Goal: Task Accomplishment & Management: Manage account settings

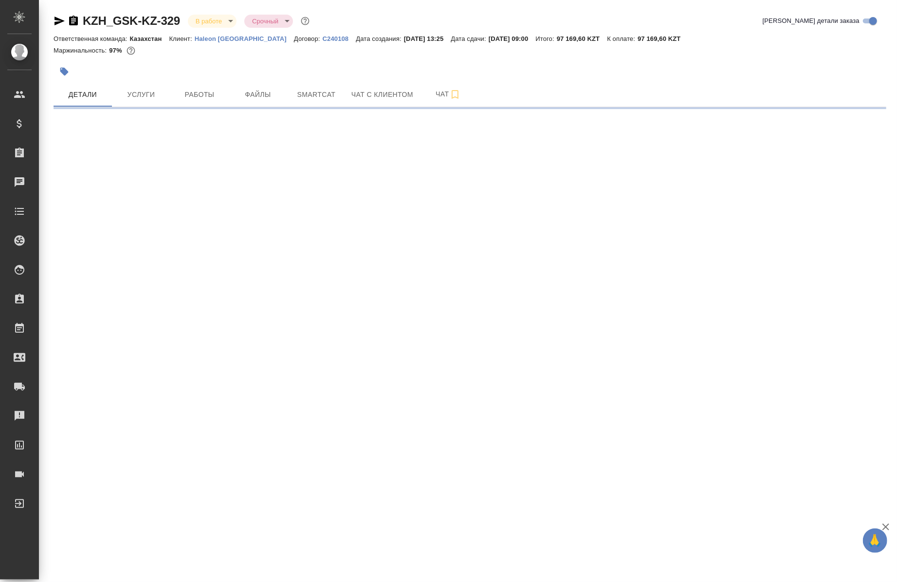
select select "RU"
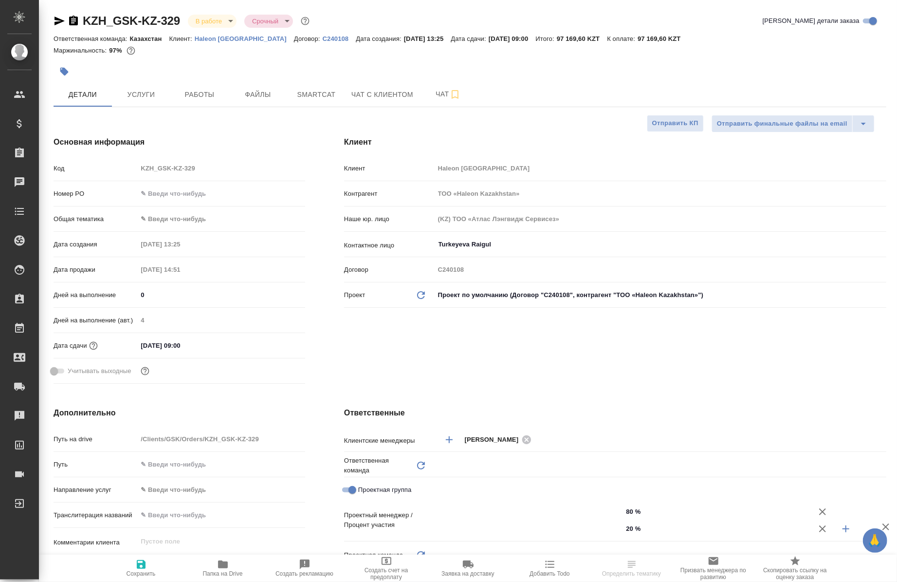
type textarea "x"
type input "Юридический"
type input "[PERSON_NAME]"
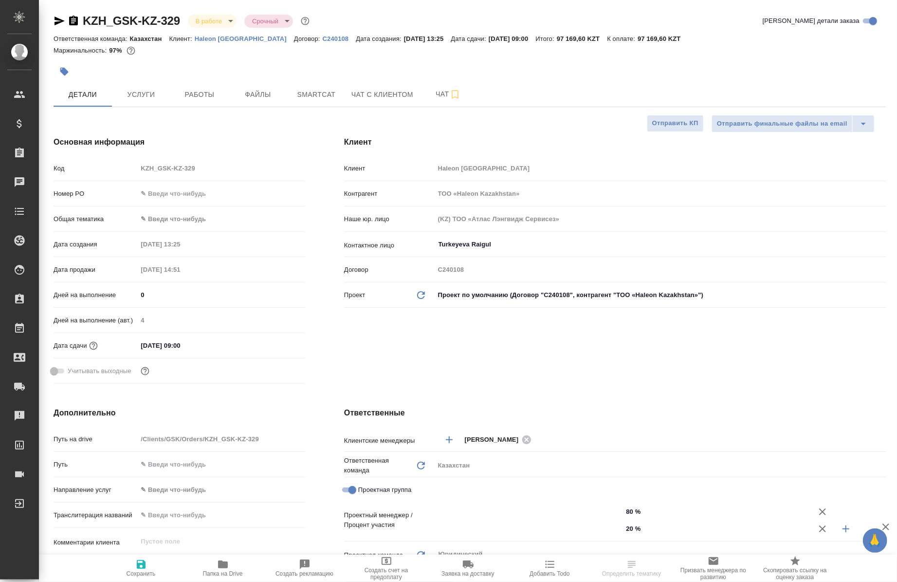
type input "[PERSON_NAME]"
type input "Журавлев Денис"
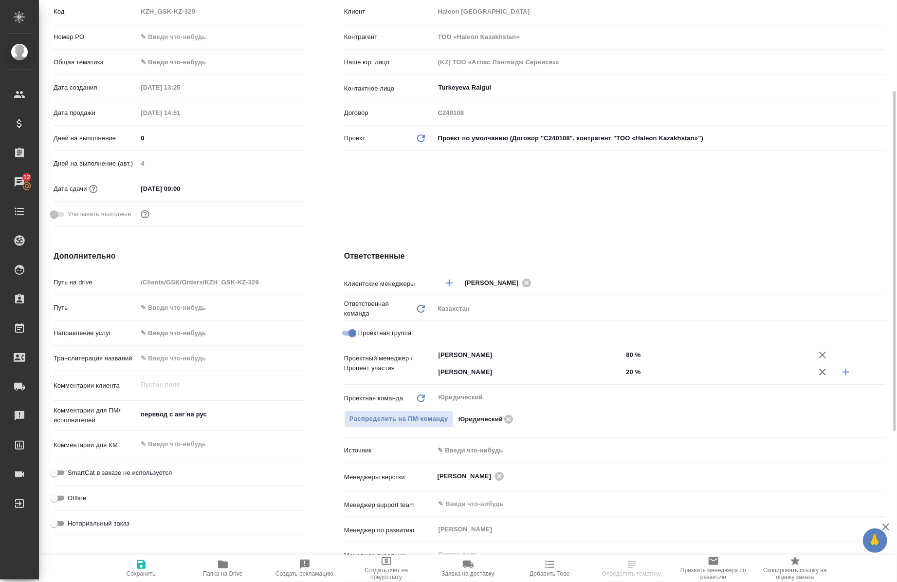
scroll to position [157, 0]
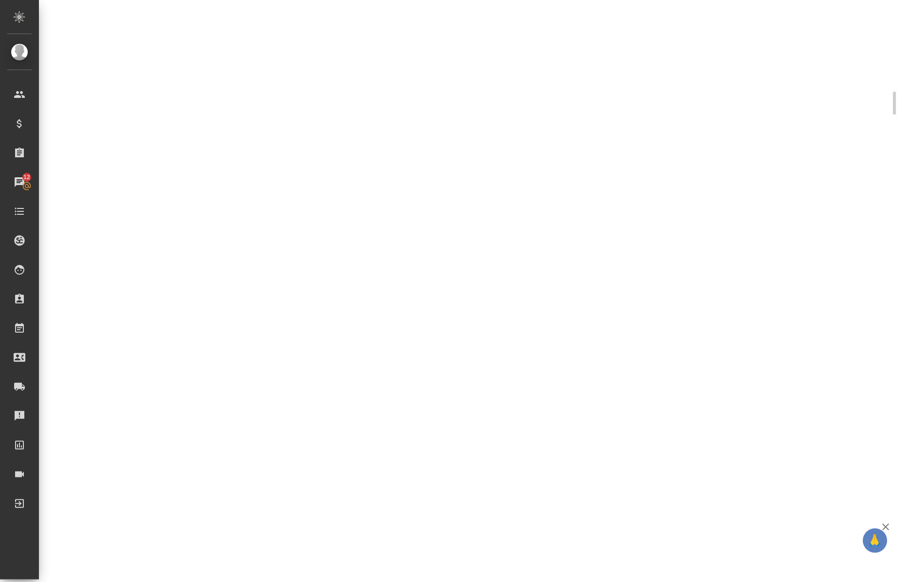
select select "RU"
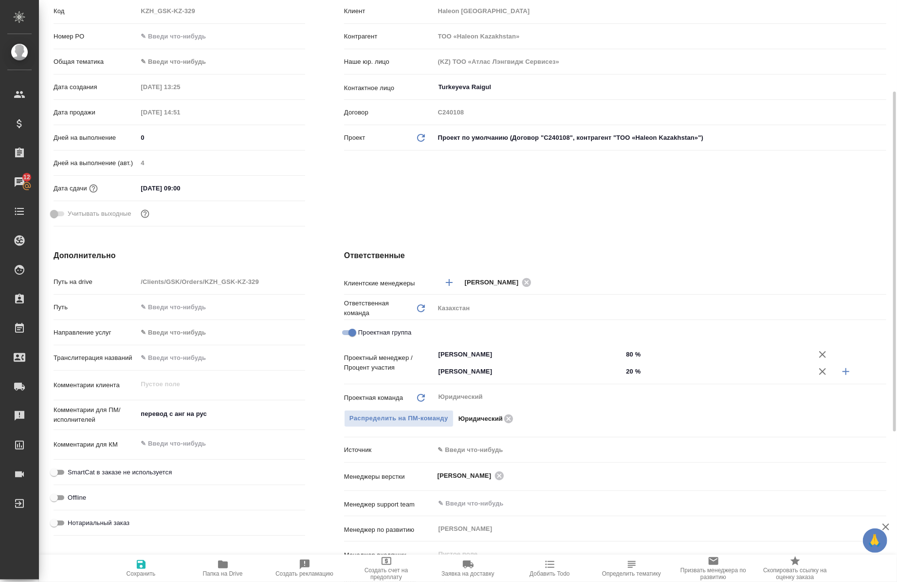
type textarea "x"
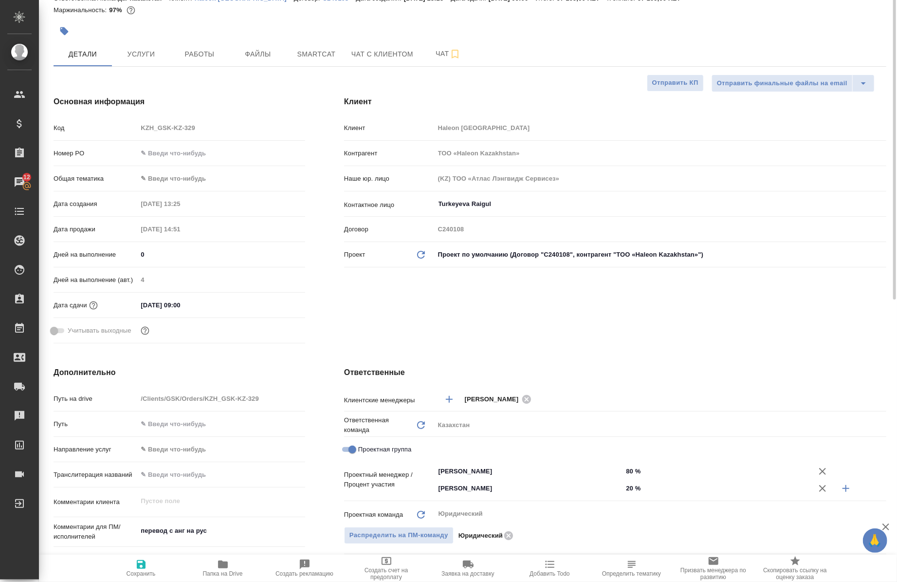
scroll to position [0, 0]
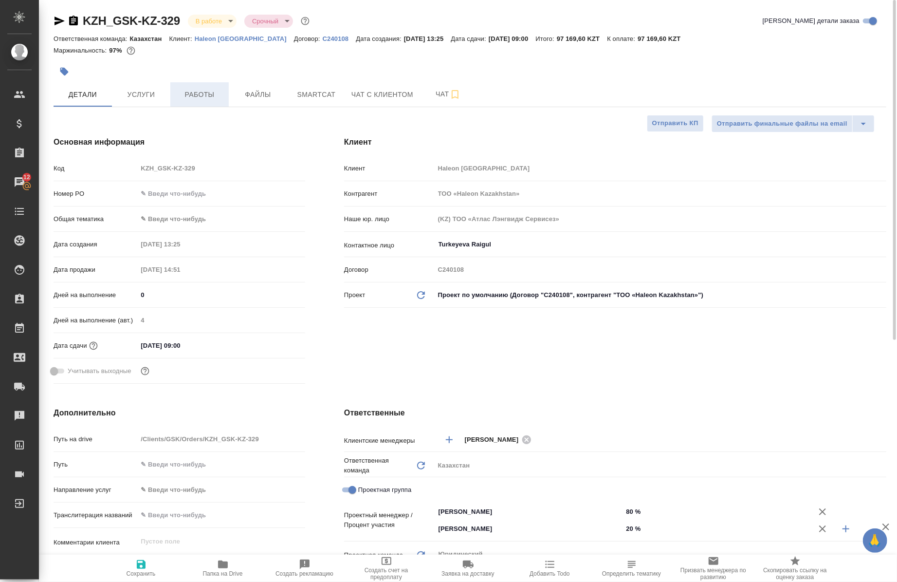
click at [182, 91] on span "Работы" at bounding box center [199, 95] width 47 height 12
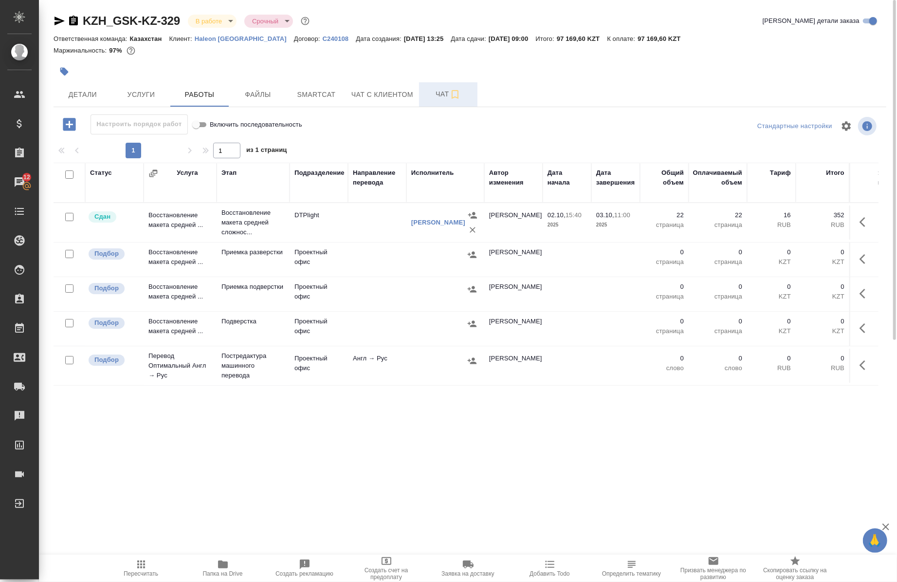
click at [430, 105] on button "Чат" at bounding box center [448, 94] width 58 height 24
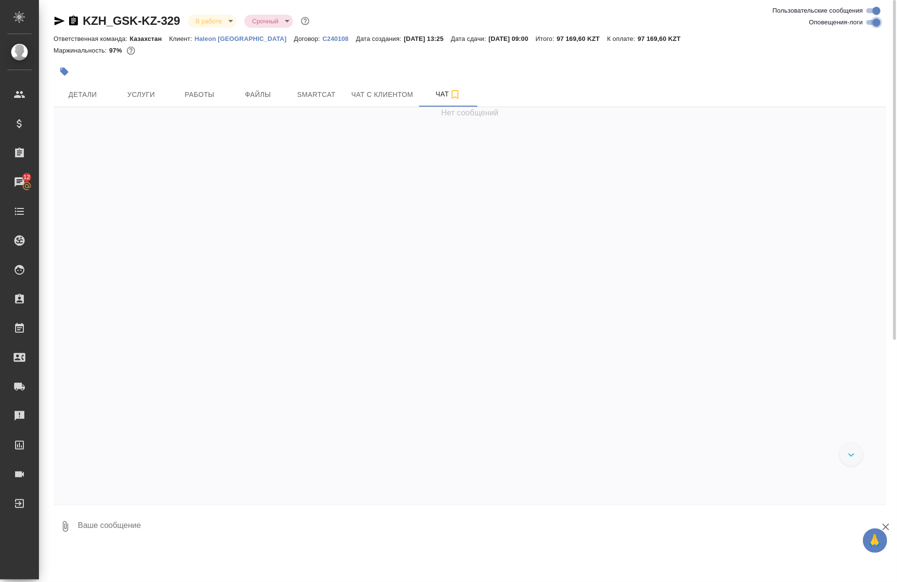
click at [871, 25] on input "Оповещения-логи" at bounding box center [876, 23] width 35 height 12
checkbox input "false"
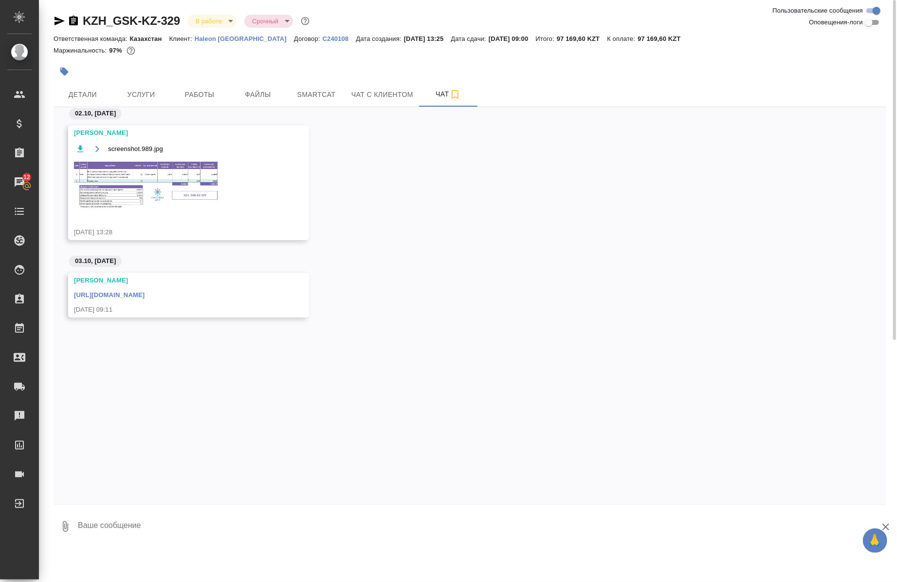
click at [161, 178] on img at bounding box center [147, 185] width 146 height 51
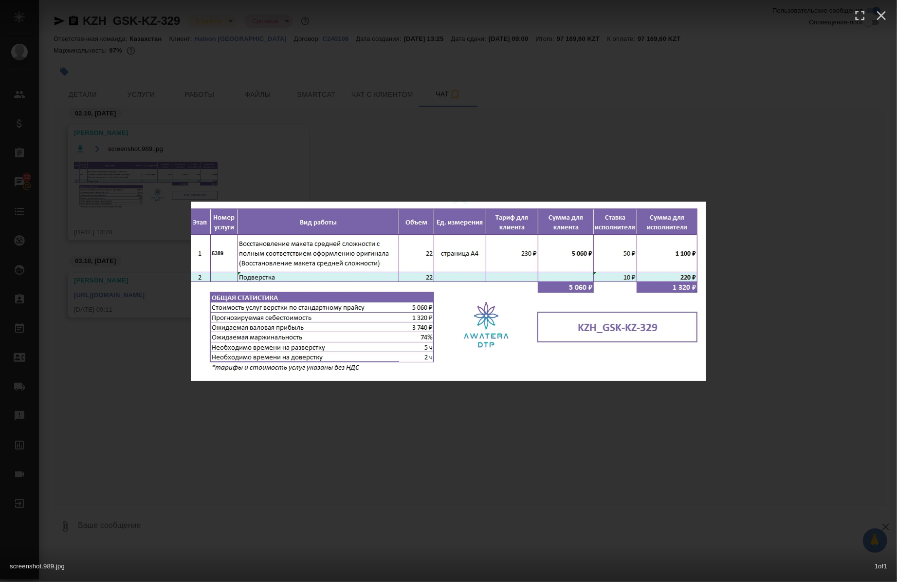
click at [109, 424] on div "screenshot.989.jpg 1 of 1" at bounding box center [448, 291] width 897 height 582
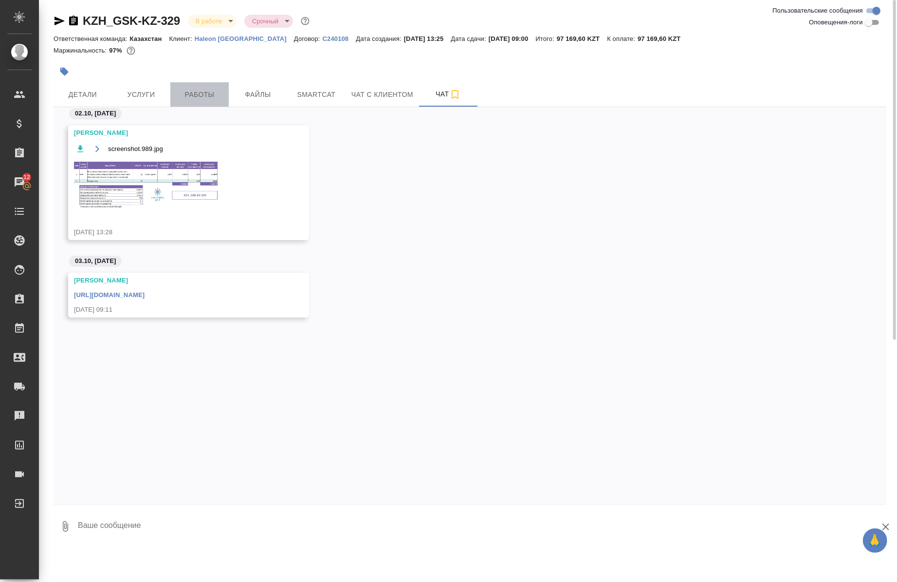
click at [210, 91] on span "Работы" at bounding box center [199, 95] width 47 height 12
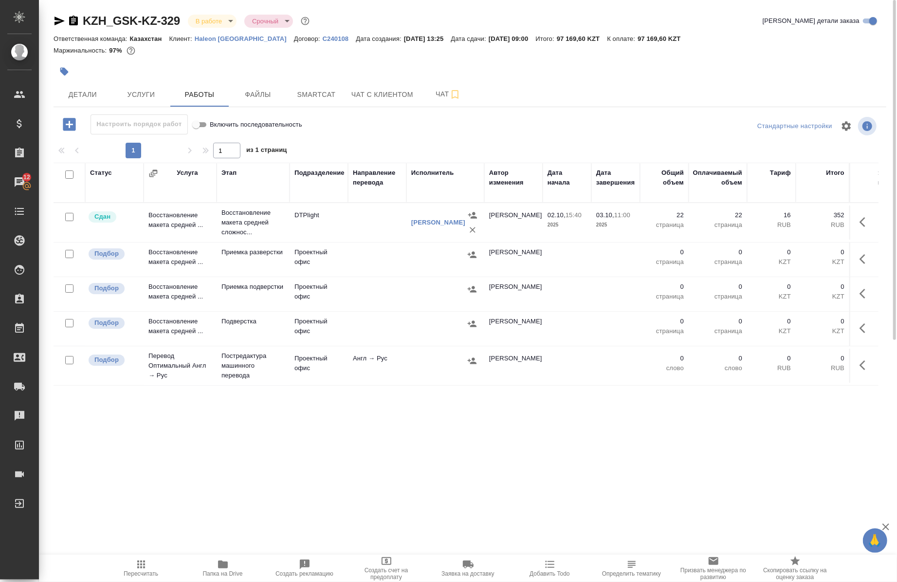
click at [224, 561] on icon "button" at bounding box center [223, 564] width 12 height 12
click at [327, 95] on span "Smartcat" at bounding box center [316, 95] width 47 height 12
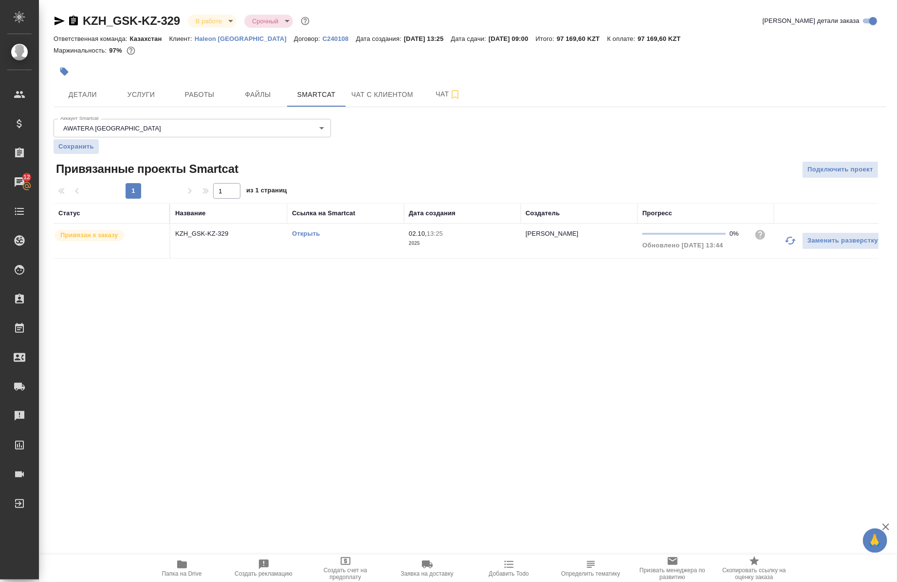
click at [311, 235] on link "Открыть" at bounding box center [306, 233] width 28 height 7
click at [299, 227] on td "Открыть" at bounding box center [345, 241] width 117 height 34
click at [299, 226] on td "Открыть" at bounding box center [345, 241] width 117 height 34
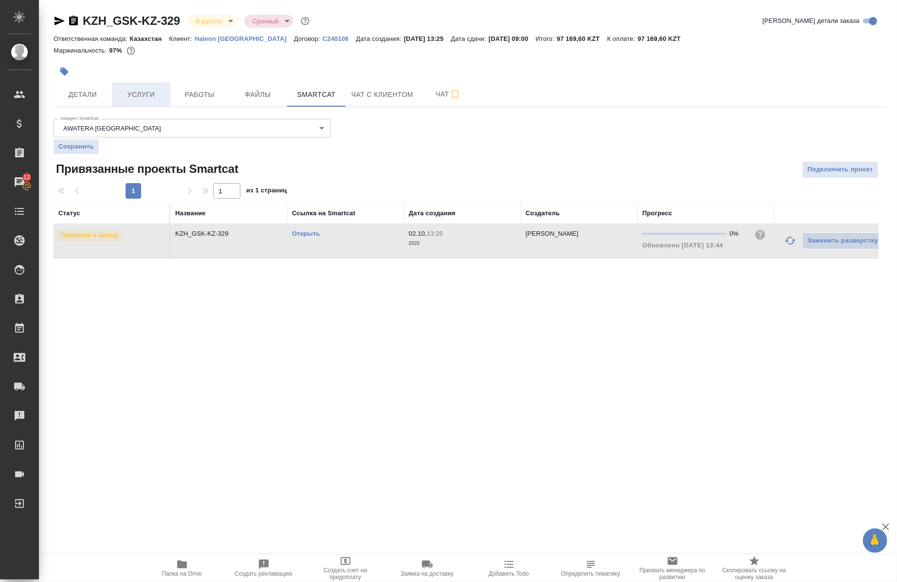
click at [127, 89] on span "Услуги" at bounding box center [141, 95] width 47 height 12
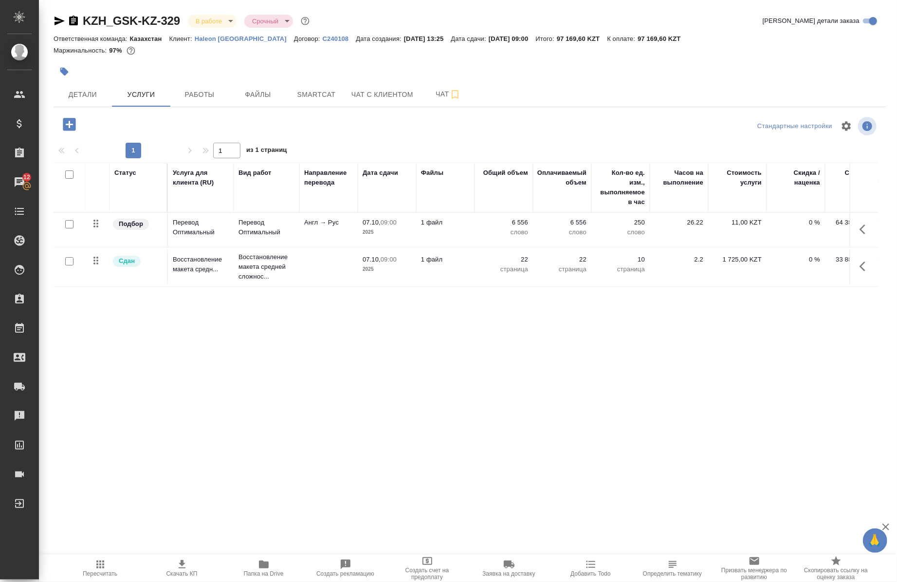
click at [857, 230] on button "button" at bounding box center [865, 229] width 23 height 23
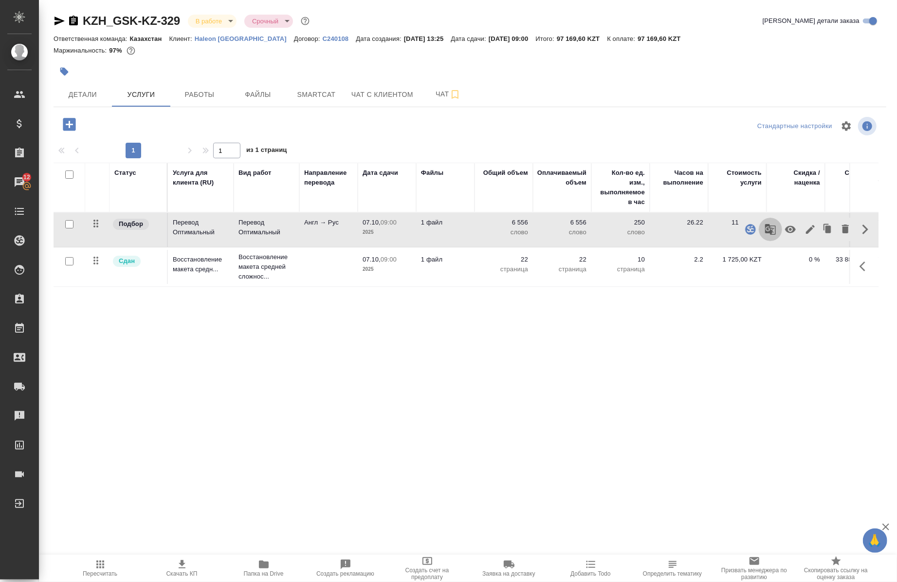
click at [769, 230] on icon "button" at bounding box center [771, 229] width 12 height 12
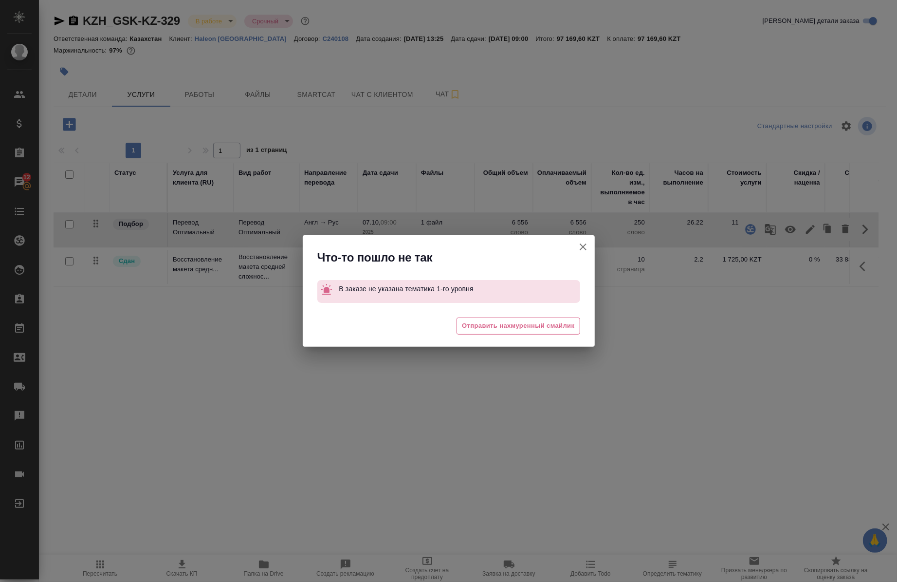
drag, startPoint x: 584, startPoint y: 247, endPoint x: 578, endPoint y: 246, distance: 6.4
click at [582, 247] on icon "button" at bounding box center [583, 246] width 7 height 7
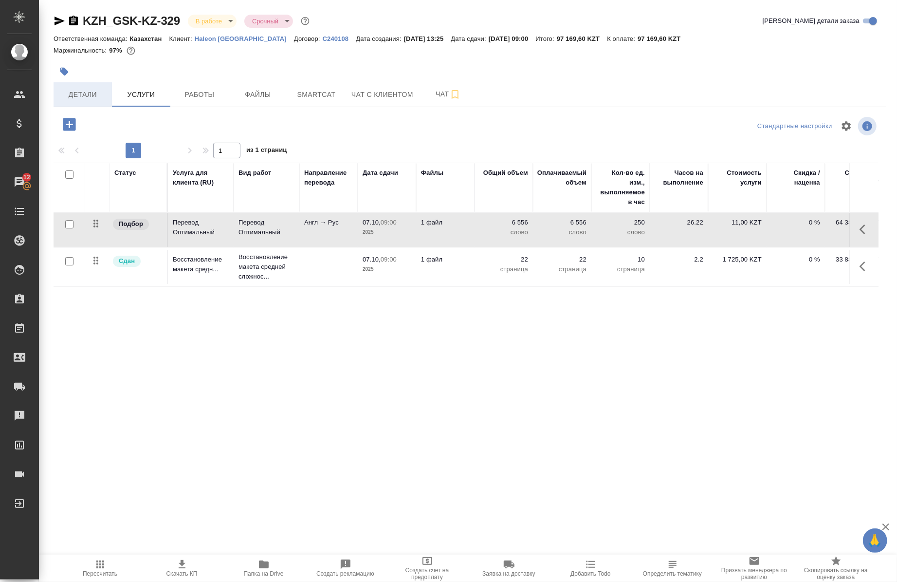
click at [71, 96] on span "Детали" at bounding box center [82, 95] width 47 height 12
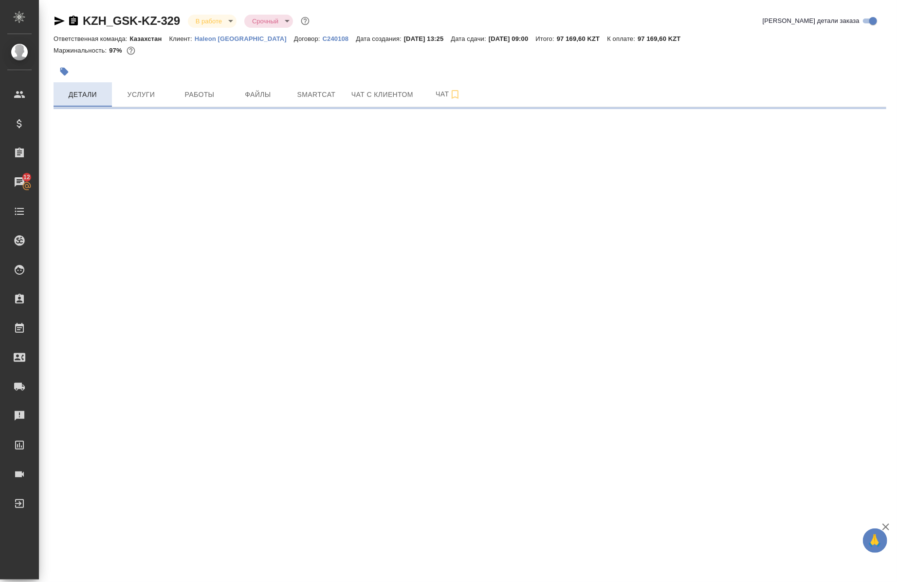
select select "RU"
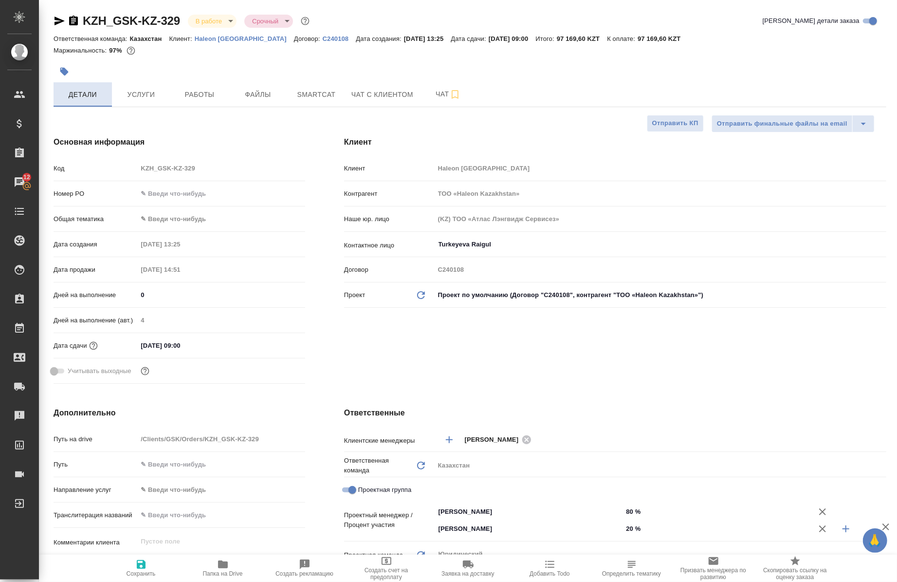
type textarea "x"
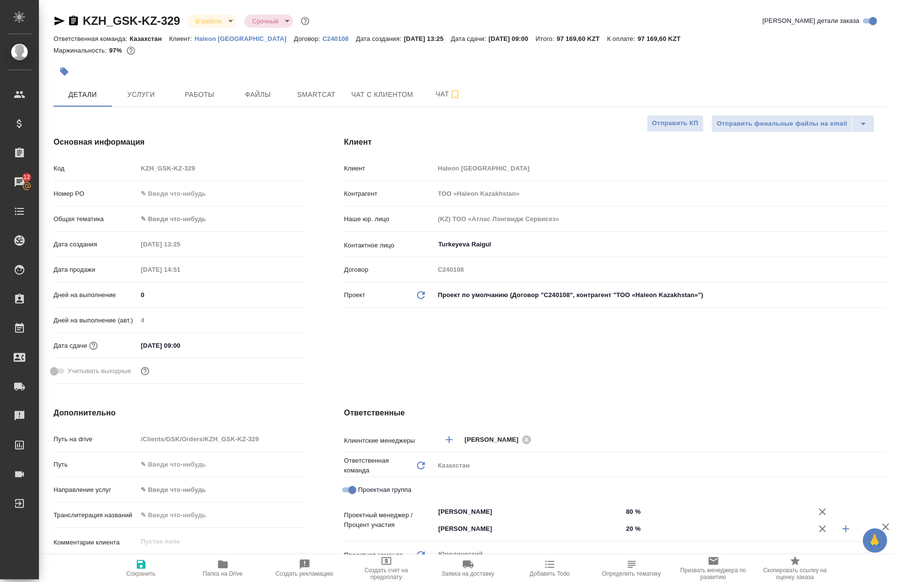
type textarea "x"
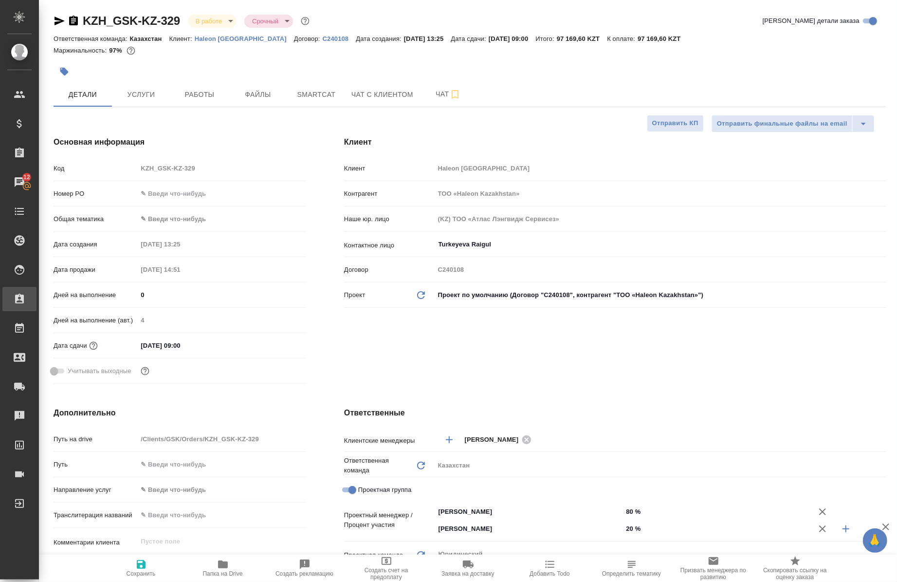
type textarea "x"
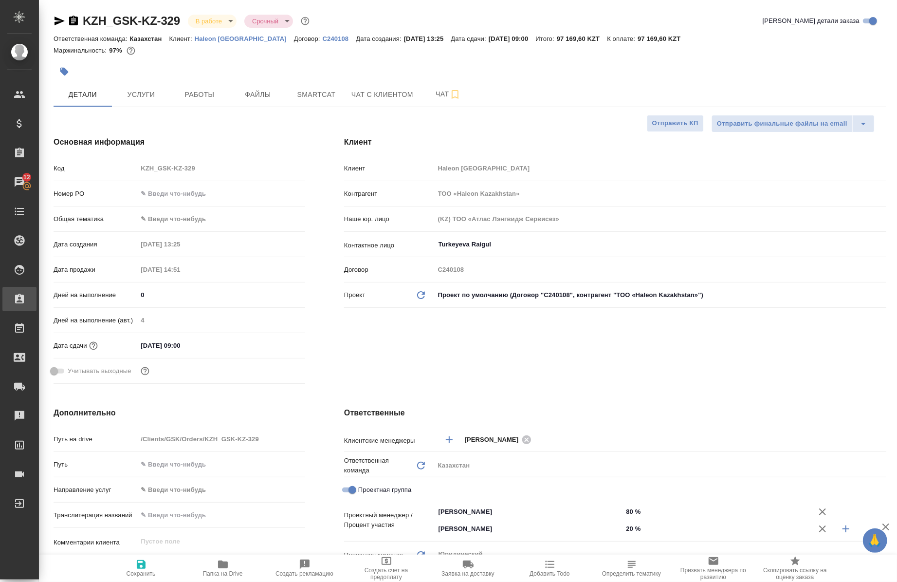
type textarea "x"
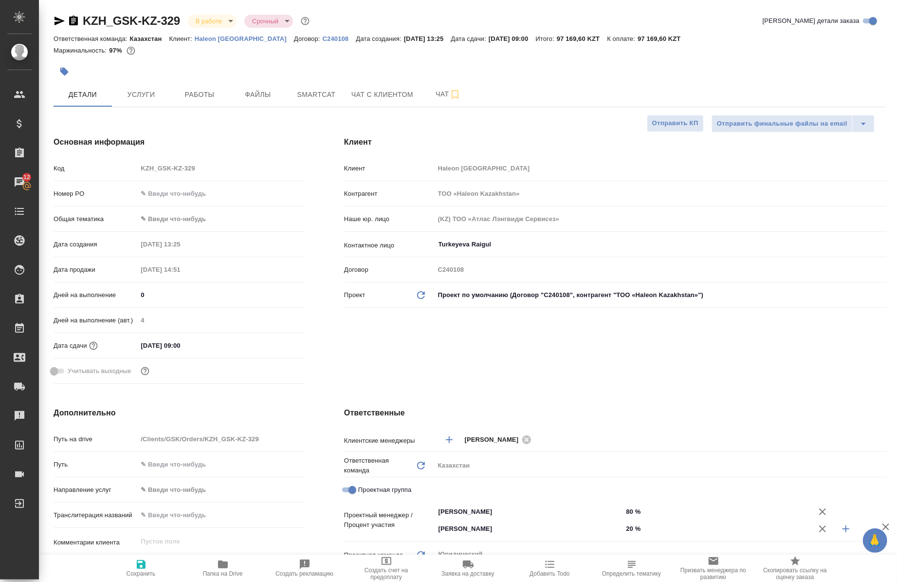
type textarea "x"
click at [175, 222] on body "🙏 .cls-1 fill:#fff; AWATERA Chernova Anna Клиенты Спецификации Заказы 12 Чаты T…" at bounding box center [448, 291] width 897 height 582
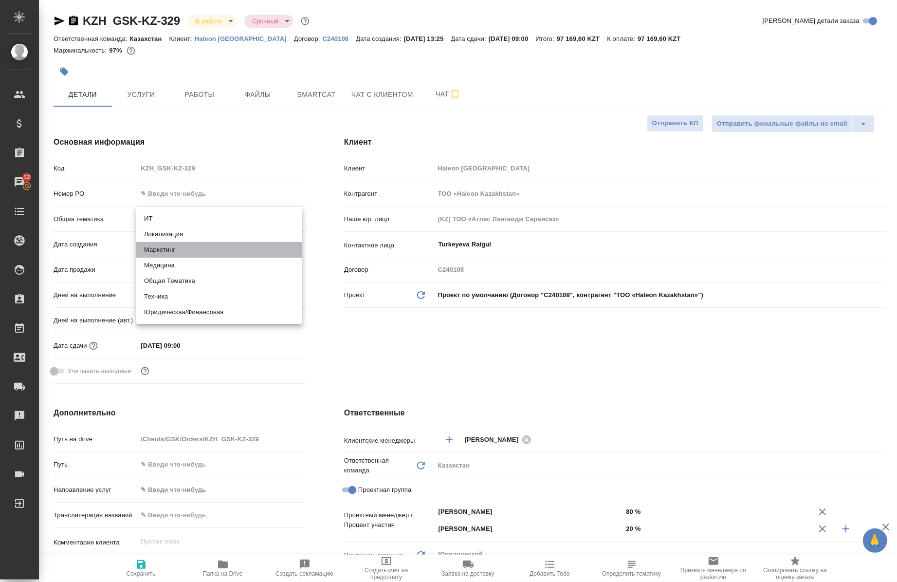
click at [182, 256] on li "Маркетинг" at bounding box center [219, 250] width 166 height 16
type input "marketing"
type textarea "x"
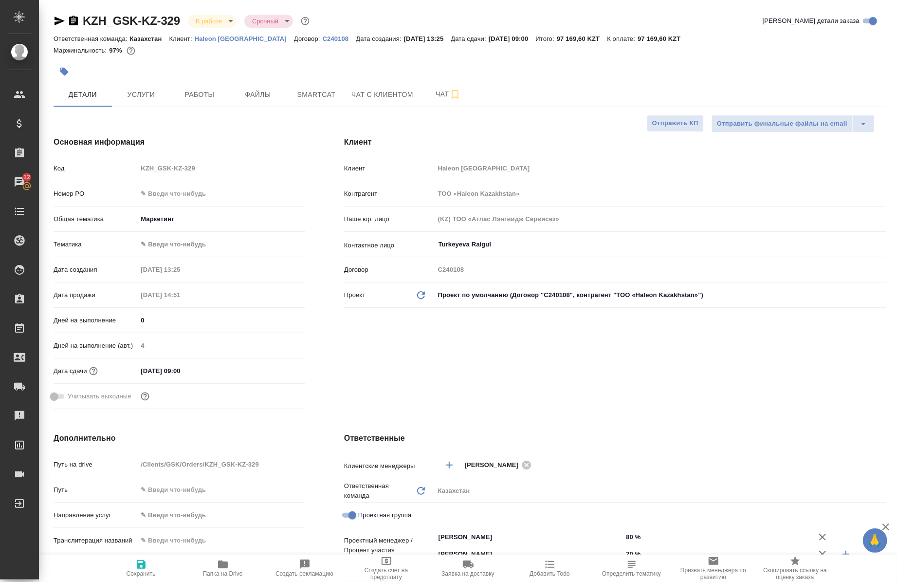
click at [190, 237] on body "🙏 .cls-1 fill:#fff; AWATERA Chernova Anna Клиенты Спецификации Заказы 12 Чаты T…" at bounding box center [448, 291] width 897 height 582
click at [198, 227] on div at bounding box center [448, 291] width 897 height 582
click at [198, 222] on body "🙏 .cls-1 fill:#fff; AWATERA Chernova Anna Клиенты Спецификации Заказы 12 Чаты T…" at bounding box center [448, 291] width 897 height 582
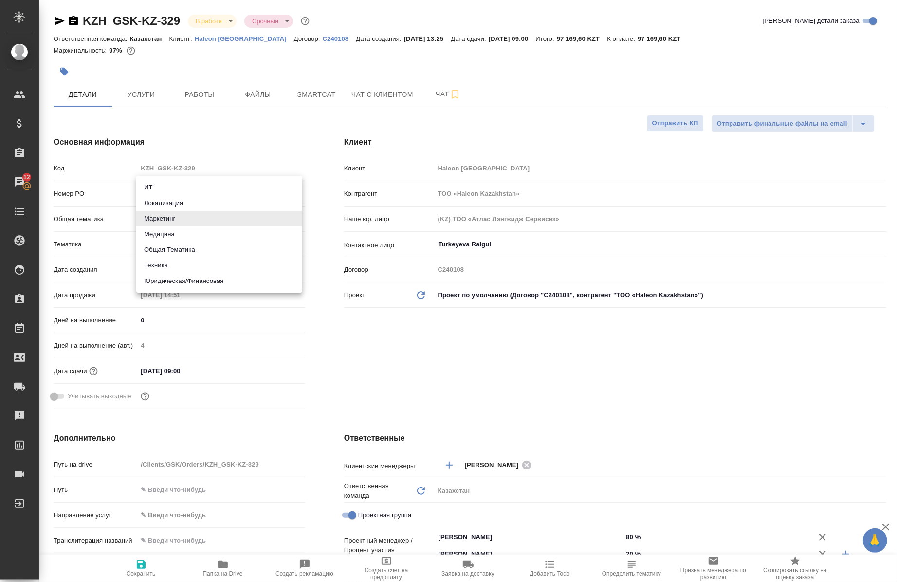
click at [198, 222] on li "Маркетинг" at bounding box center [219, 219] width 166 height 16
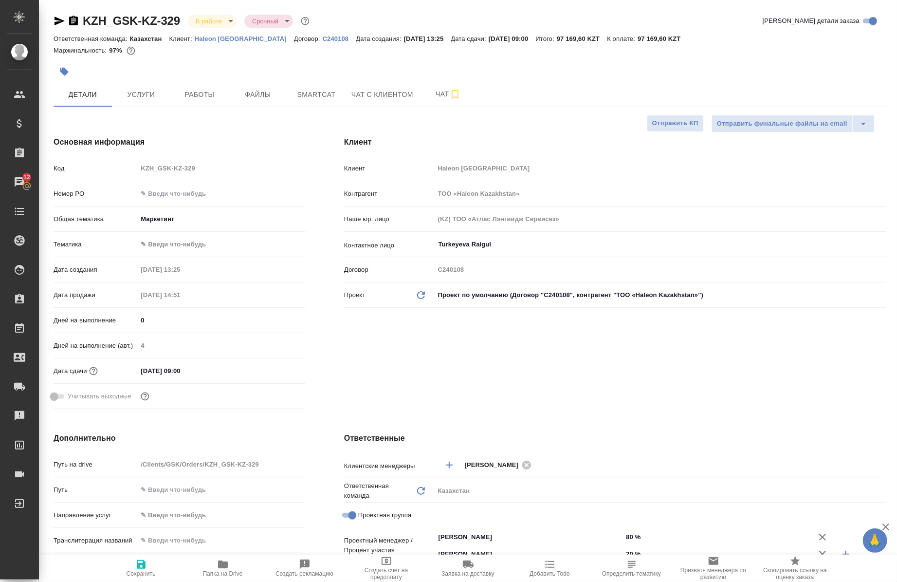
type textarea "x"
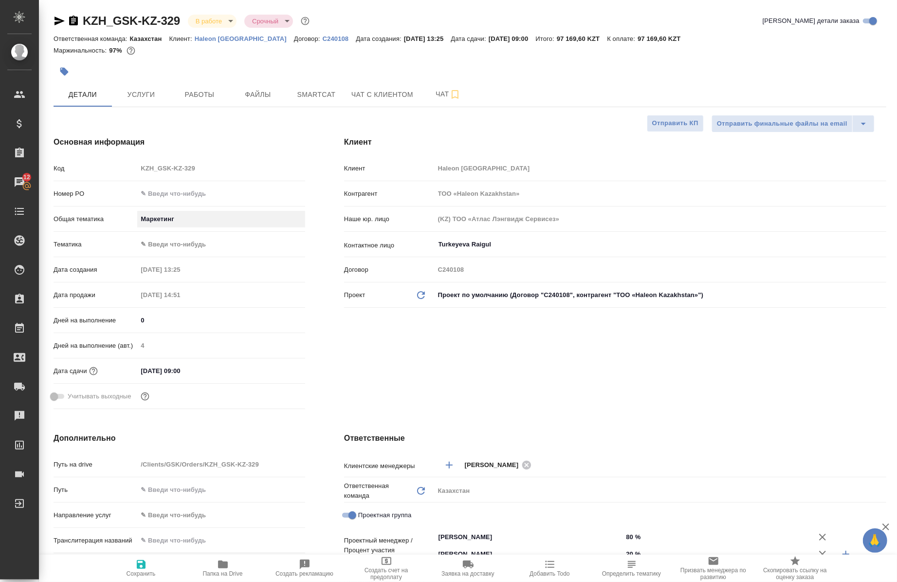
type textarea "x"
click at [156, 219] on body "🙏 .cls-1 fill:#fff; AWATERA Chernova Anna Клиенты Спецификации Заказы 12 Чаты T…" at bounding box center [448, 291] width 897 height 582
type textarea "x"
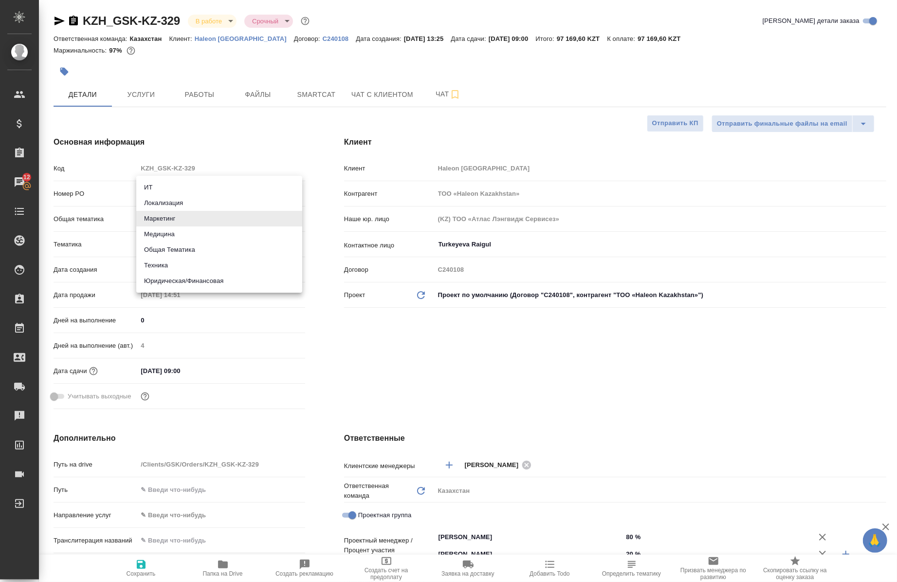
type textarea "x"
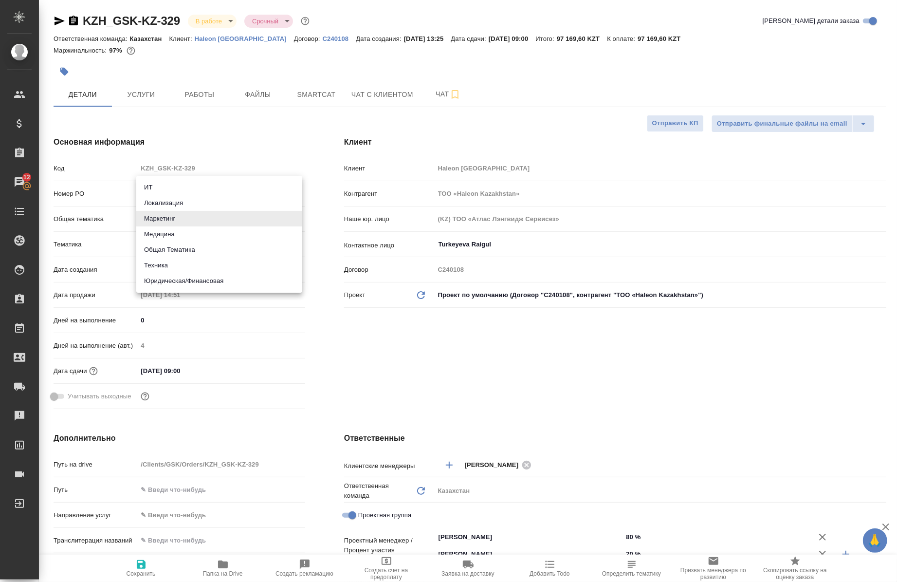
type textarea "x"
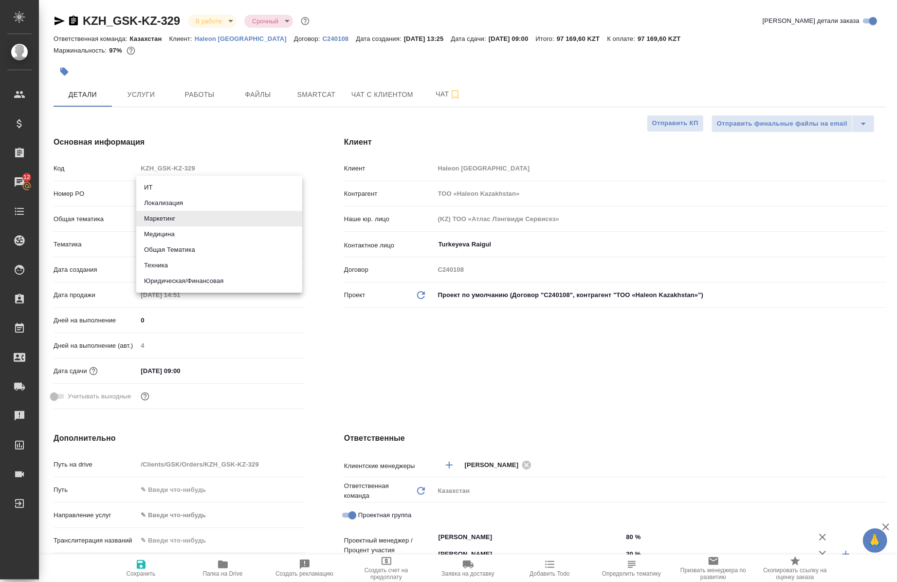
type textarea "x"
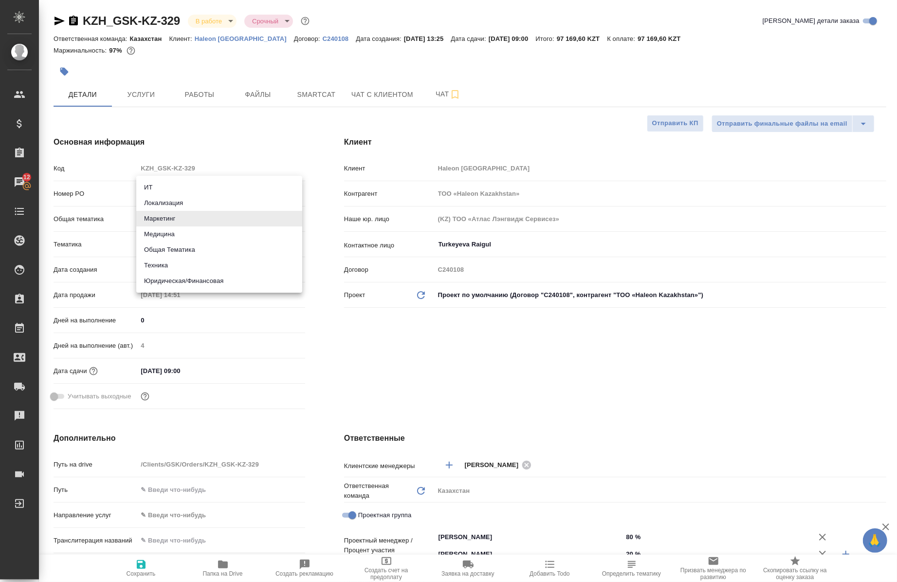
click at [69, 90] on div at bounding box center [448, 291] width 897 height 582
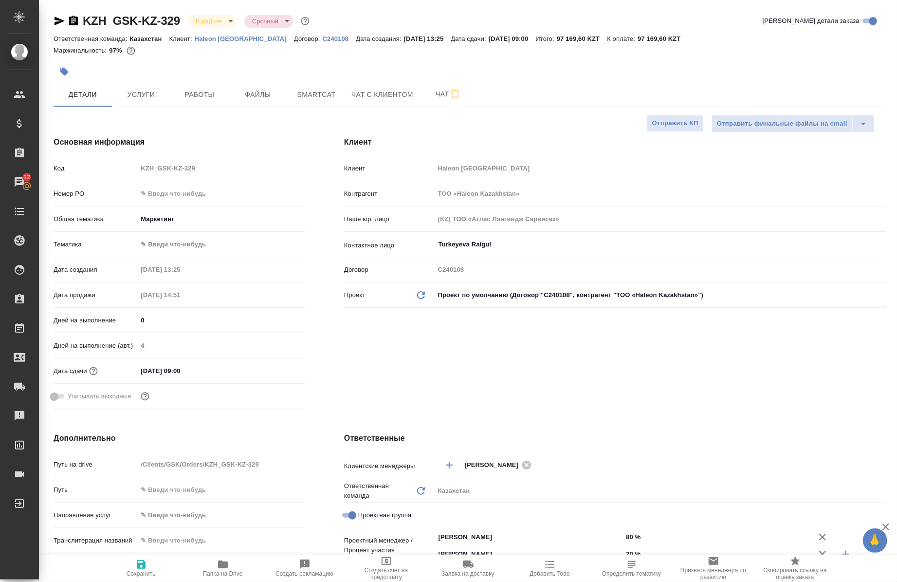
click at [83, 99] on span "Детали" at bounding box center [82, 95] width 47 height 12
type textarea "x"
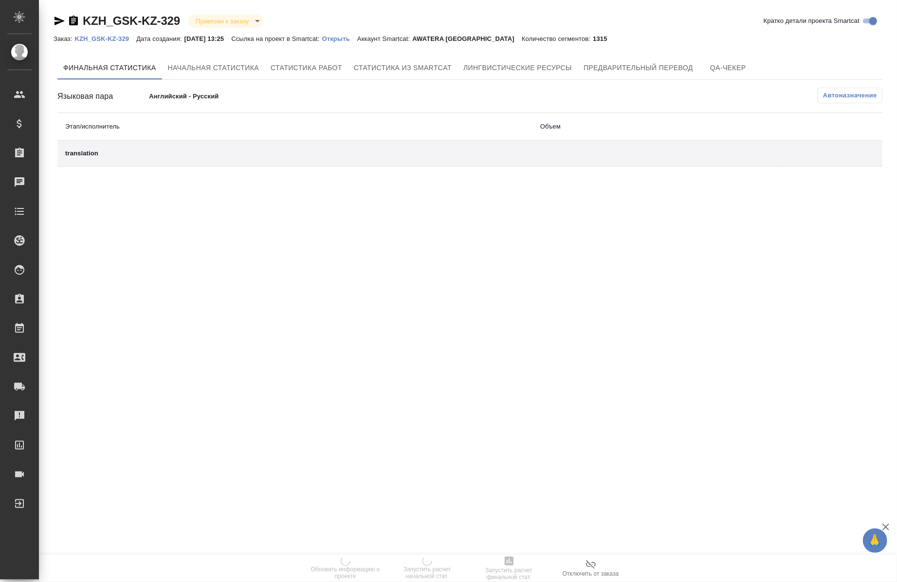
click at [341, 34] on link "Открыть" at bounding box center [339, 38] width 35 height 8
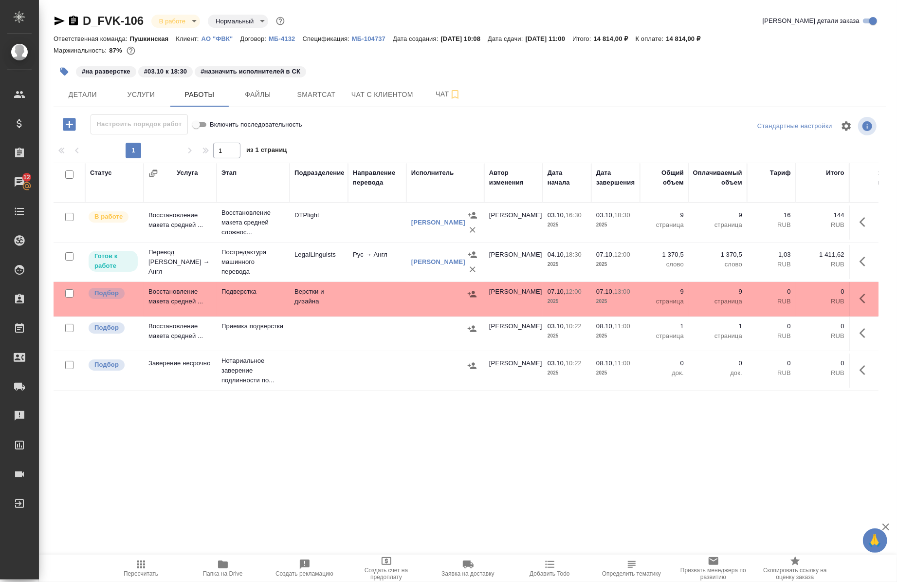
click at [237, 569] on span "Папка на Drive" at bounding box center [223, 567] width 70 height 18
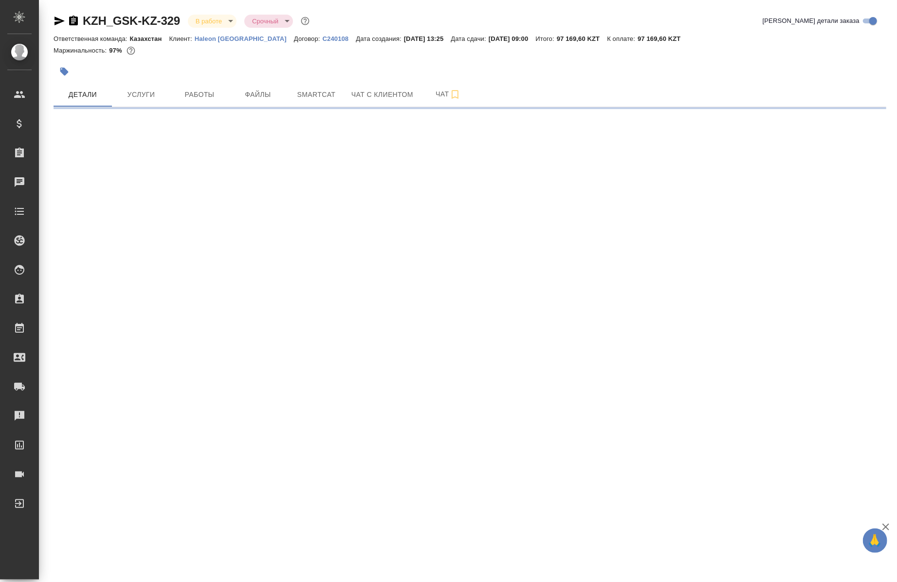
select select "RU"
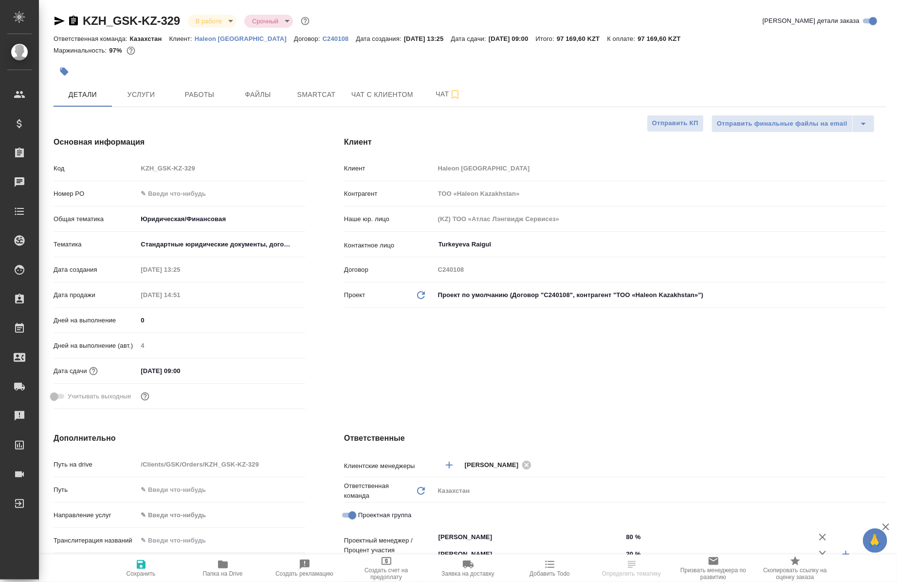
type textarea "x"
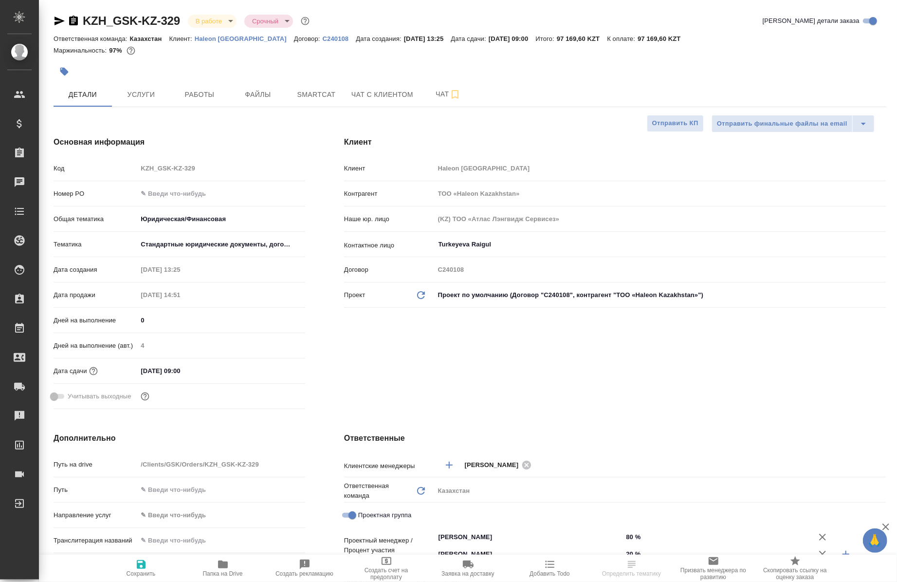
type textarea "x"
click at [133, 92] on span "Услуги" at bounding box center [141, 95] width 47 height 12
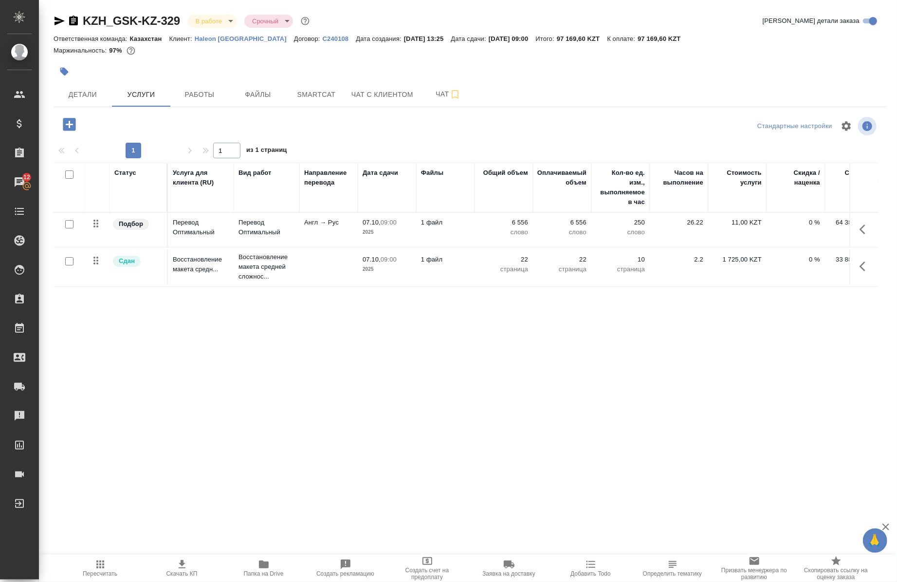
click at [860, 235] on button "button" at bounding box center [865, 229] width 23 height 23
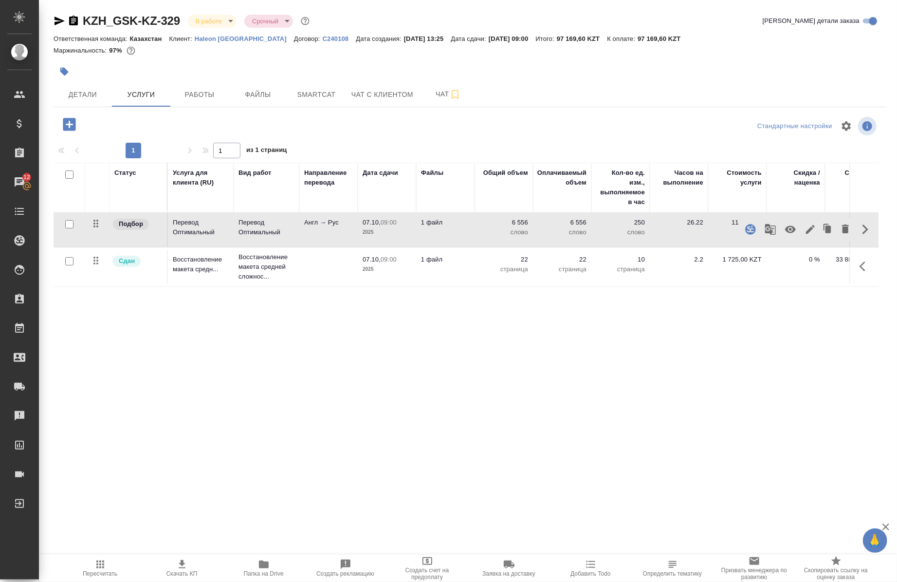
click at [765, 229] on icon "button" at bounding box center [770, 229] width 11 height 11
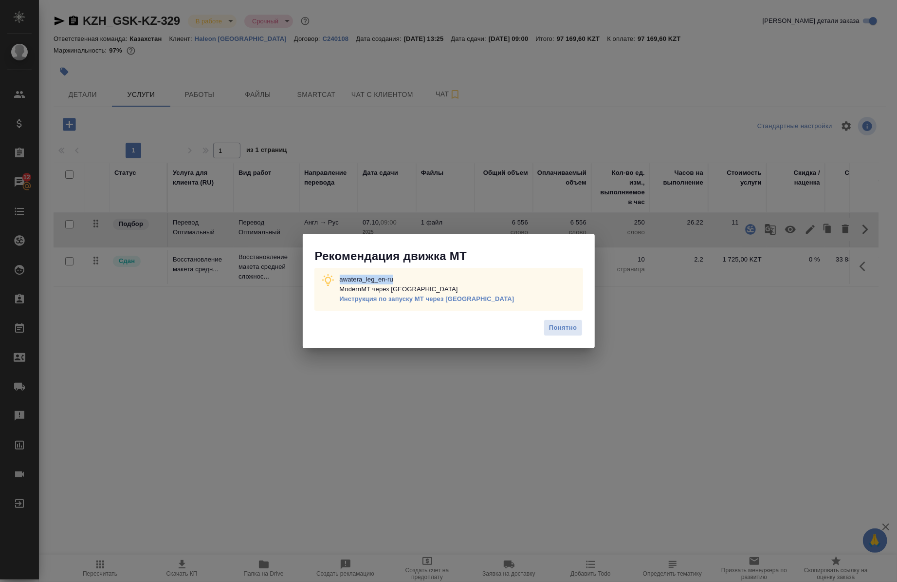
drag, startPoint x: 409, startPoint y: 275, endPoint x: 339, endPoint y: 272, distance: 70.2
click at [340, 274] on p "awatera_leg_en-ru ModernMT через Теру Инструкция по запуску МТ через Теру" at bounding box center [427, 288] width 175 height 29
copy p "awatera_leg_en-ru"
click at [564, 330] on span "Понятно" at bounding box center [563, 327] width 28 height 11
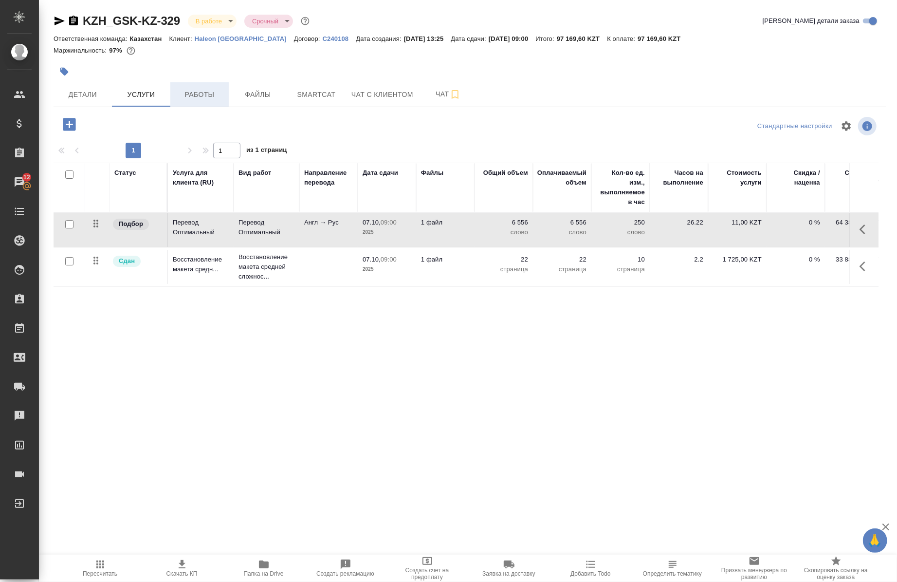
click at [215, 95] on span "Работы" at bounding box center [199, 95] width 47 height 12
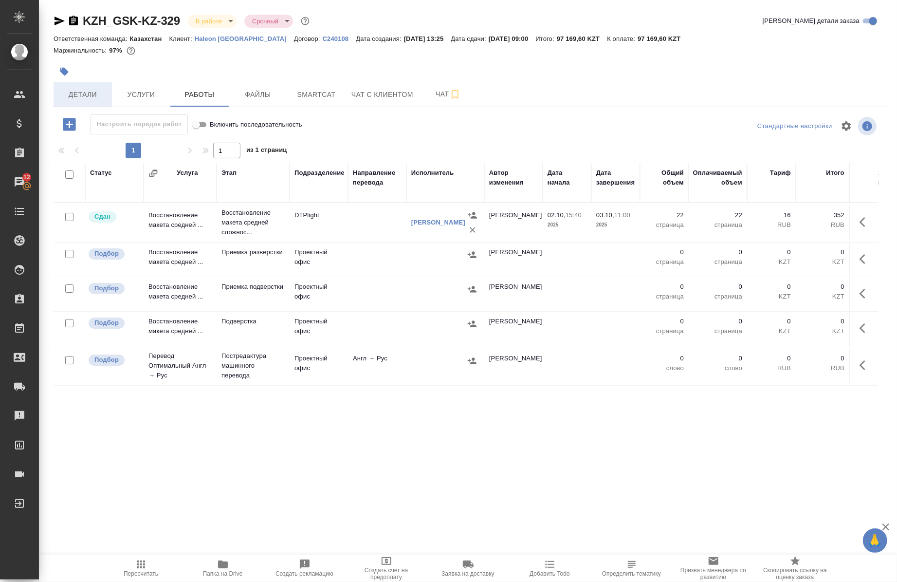
click at [79, 94] on span "Детали" at bounding box center [82, 95] width 47 height 12
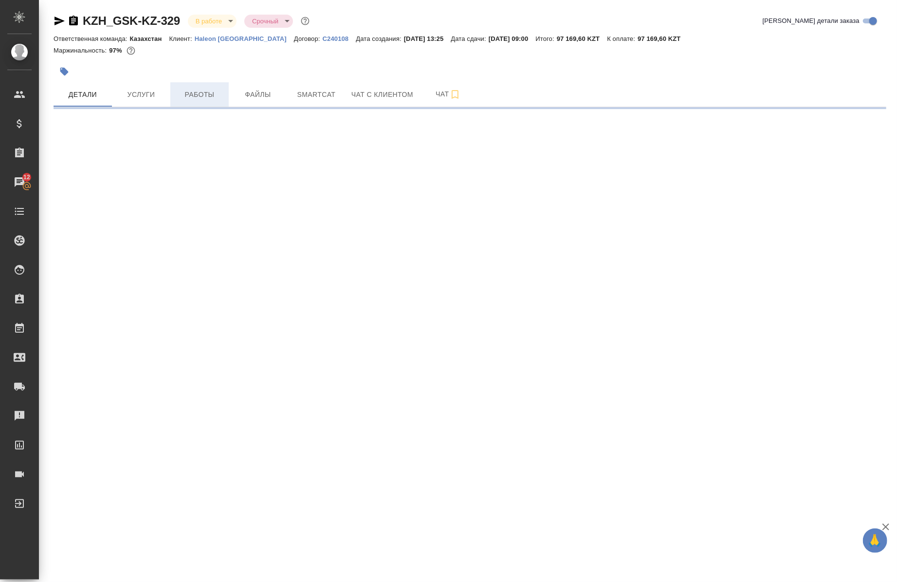
select select "RU"
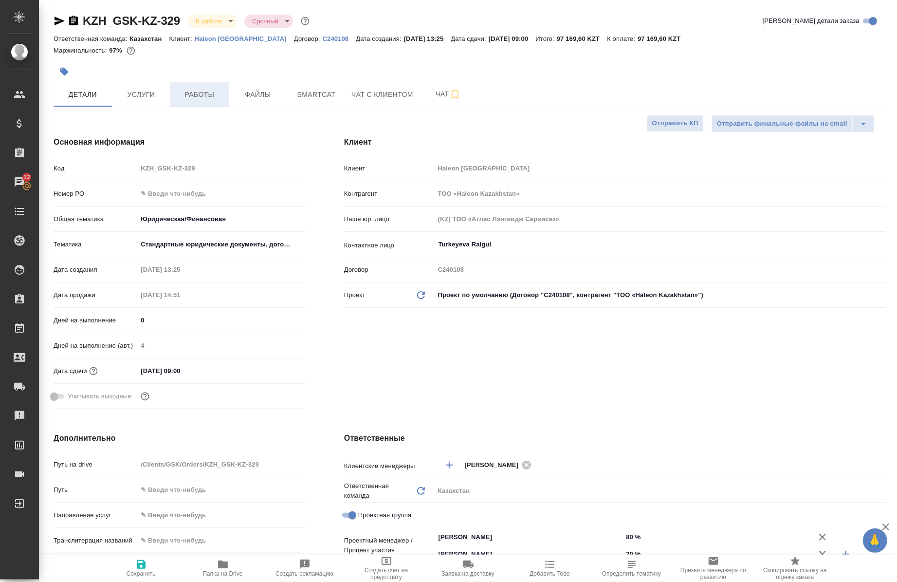
type textarea "x"
click at [200, 94] on span "Работы" at bounding box center [199, 95] width 47 height 12
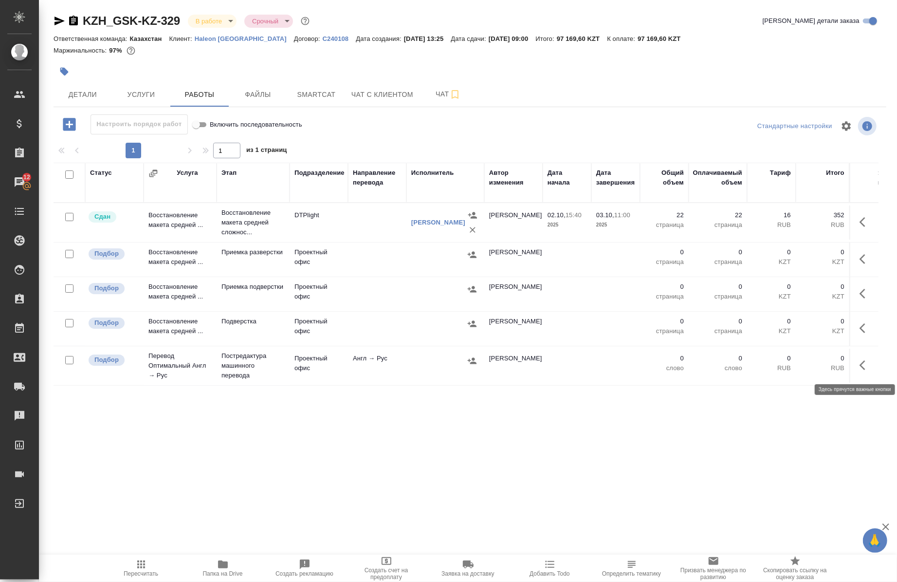
click at [854, 369] on button "button" at bounding box center [865, 364] width 23 height 23
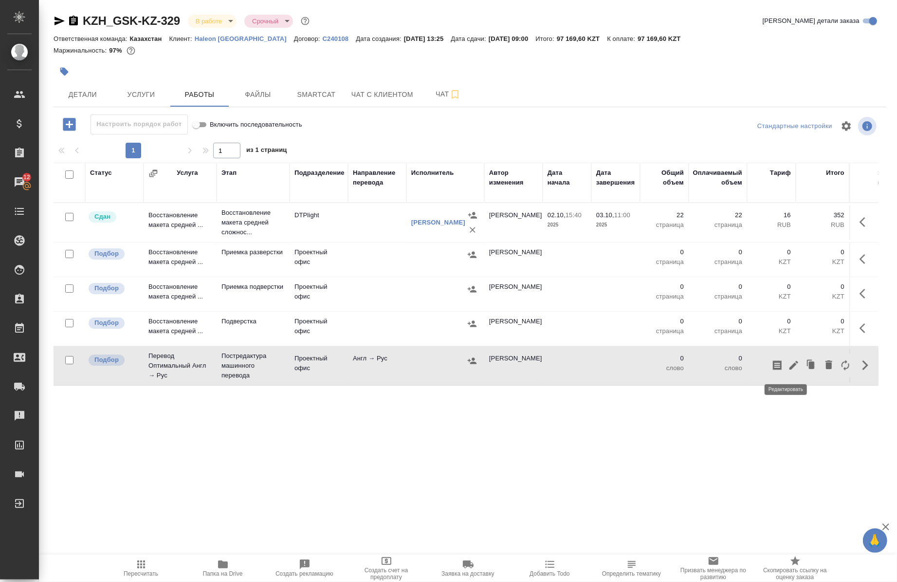
click at [789, 367] on icon "button" at bounding box center [793, 365] width 9 height 9
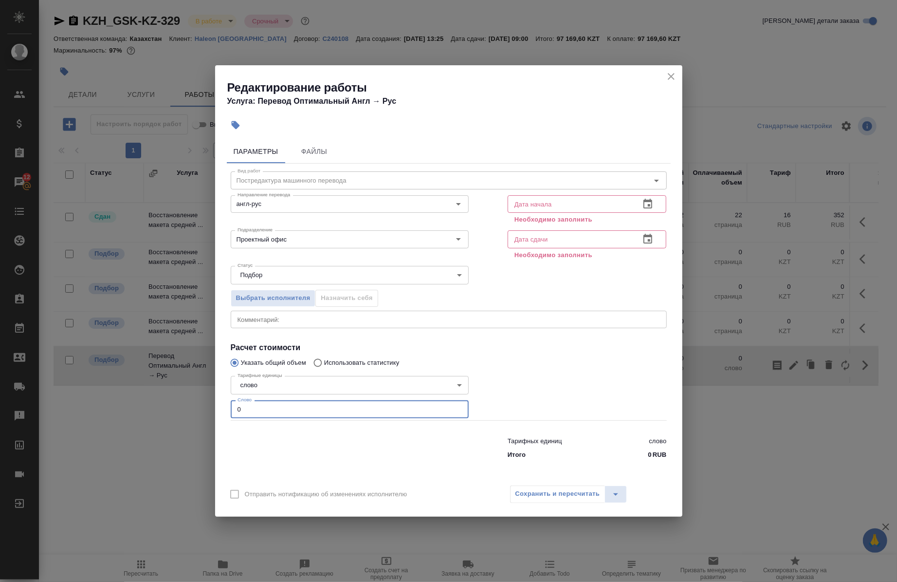
click at [266, 409] on input "0" at bounding box center [350, 409] width 238 height 18
paste input "4157.7"
type input "4157.7"
click at [583, 205] on input "text" at bounding box center [570, 204] width 125 height 18
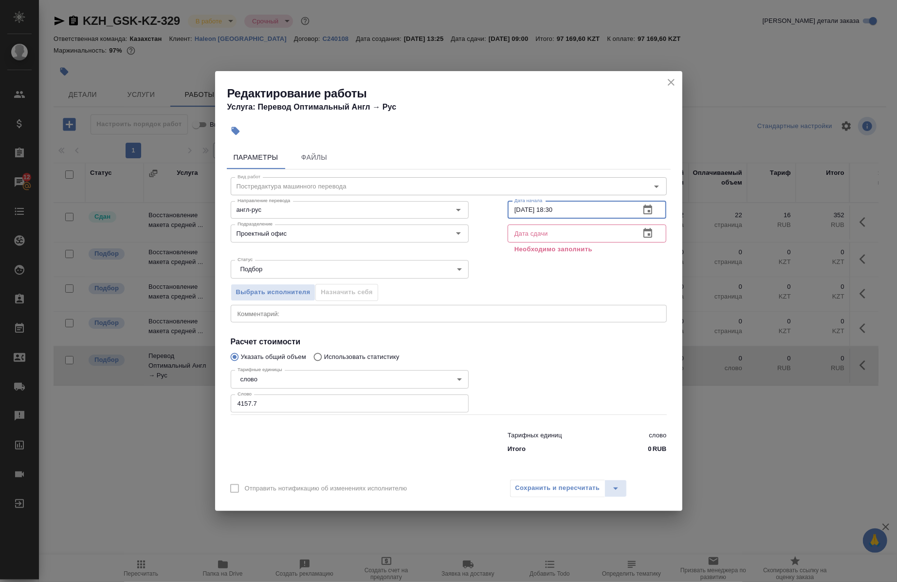
type input "03.10.2025 18:30"
click at [580, 227] on input "text" at bounding box center [570, 233] width 125 height 18
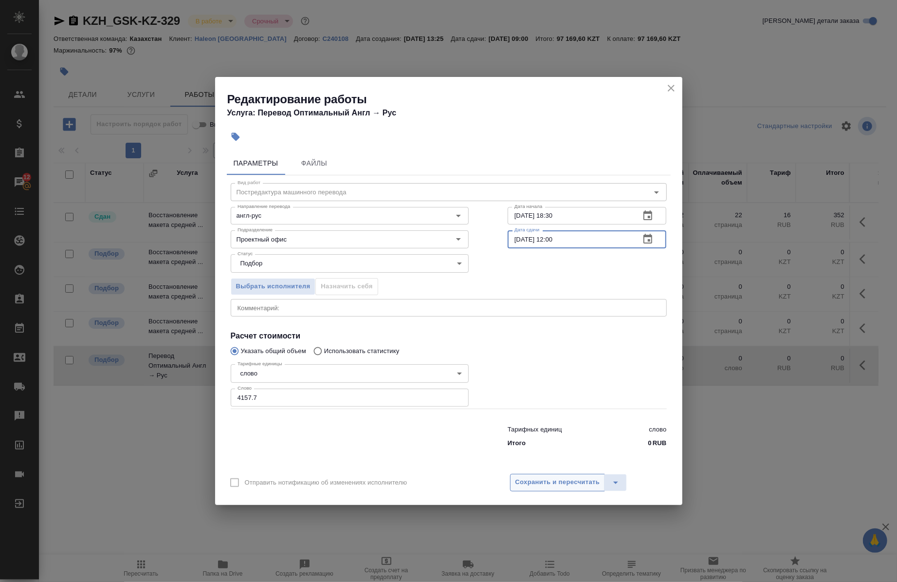
type input "06.10.2025 12:00"
click at [556, 478] on span "Сохранить и пересчитать" at bounding box center [557, 481] width 85 height 11
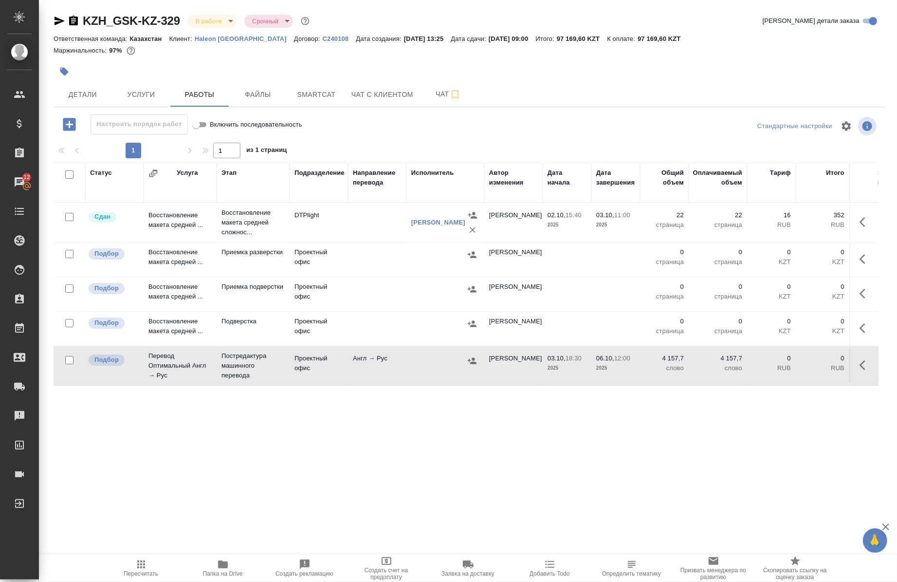
click at [467, 359] on icon "button" at bounding box center [472, 361] width 10 height 10
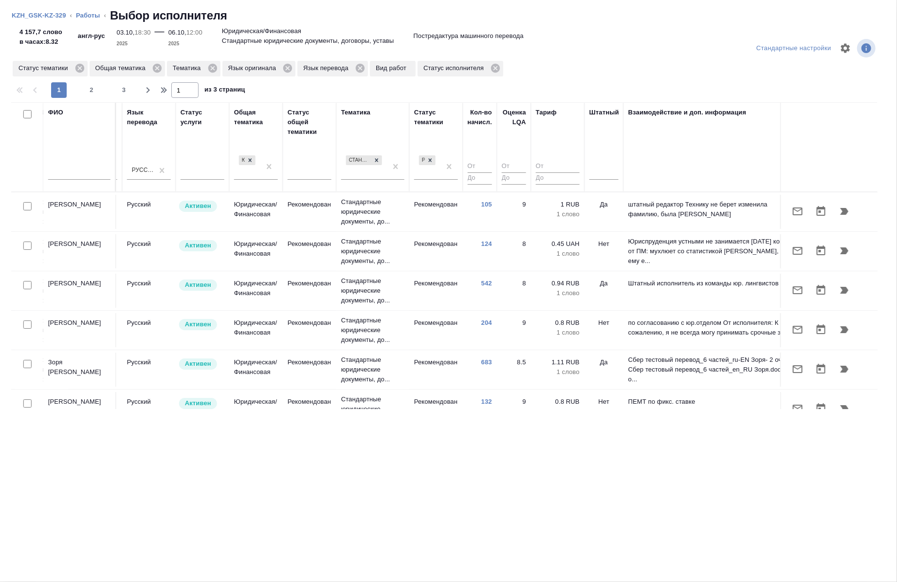
scroll to position [0, 556]
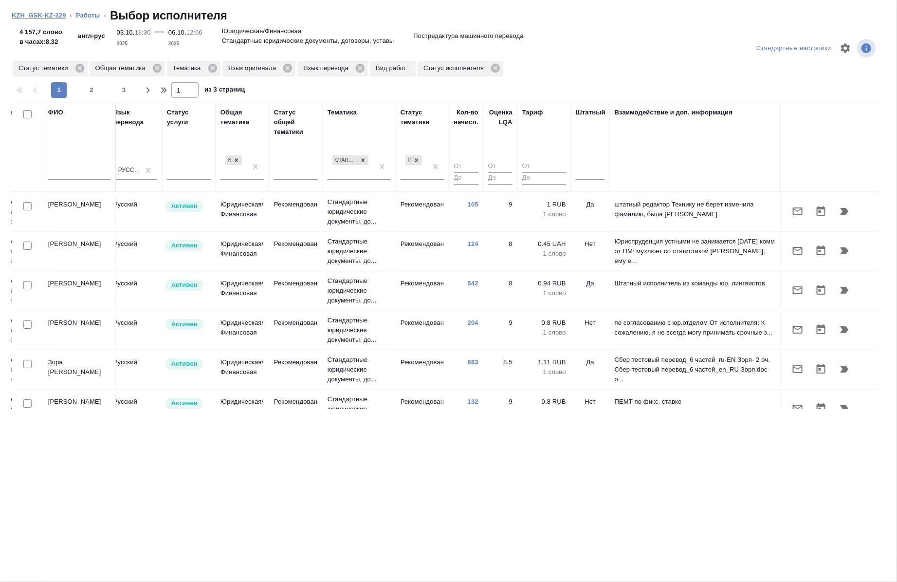
click at [56, 13] on link "KZH_GSK-KZ-329" at bounding box center [39, 15] width 55 height 7
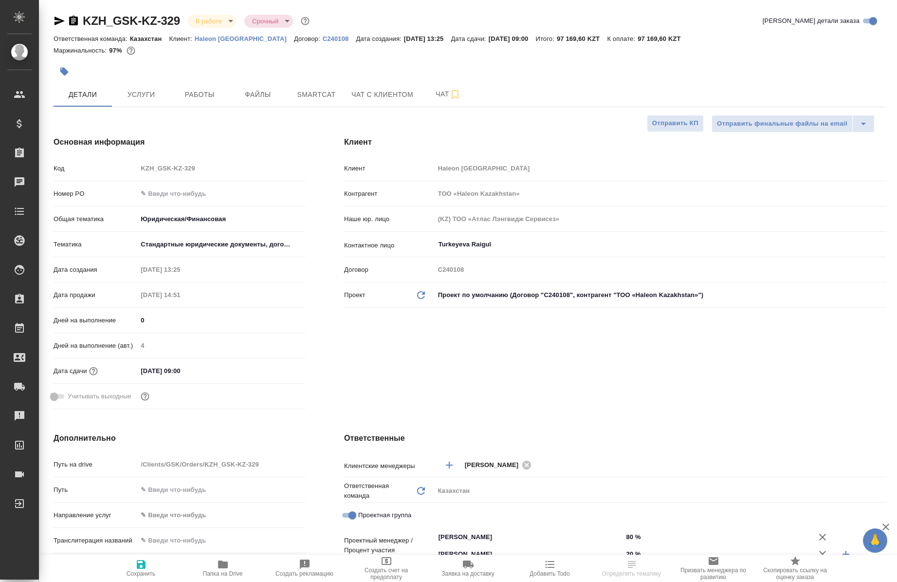
select select "RU"
click at [203, 102] on button "Работы" at bounding box center [199, 94] width 58 height 24
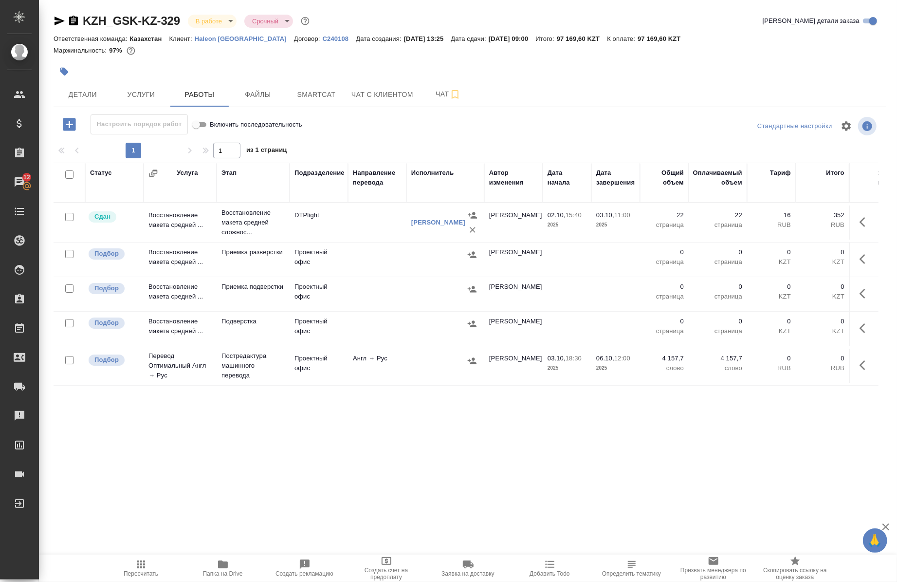
click at [473, 361] on icon "button" at bounding box center [472, 361] width 10 height 10
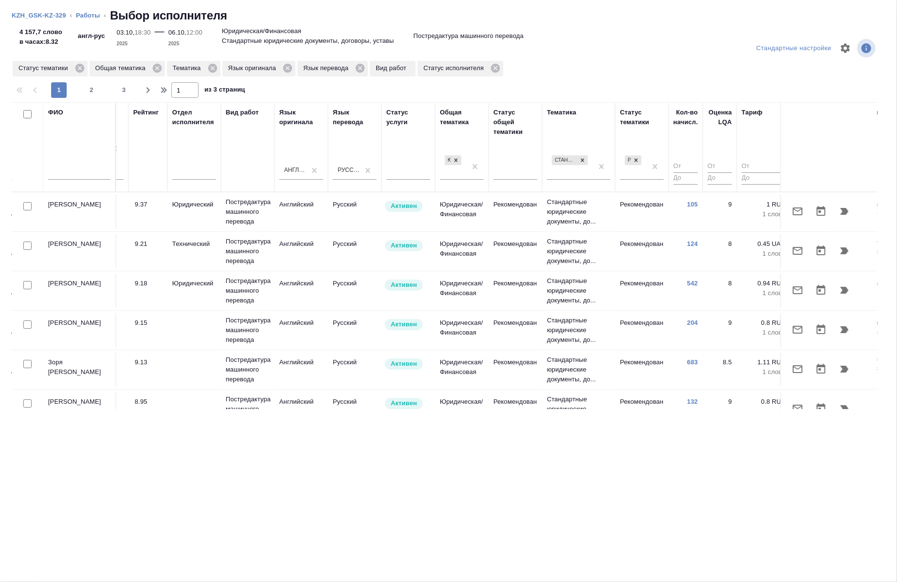
scroll to position [0, 556]
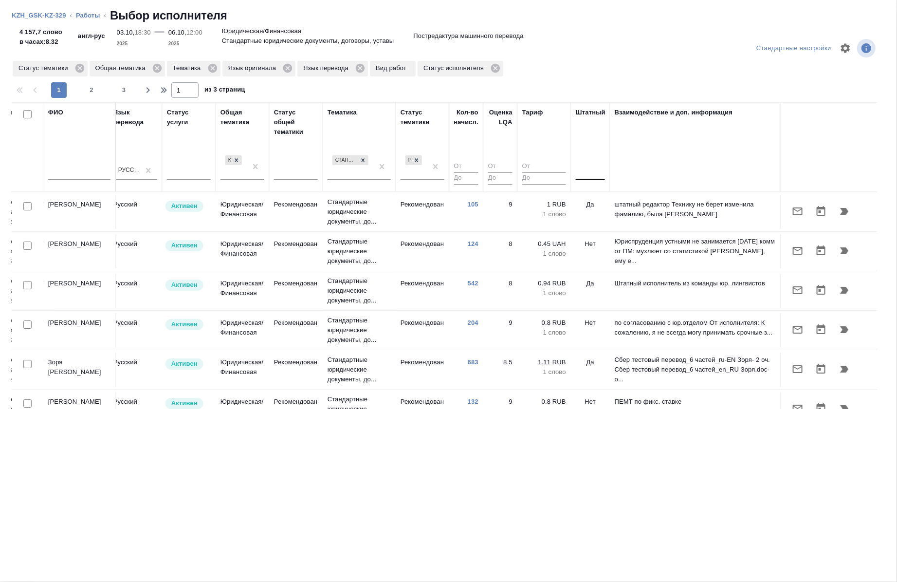
click at [576, 181] on div at bounding box center [590, 173] width 29 height 25
click at [582, 172] on div at bounding box center [590, 170] width 29 height 14
click at [576, 204] on div "Нет" at bounding box center [649, 201] width 146 height 18
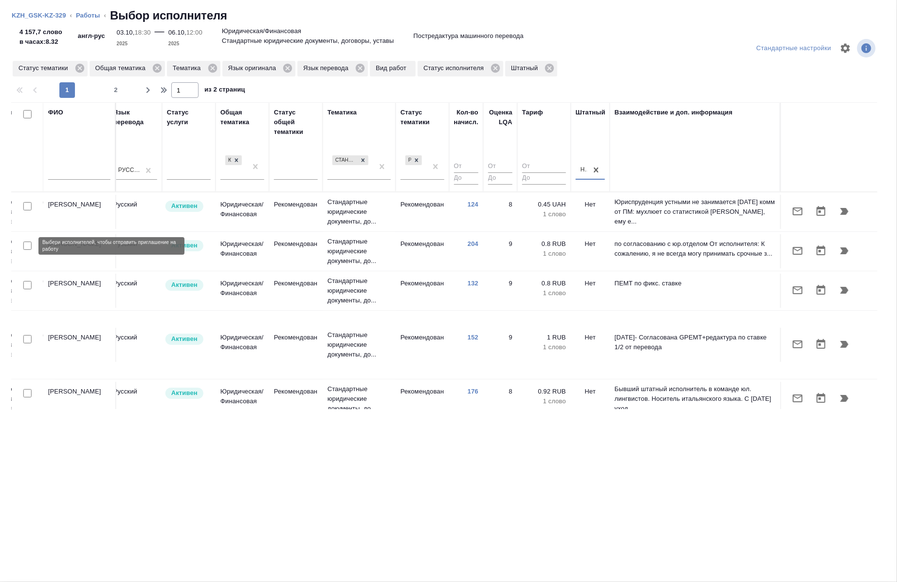
drag, startPoint x: 27, startPoint y: 248, endPoint x: 30, endPoint y: 328, distance: 79.8
click at [28, 248] on input "checkbox" at bounding box center [27, 245] width 8 height 8
checkbox input "true"
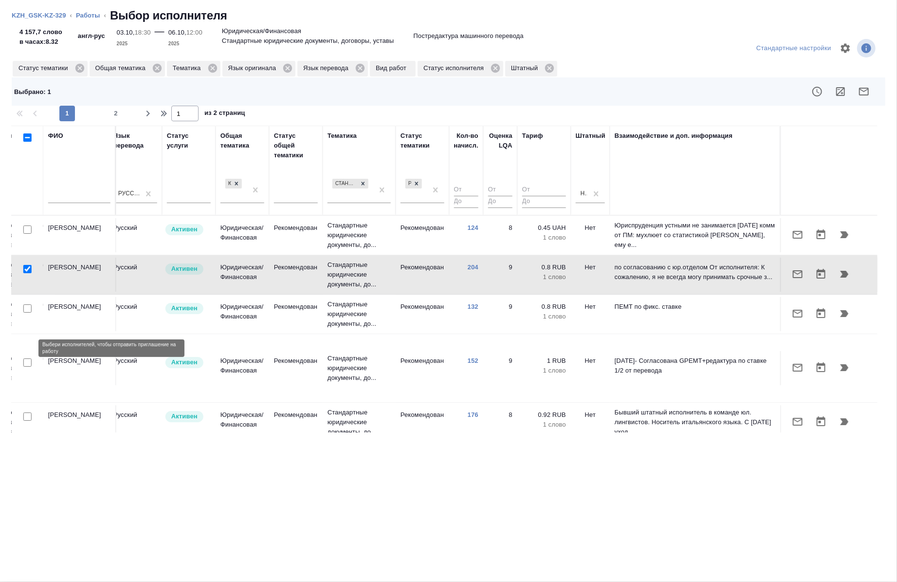
click at [25, 358] on input "checkbox" at bounding box center [27, 362] width 8 height 8
checkbox input "true"
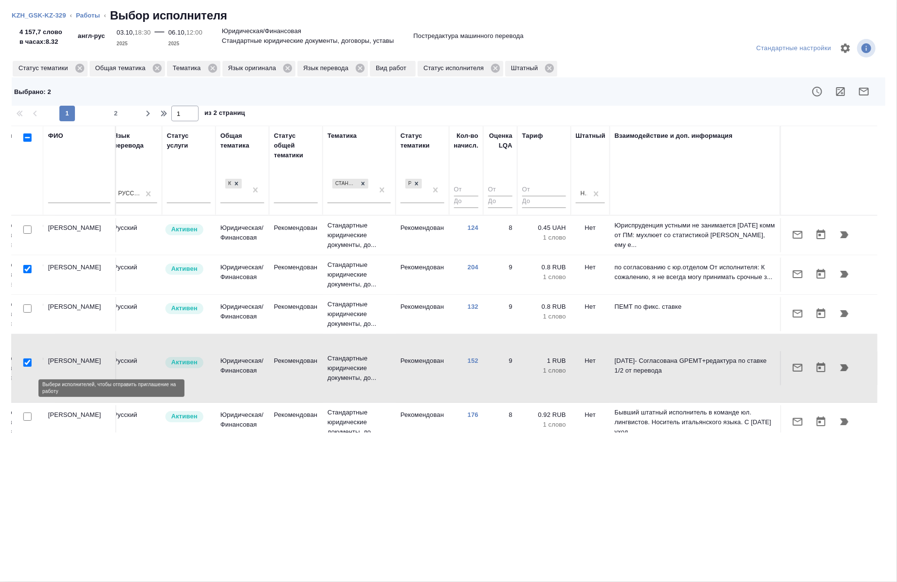
click at [28, 412] on input "checkbox" at bounding box center [27, 416] width 8 height 8
checkbox input "true"
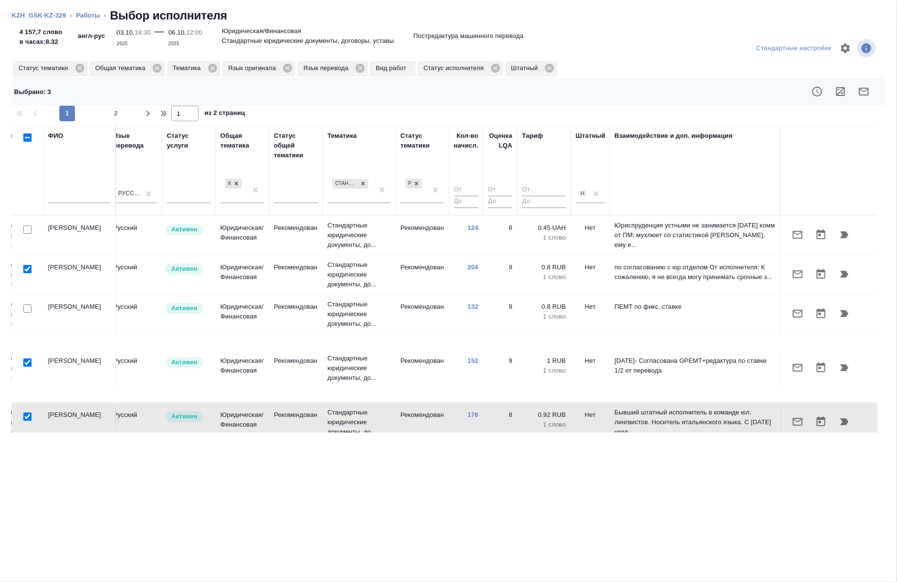
scroll to position [54, 556]
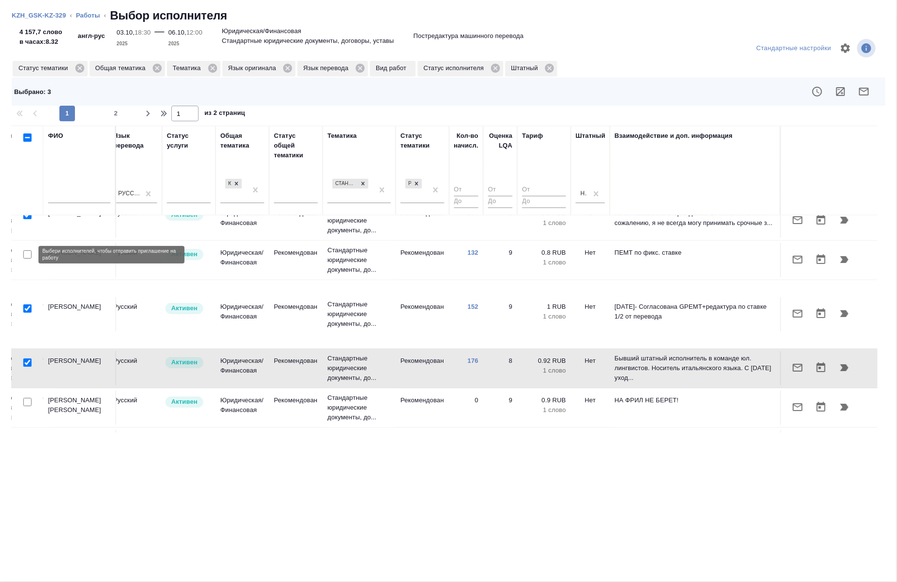
click at [22, 253] on div at bounding box center [28, 255] width 22 height 14
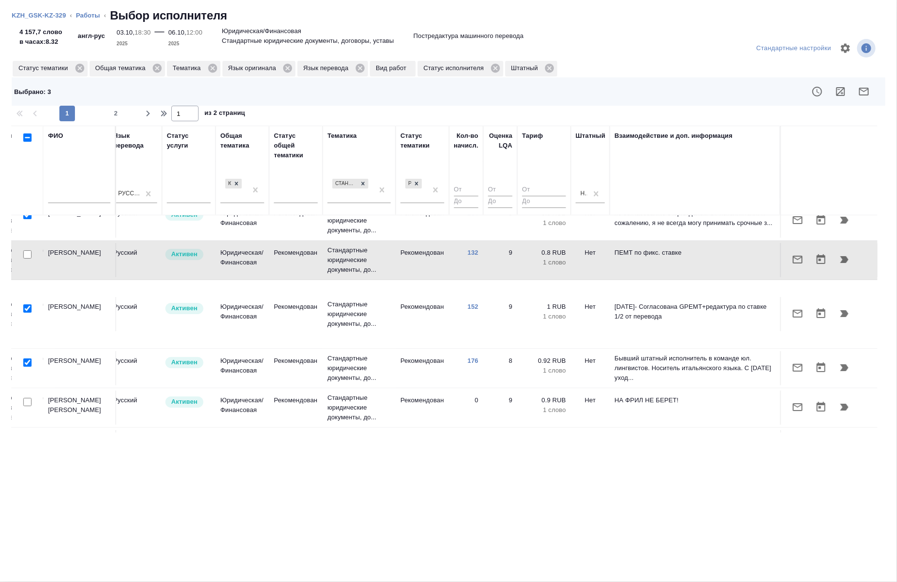
click at [30, 254] on input "checkbox" at bounding box center [27, 254] width 8 height 8
checkbox input "true"
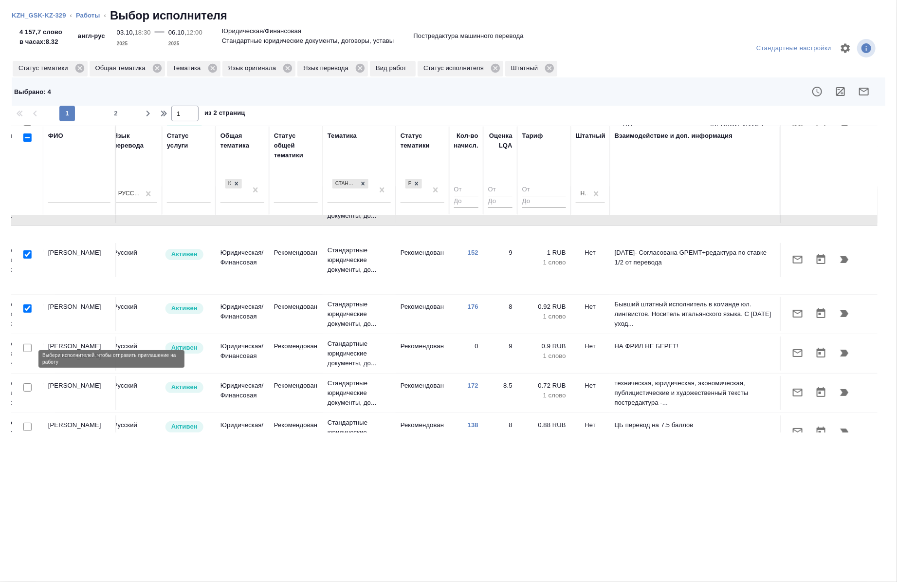
click at [27, 383] on input "checkbox" at bounding box center [27, 387] width 8 height 8
checkbox input "true"
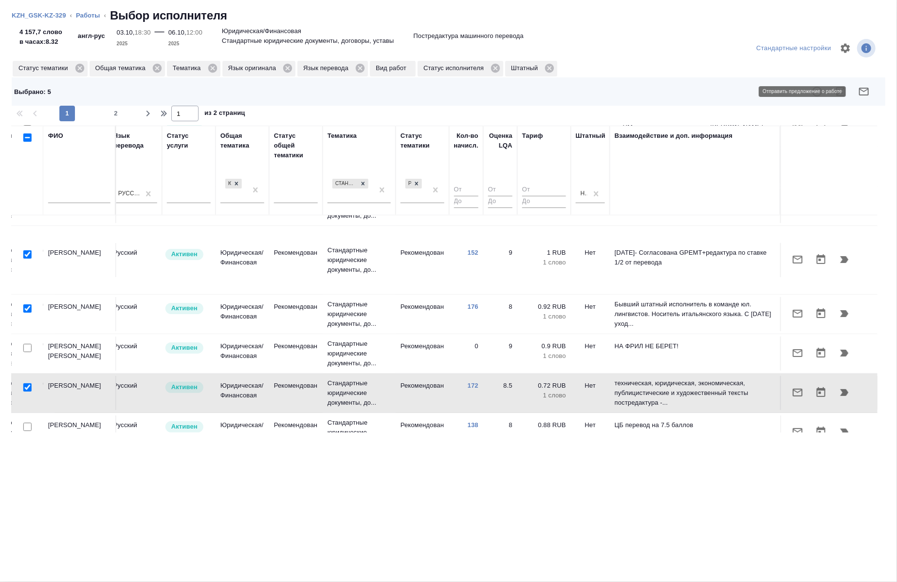
click at [863, 94] on icon "button" at bounding box center [864, 92] width 12 height 12
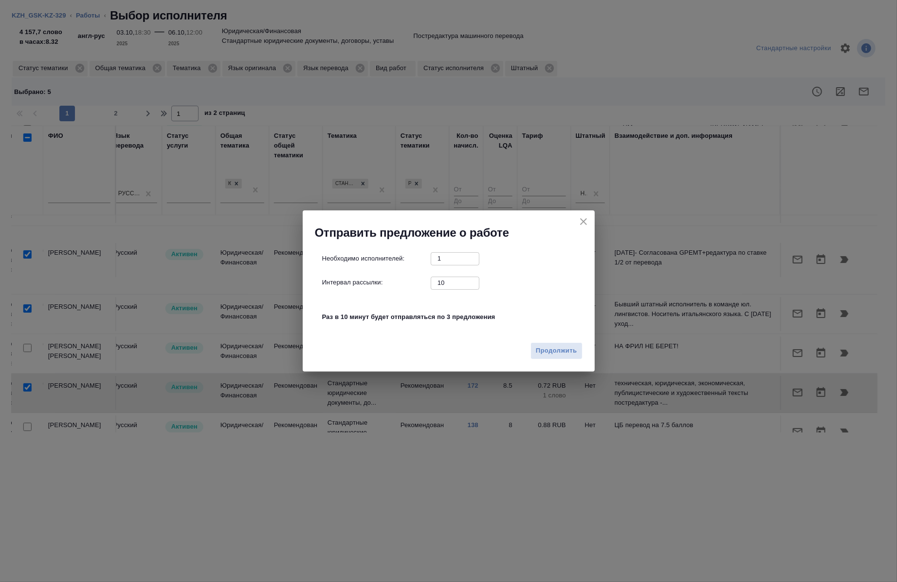
click at [458, 282] on input "10" at bounding box center [455, 282] width 49 height 12
type input "0"
click at [565, 355] on span "Продолжить" at bounding box center [556, 350] width 41 height 11
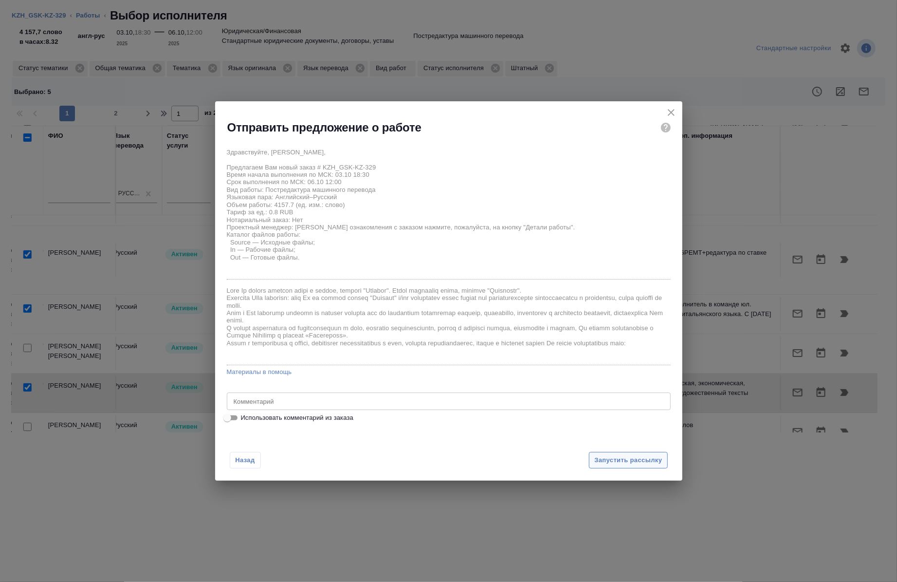
click at [621, 455] on span "Запустить рассылку" at bounding box center [628, 460] width 68 height 11
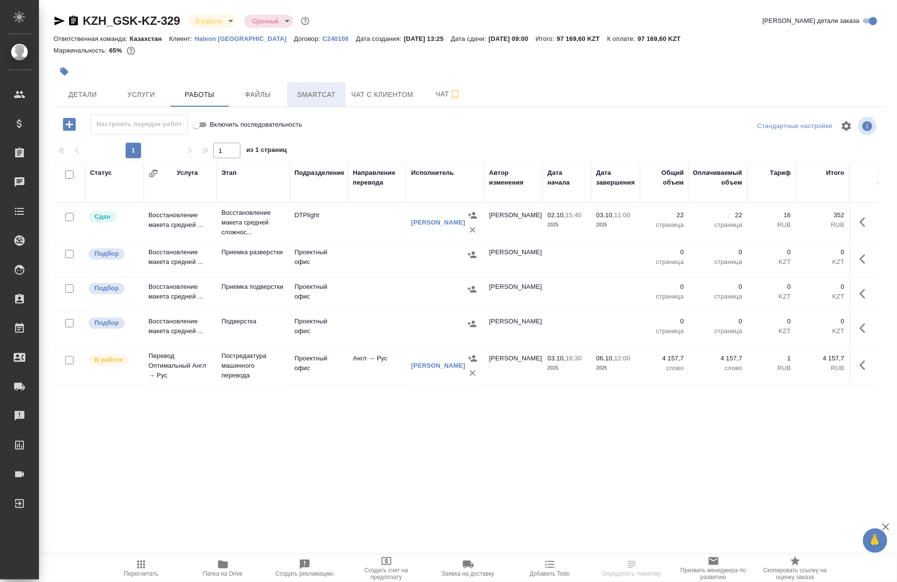
click at [308, 94] on span "Smartcat" at bounding box center [316, 95] width 47 height 12
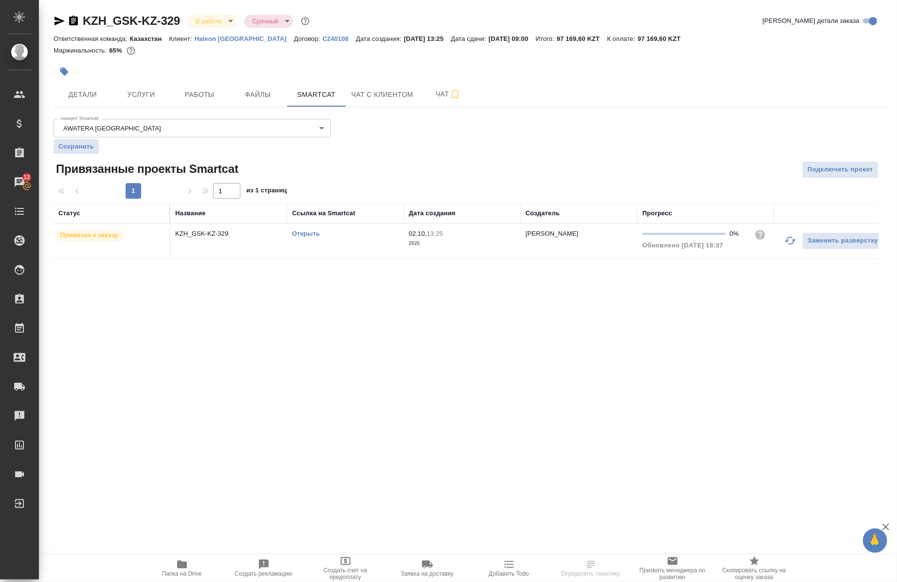
click at [301, 232] on link "Открыть" at bounding box center [306, 233] width 28 height 7
click at [73, 25] on icon "button" at bounding box center [73, 21] width 9 height 10
click at [194, 86] on button "Работы" at bounding box center [199, 94] width 58 height 24
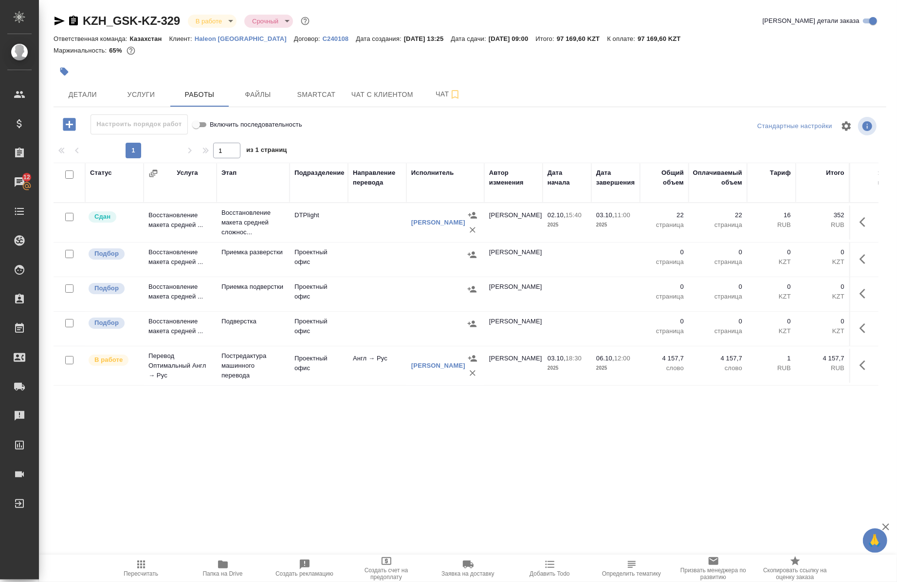
click at [209, 567] on span "Папка на Drive" at bounding box center [223, 567] width 70 height 18
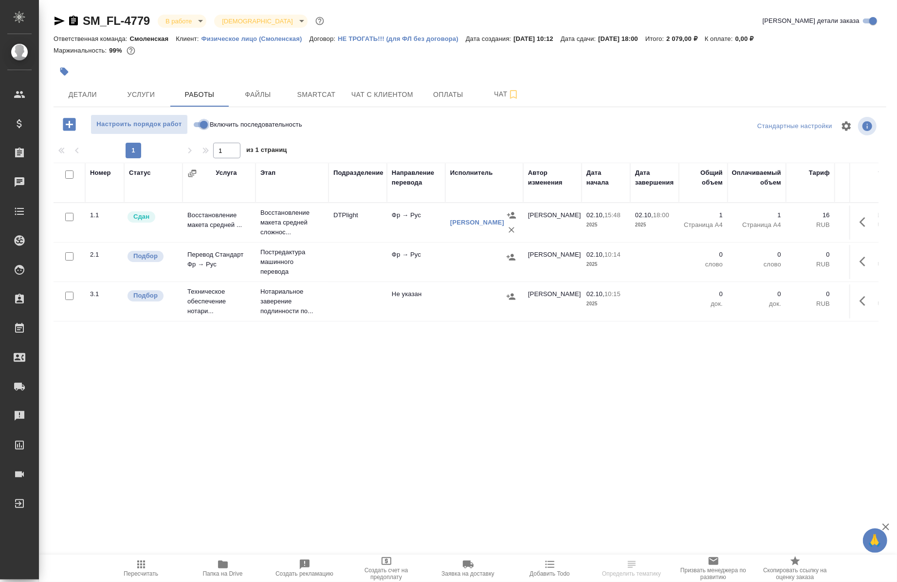
click at [200, 126] on input "Включить последовательность" at bounding box center [203, 125] width 35 height 12
checkbox input "true"
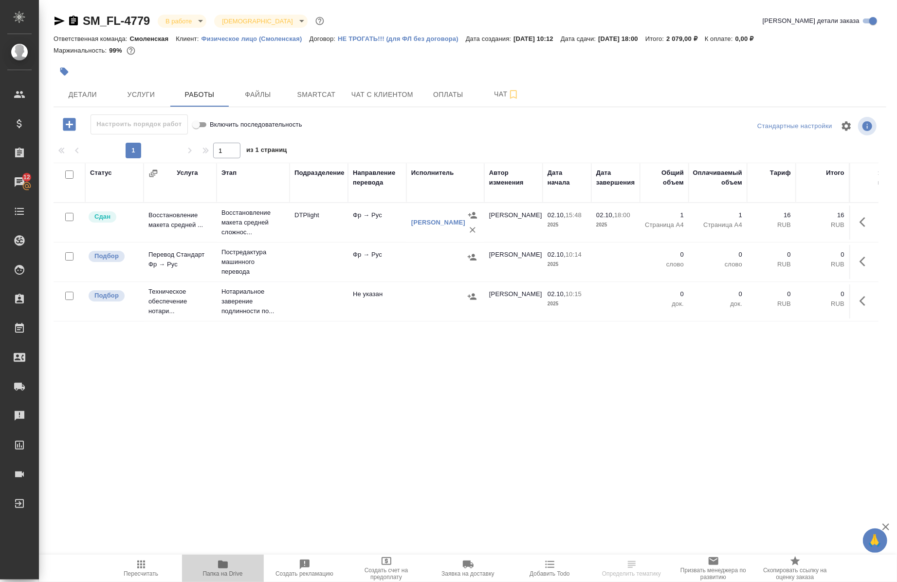
click at [219, 565] on icon "button" at bounding box center [223, 564] width 10 height 8
click at [72, 96] on span "Детали" at bounding box center [82, 95] width 47 height 12
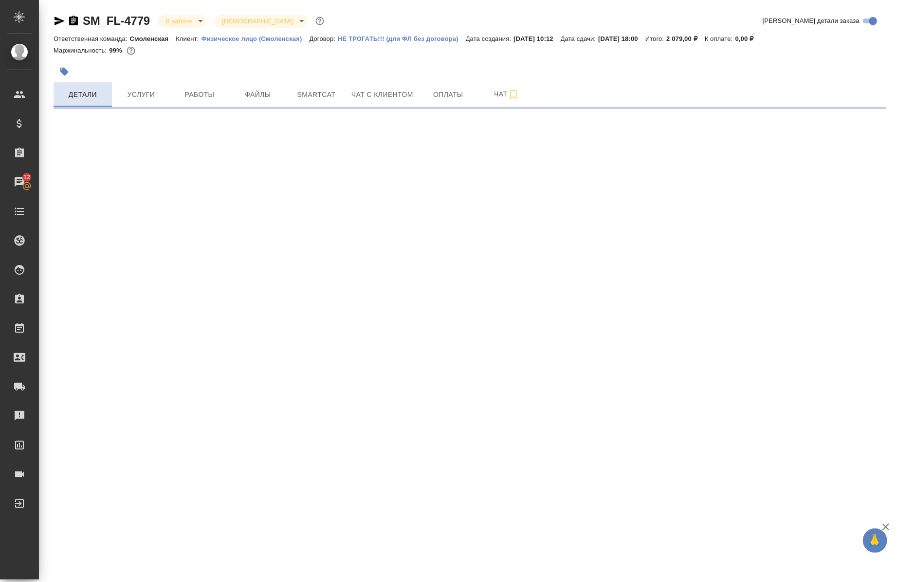
select select "RU"
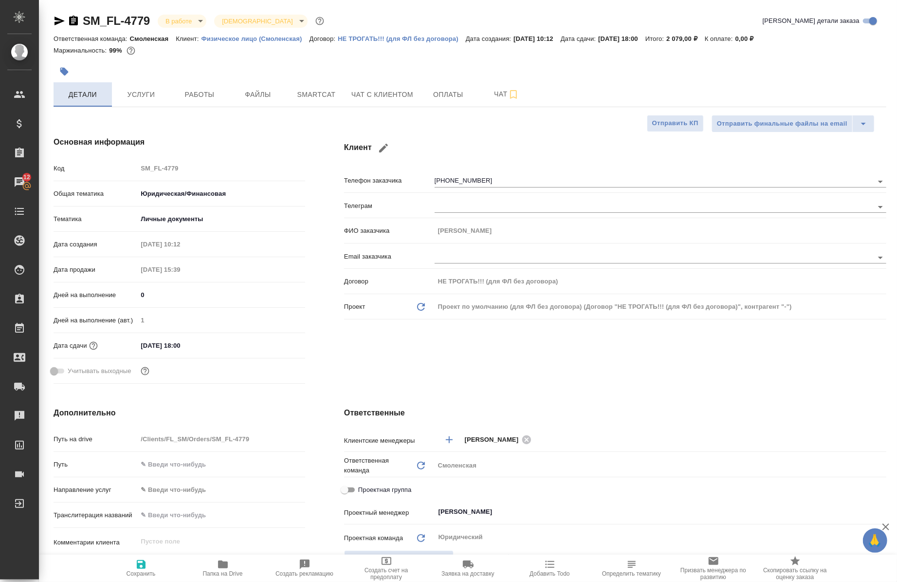
type textarea "x"
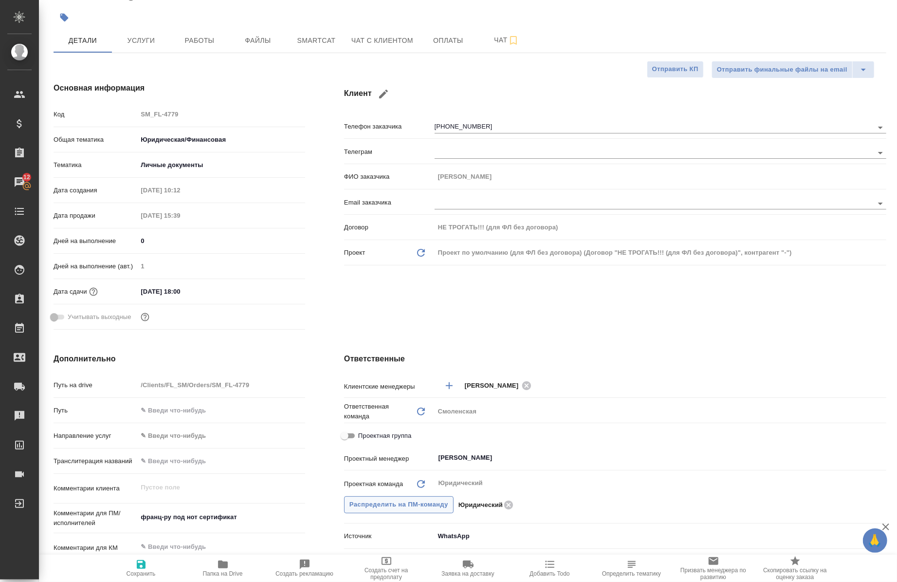
scroll to position [216, 0]
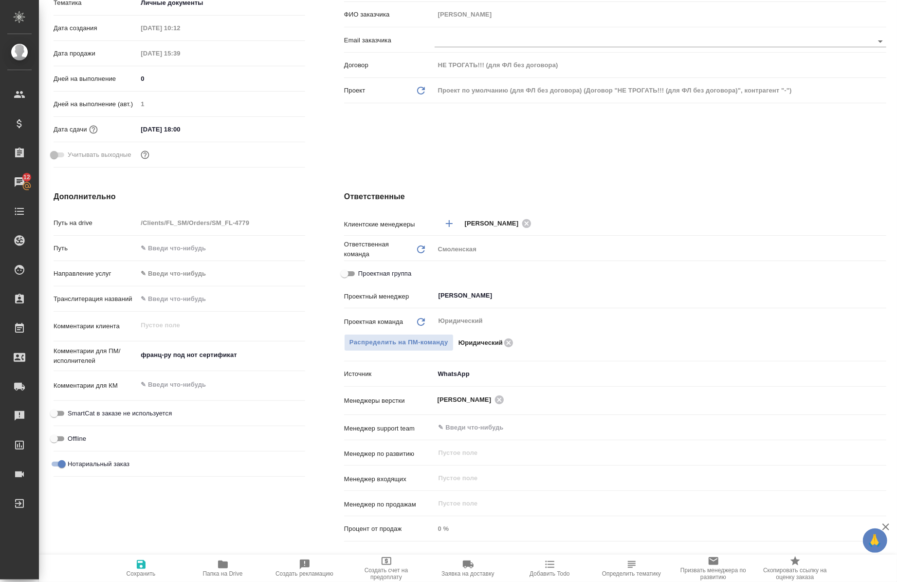
click at [341, 269] on input "Проектная группа" at bounding box center [344, 274] width 35 height 12
checkbox input "true"
type textarea "x"
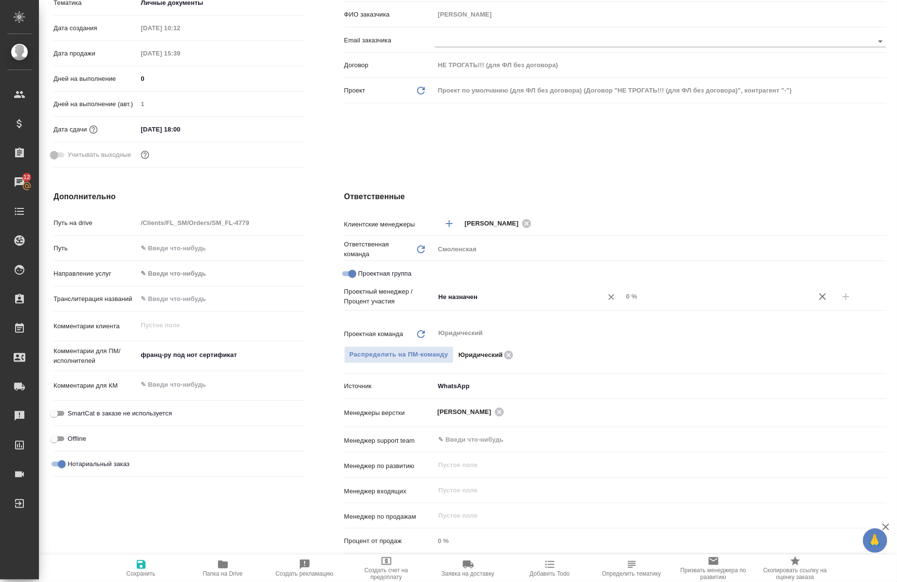
click at [461, 294] on input "Не назначен" at bounding box center [512, 297] width 150 height 12
type input "[PERSON_NAME]"
click at [561, 310] on li "[PERSON_NAME]" at bounding box center [523, 319] width 186 height 18
type textarea "x"
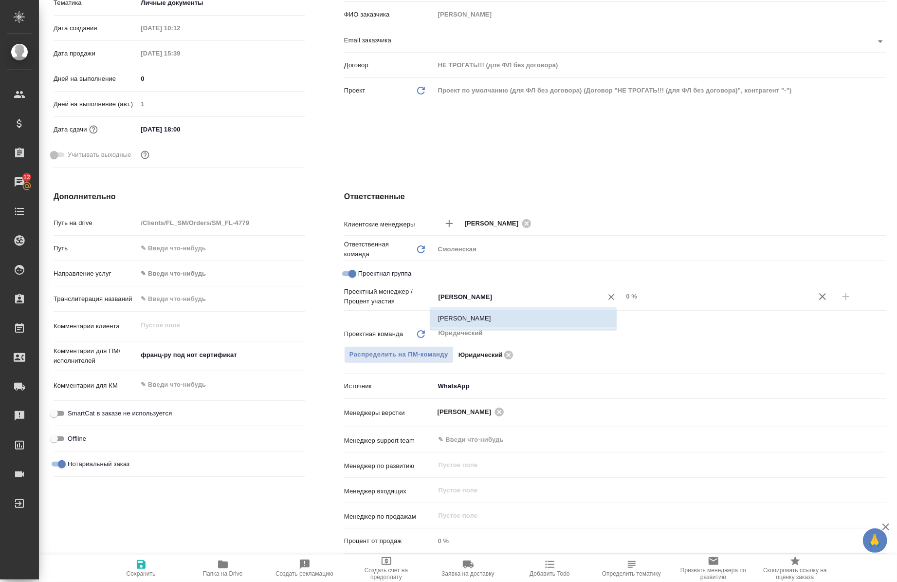
type textarea "x"
click at [606, 295] on icon "Очистить" at bounding box center [611, 297] width 10 height 10
click at [467, 315] on li "[PERSON_NAME]" at bounding box center [523, 319] width 186 height 18
type input "[PERSON_NAME]"
click at [622, 299] on input "0 %" at bounding box center [716, 296] width 188 height 14
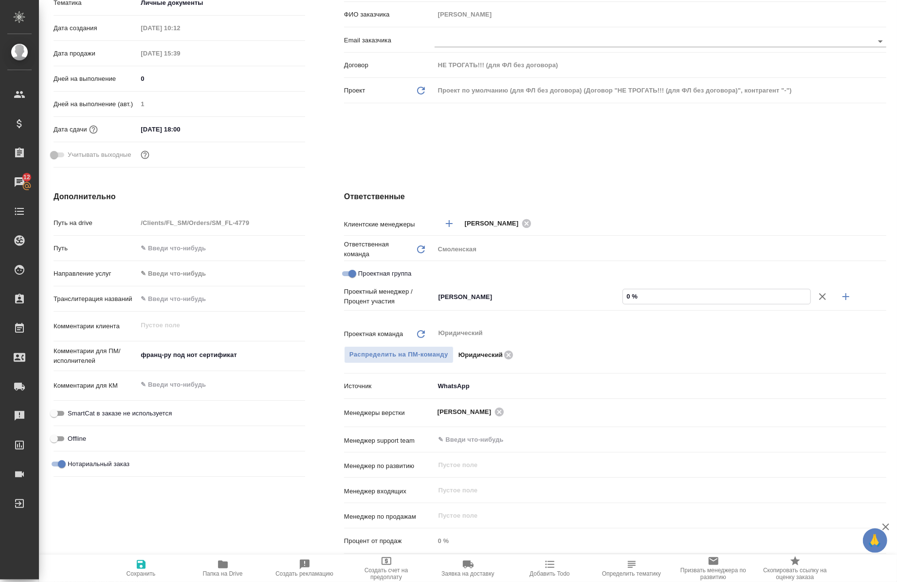
type input "20 %"
type textarea "x"
type input "20 %"
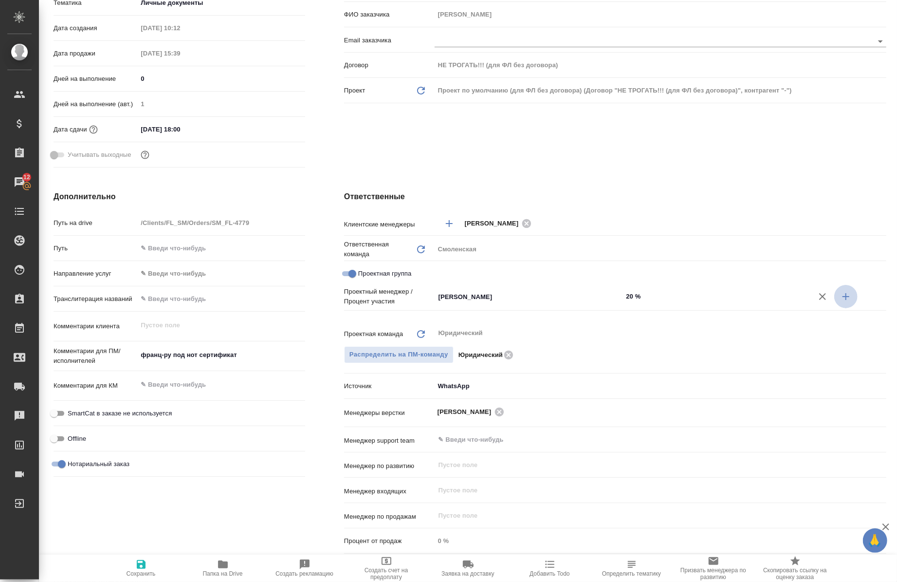
click at [840, 301] on icon "button" at bounding box center [846, 297] width 12 height 12
type textarea "x"
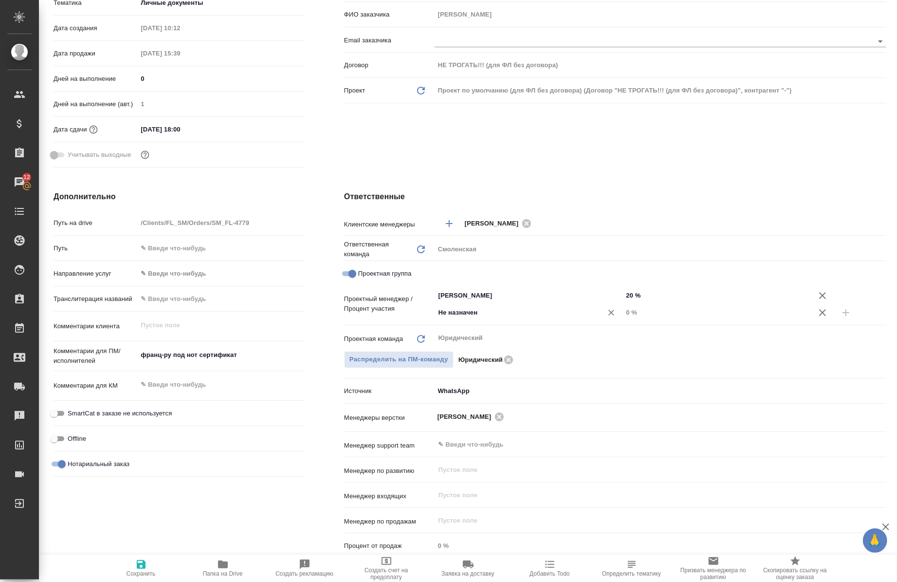
click at [456, 311] on input "Не назначен" at bounding box center [512, 313] width 150 height 12
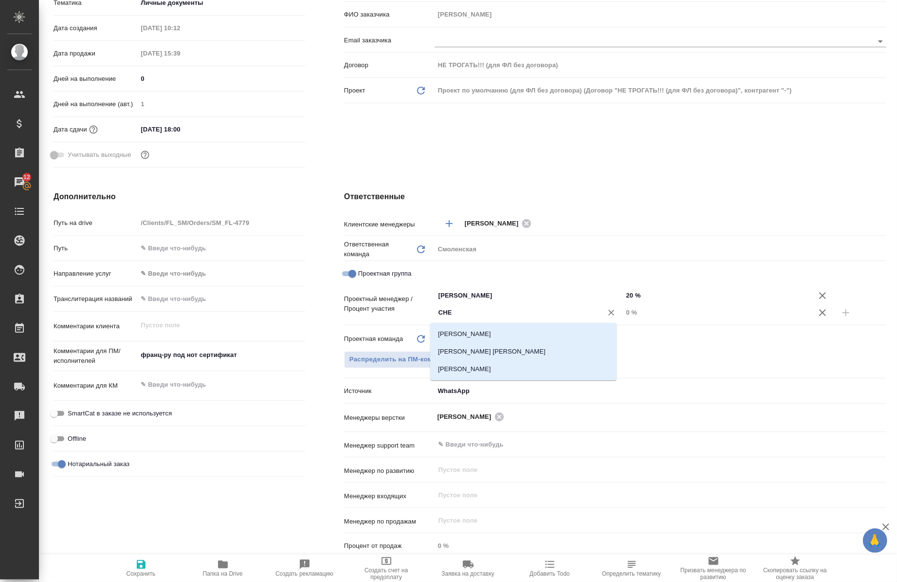
type input "CHER"
drag, startPoint x: 536, startPoint y: 331, endPoint x: 547, endPoint y: 324, distance: 13.1
click at [536, 331] on li "[PERSON_NAME]" at bounding box center [523, 334] width 186 height 18
type textarea "x"
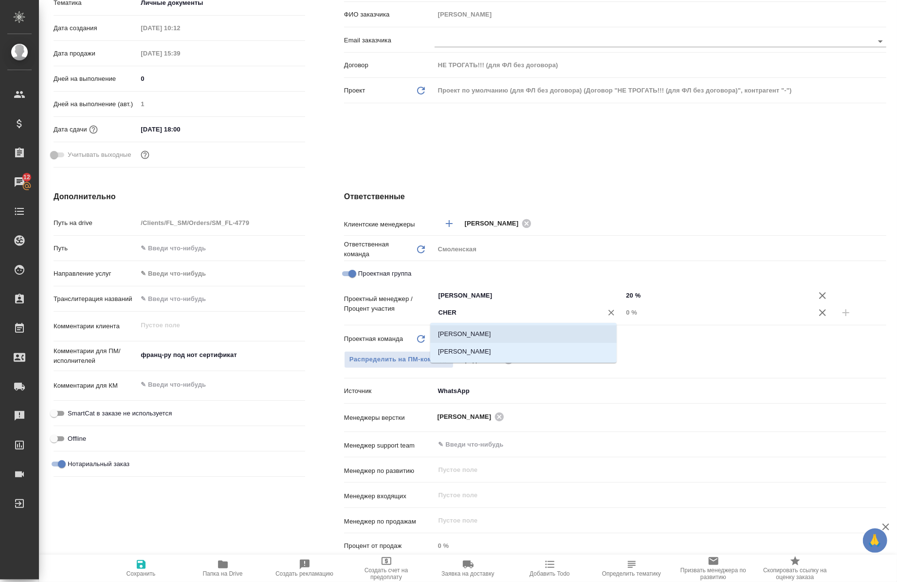
type textarea "x"
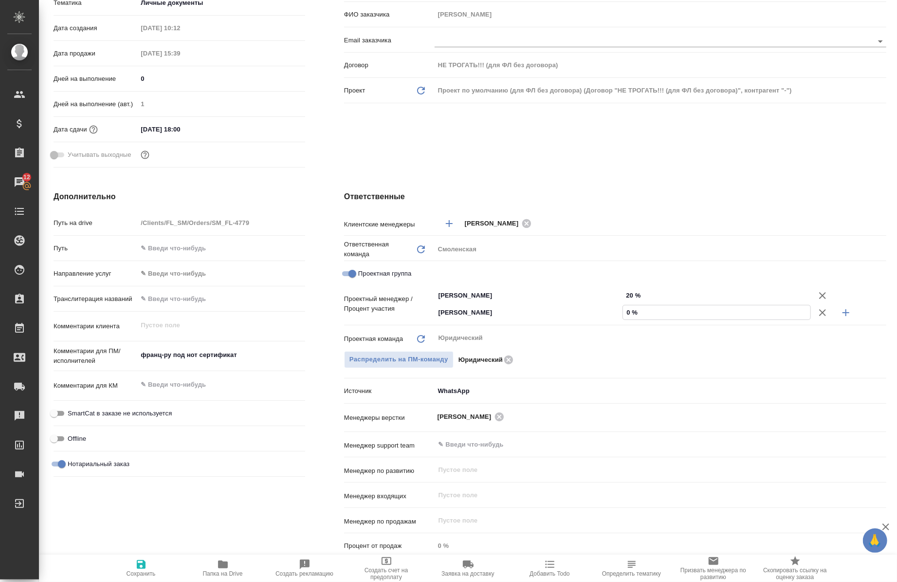
click at [623, 314] on input "0 %" at bounding box center [716, 312] width 187 height 14
type input "80 %"
type textarea "x"
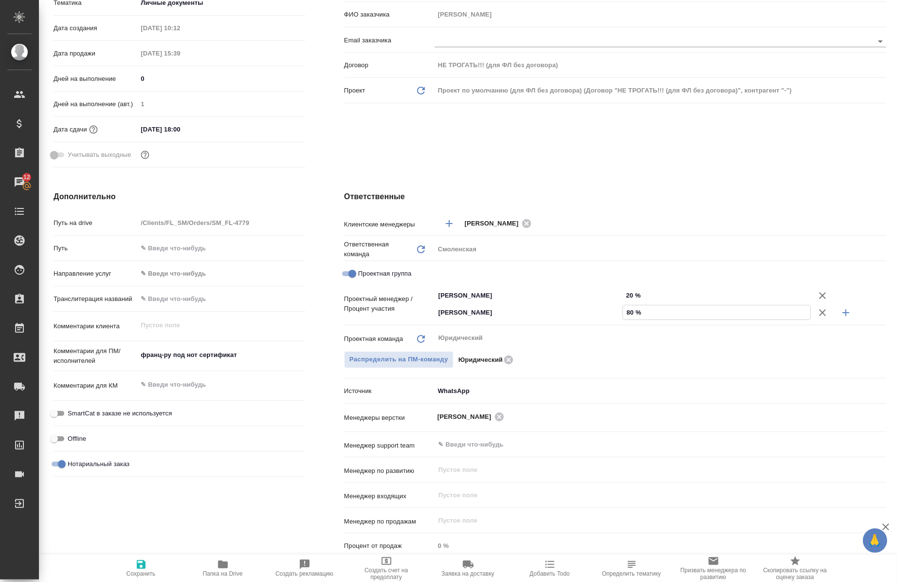
type textarea "x"
type input "80 %"
click at [137, 560] on icon "button" at bounding box center [141, 564] width 12 height 12
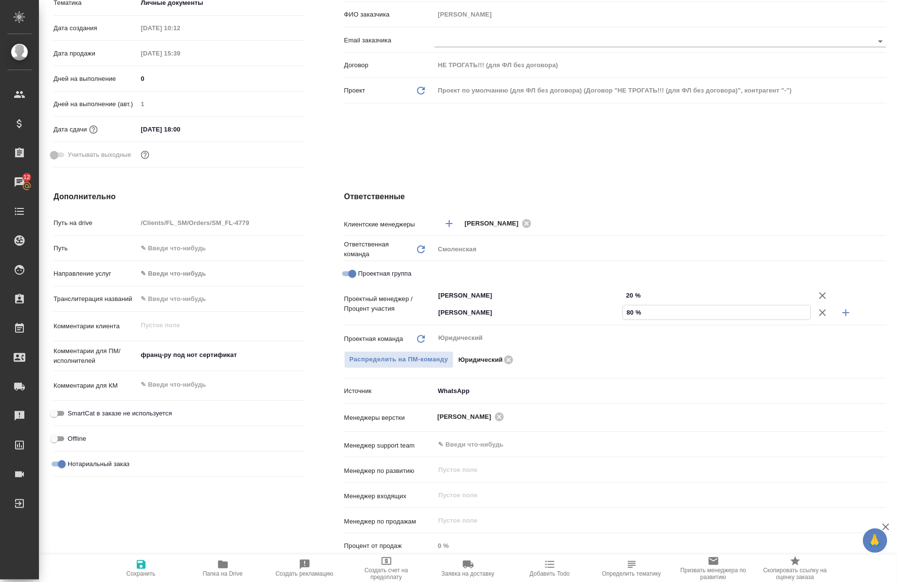
type textarea "x"
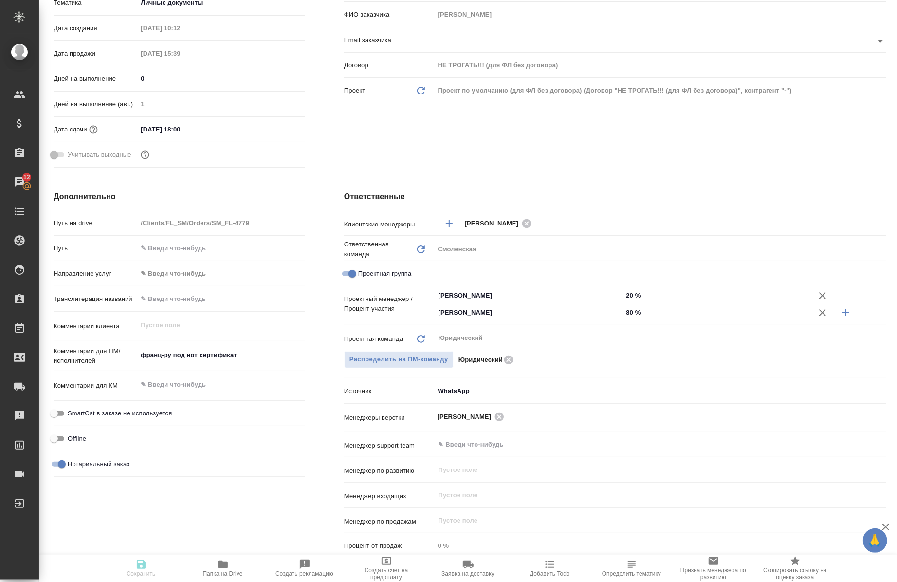
type textarea "x"
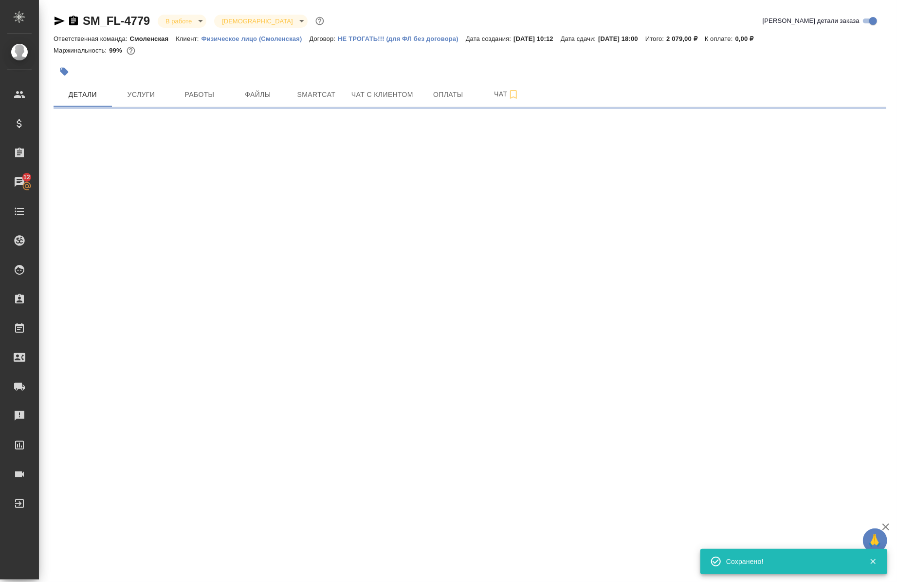
scroll to position [0, 0]
select select "RU"
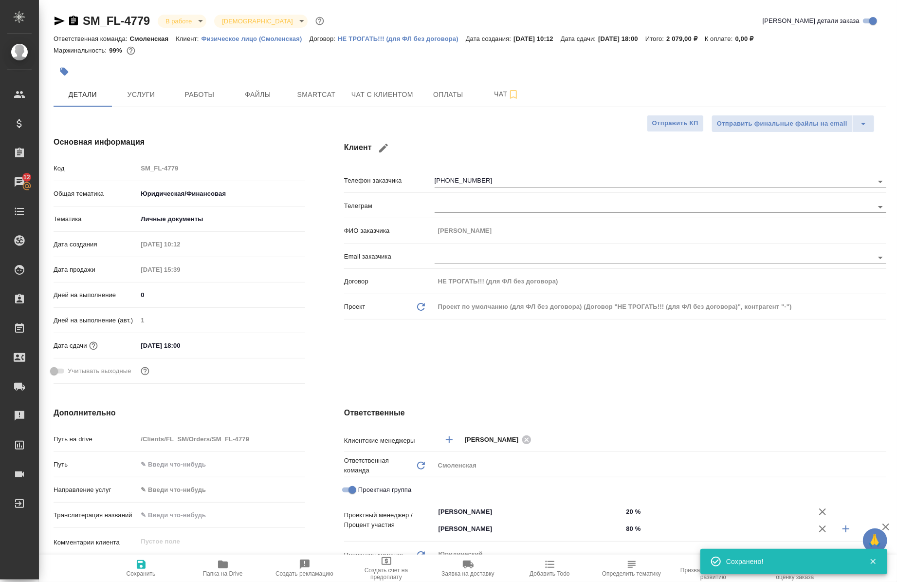
type textarea "x"
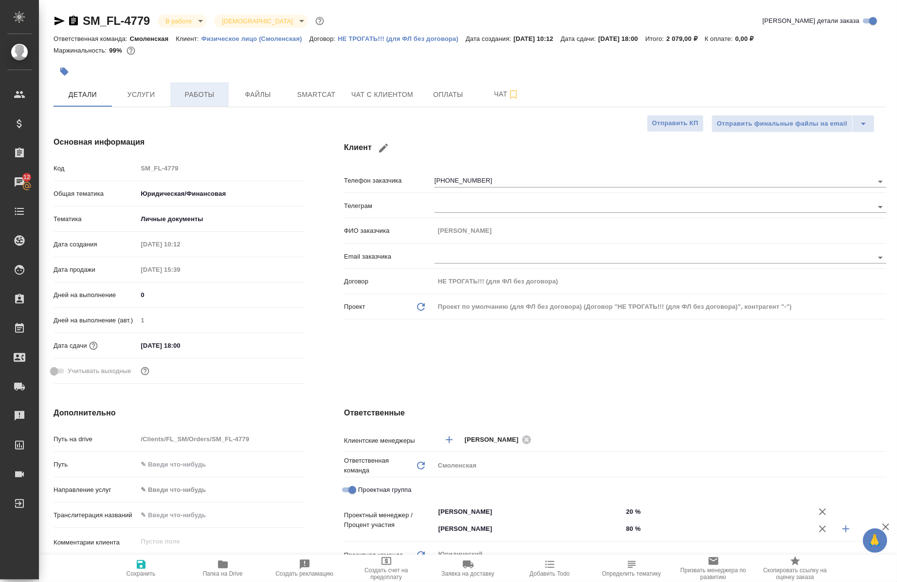
click at [195, 96] on span "Работы" at bounding box center [199, 95] width 47 height 12
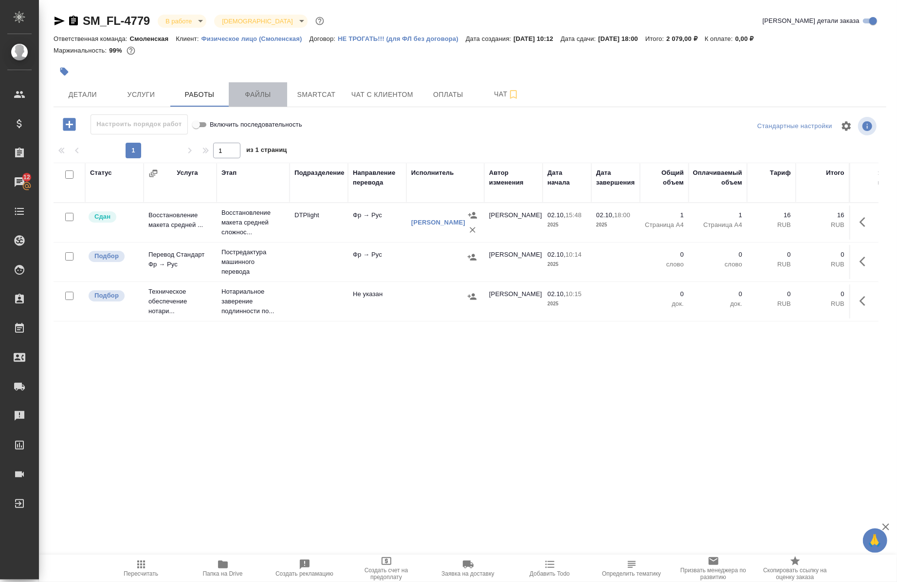
click at [275, 99] on span "Файлы" at bounding box center [258, 95] width 47 height 12
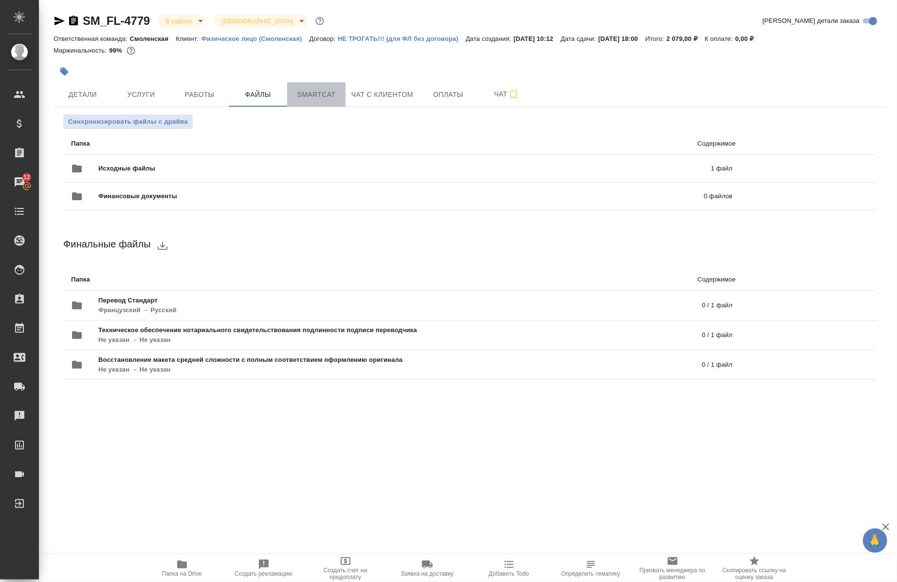
click at [321, 100] on button "Smartcat" at bounding box center [316, 94] width 58 height 24
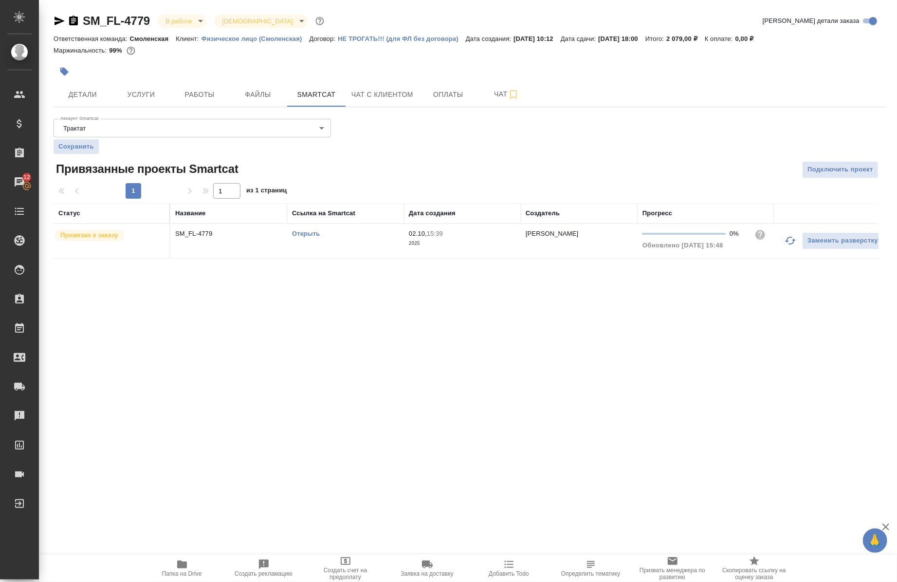
click at [308, 237] on link "Открыть" at bounding box center [306, 233] width 28 height 7
click at [159, 95] on span "Услуги" at bounding box center [141, 95] width 47 height 12
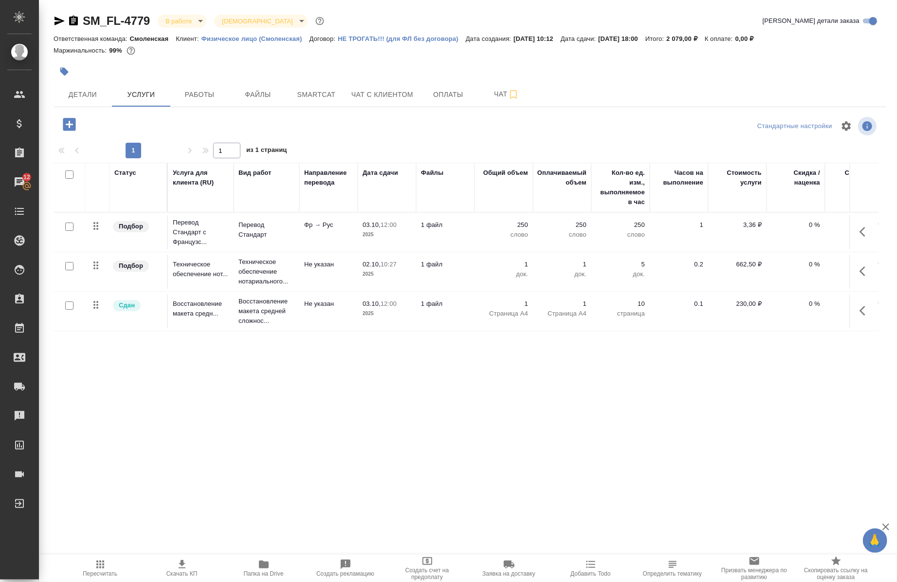
click at [863, 232] on icon "button" at bounding box center [865, 232] width 12 height 12
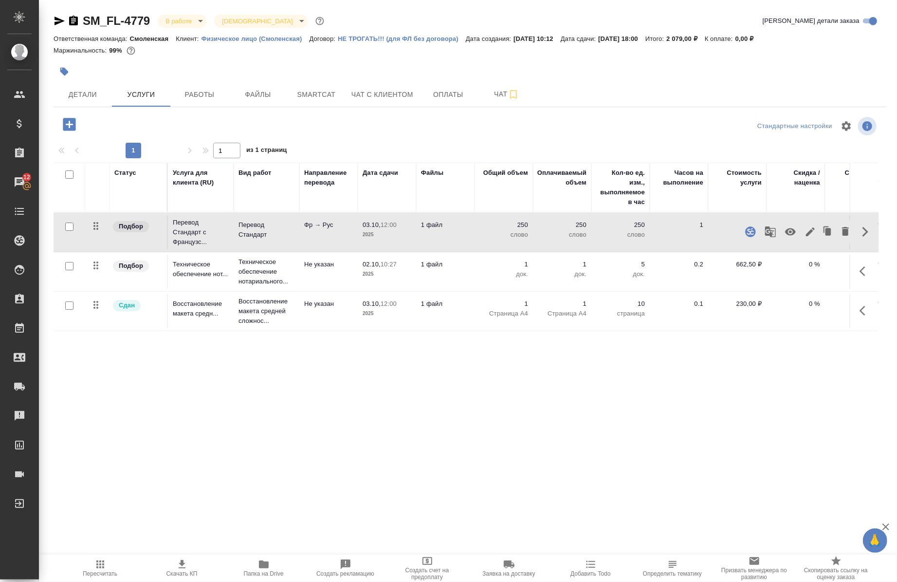
click at [766, 237] on icon "button" at bounding box center [771, 232] width 12 height 12
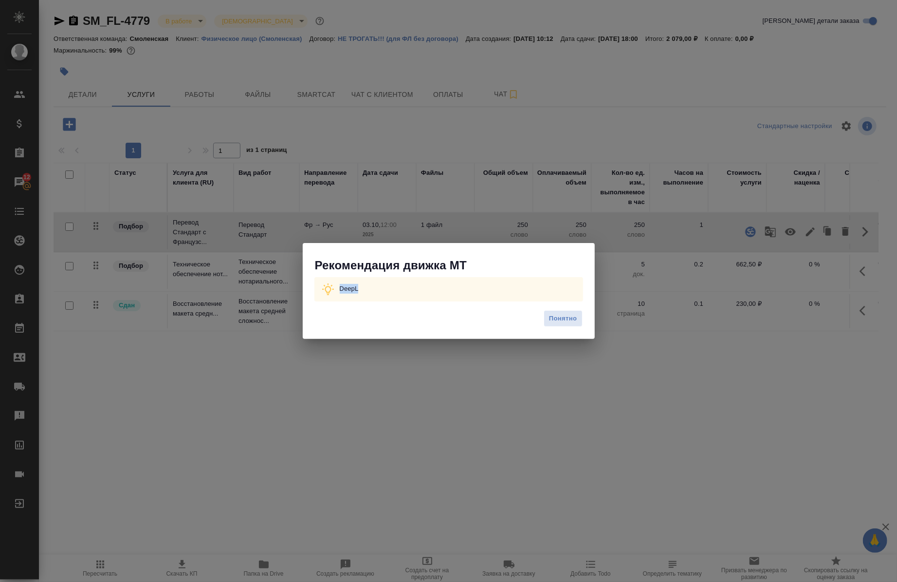
drag, startPoint x: 345, startPoint y: 290, endPoint x: 314, endPoint y: 288, distance: 30.7
click at [314, 288] on div "DeepL" at bounding box center [448, 289] width 269 height 24
copy p "DeepL"
drag, startPoint x: 577, startPoint y: 319, endPoint x: 566, endPoint y: 315, distance: 11.1
click at [577, 319] on button "Понятно" at bounding box center [563, 318] width 38 height 17
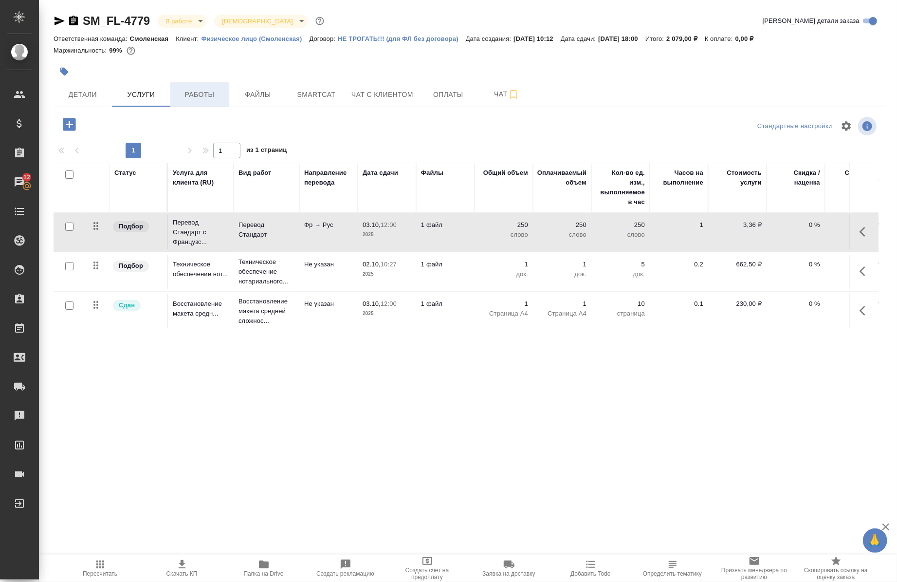
click at [198, 97] on span "Работы" at bounding box center [199, 95] width 47 height 12
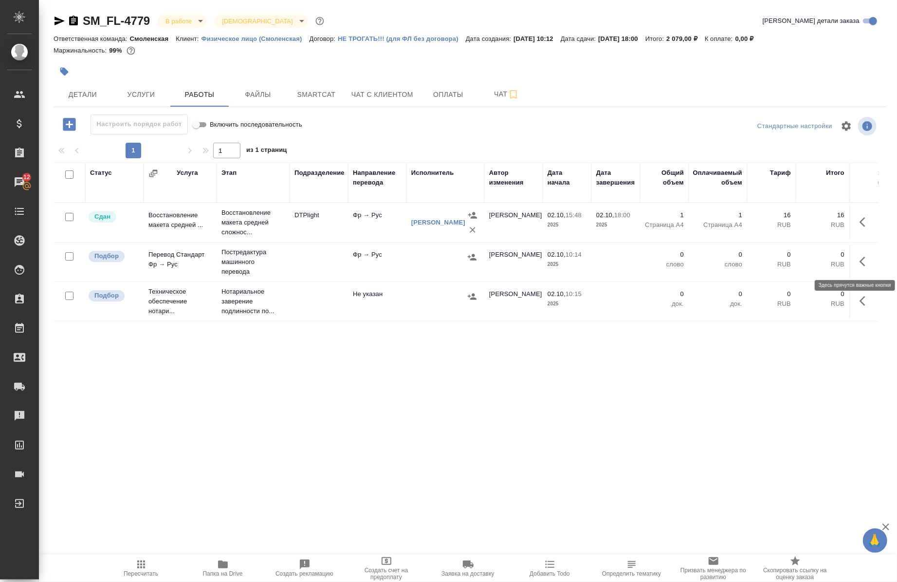
click at [854, 269] on button "button" at bounding box center [865, 261] width 23 height 23
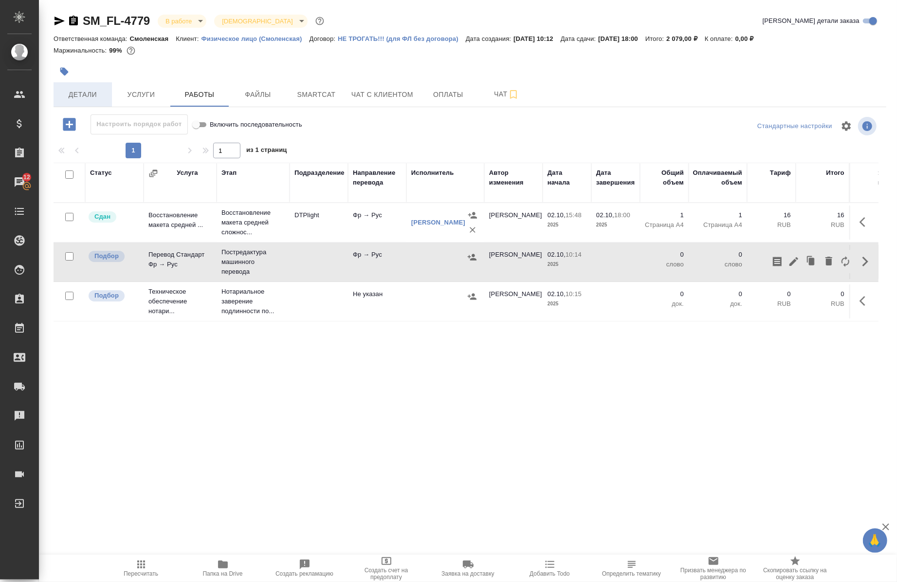
click at [56, 88] on button "Детали" at bounding box center [83, 94] width 58 height 24
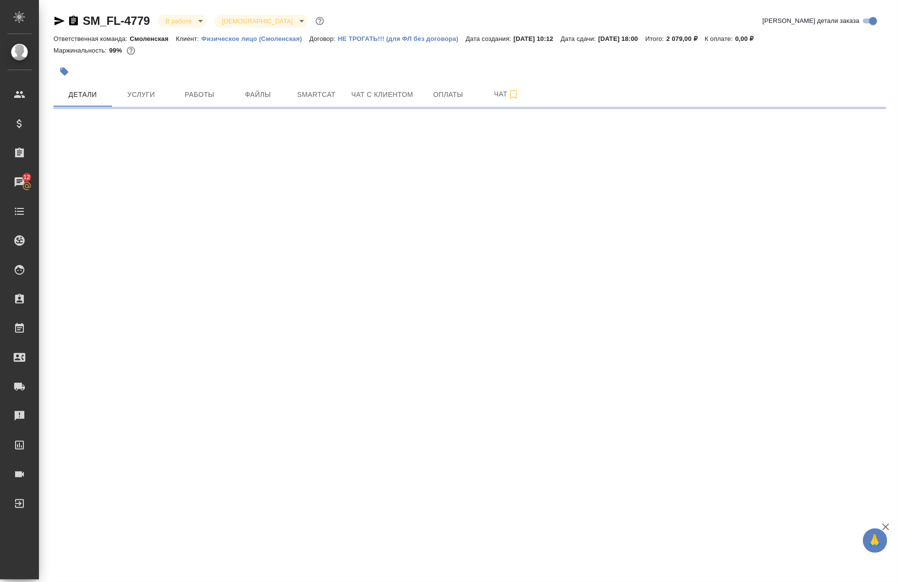
select select "RU"
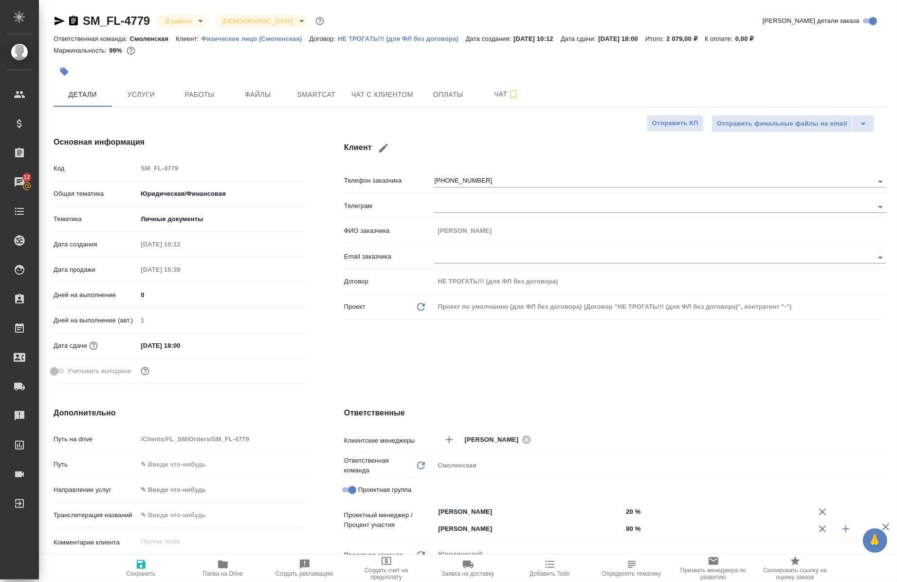
type textarea "x"
click at [201, 103] on button "Работы" at bounding box center [199, 94] width 58 height 24
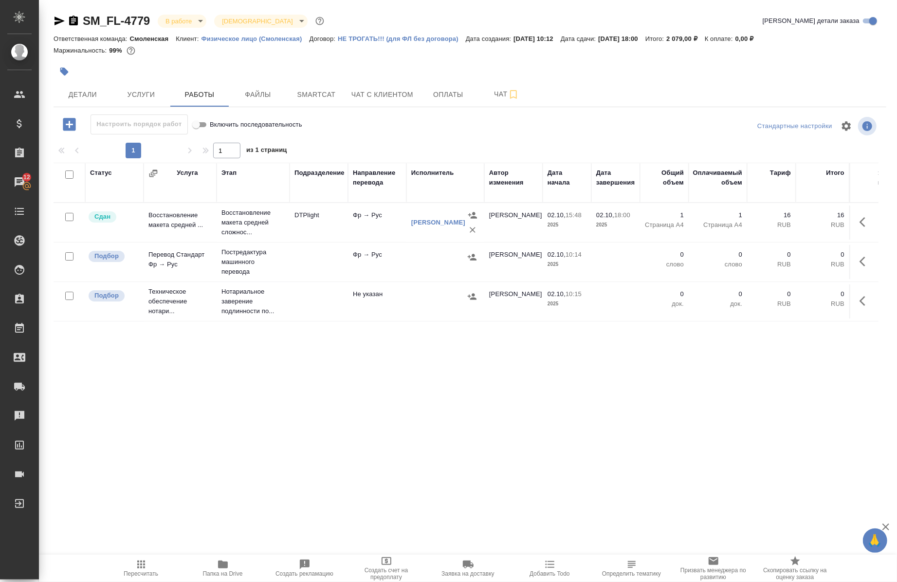
click at [849, 269] on td at bounding box center [863, 262] width 29 height 34
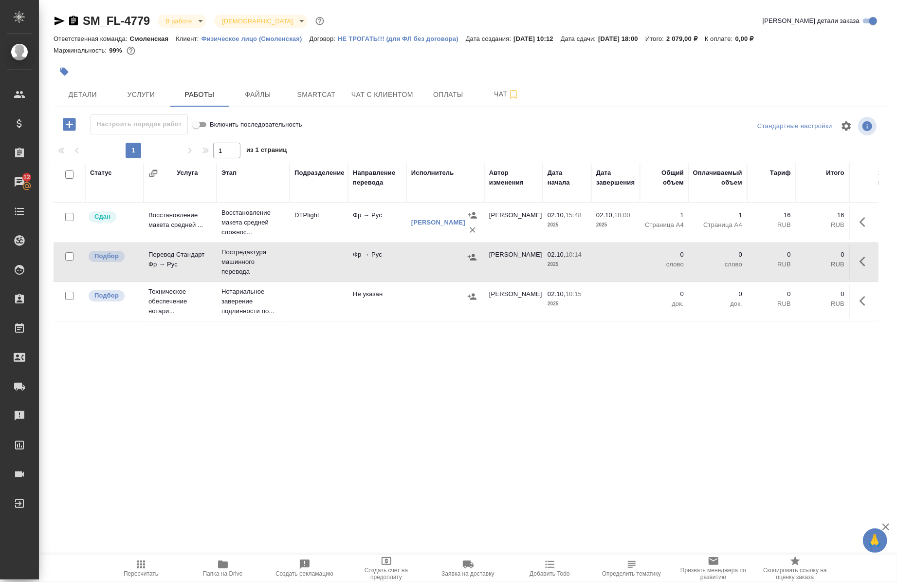
click at [867, 267] on button "button" at bounding box center [865, 261] width 23 height 23
click at [789, 264] on icon "button" at bounding box center [794, 261] width 12 height 12
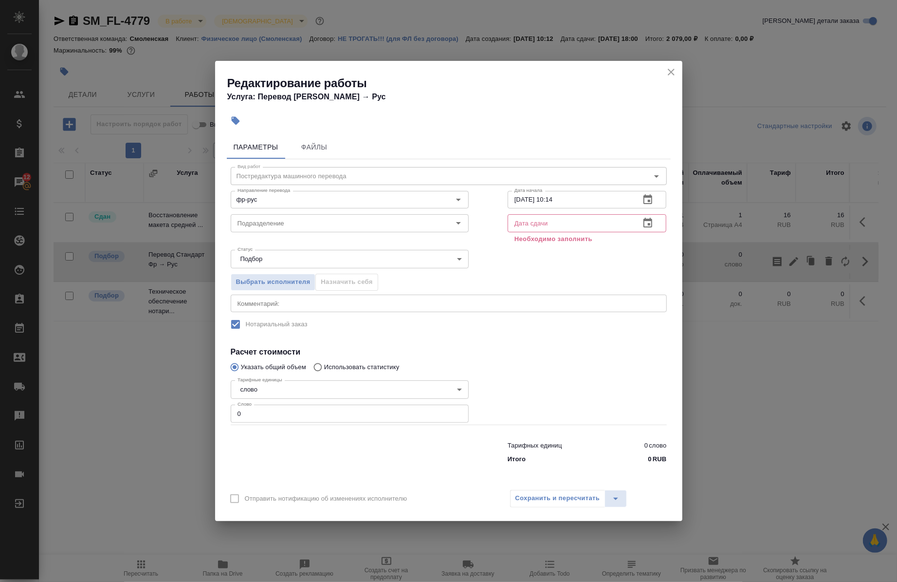
click at [290, 405] on input "0" at bounding box center [350, 413] width 238 height 18
paste input "86"
type input "86"
click at [273, 299] on textarea at bounding box center [448, 302] width 422 height 7
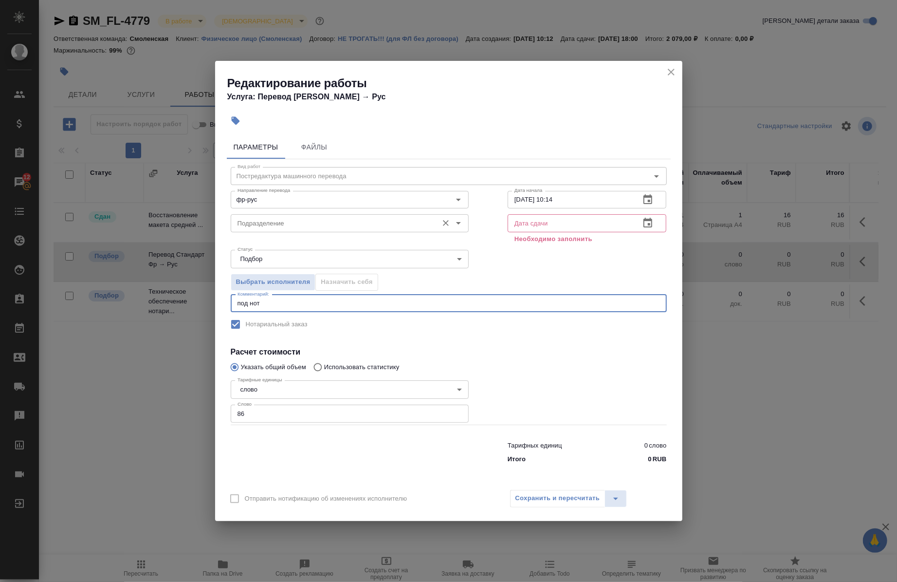
click at [308, 231] on div "Подразделение" at bounding box center [350, 223] width 238 height 18
type textarea "под нот"
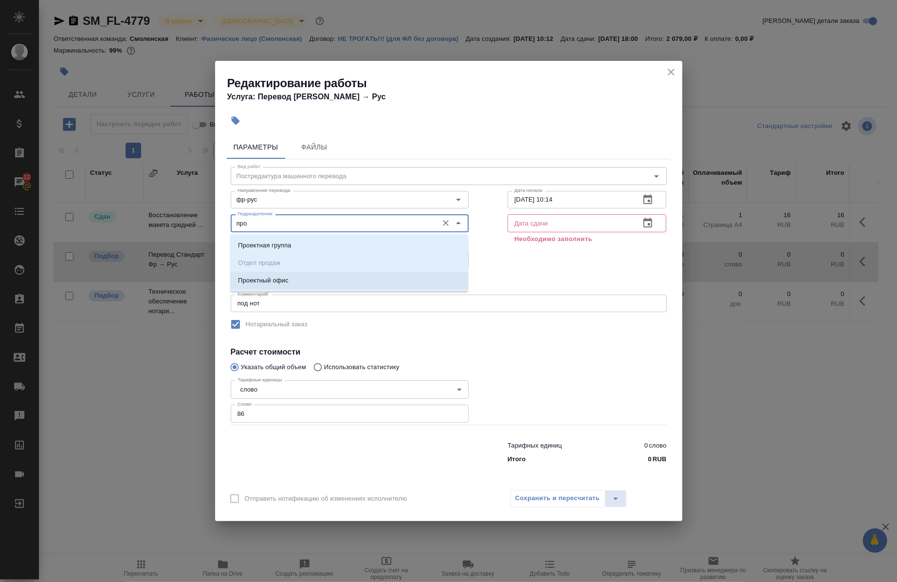
click at [291, 274] on li "Проектный офис" at bounding box center [349, 281] width 238 height 18
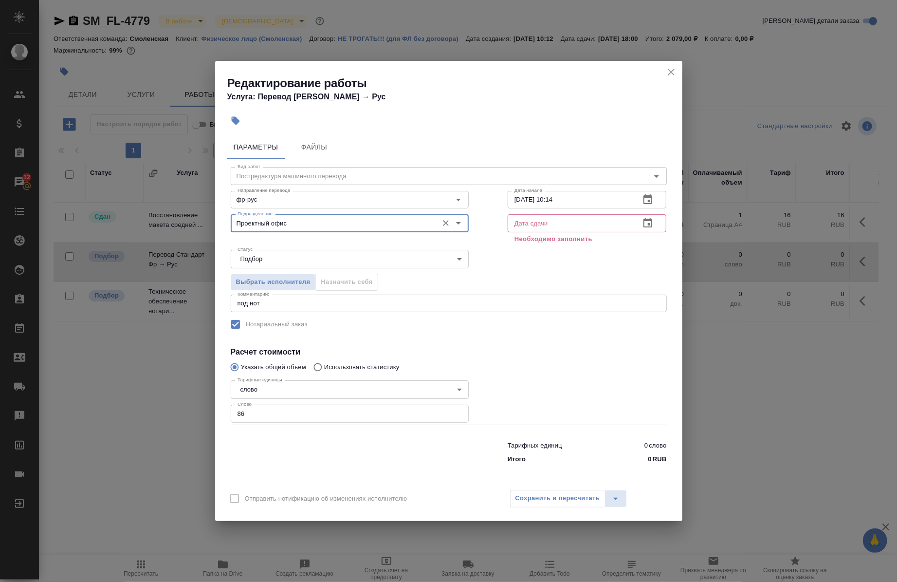
type input "Проектный офис"
click at [569, 205] on input "[DATE] 10:14" at bounding box center [570, 200] width 125 height 18
type input "[DATE] 19:00"
click at [552, 228] on input "text" at bounding box center [570, 223] width 125 height 18
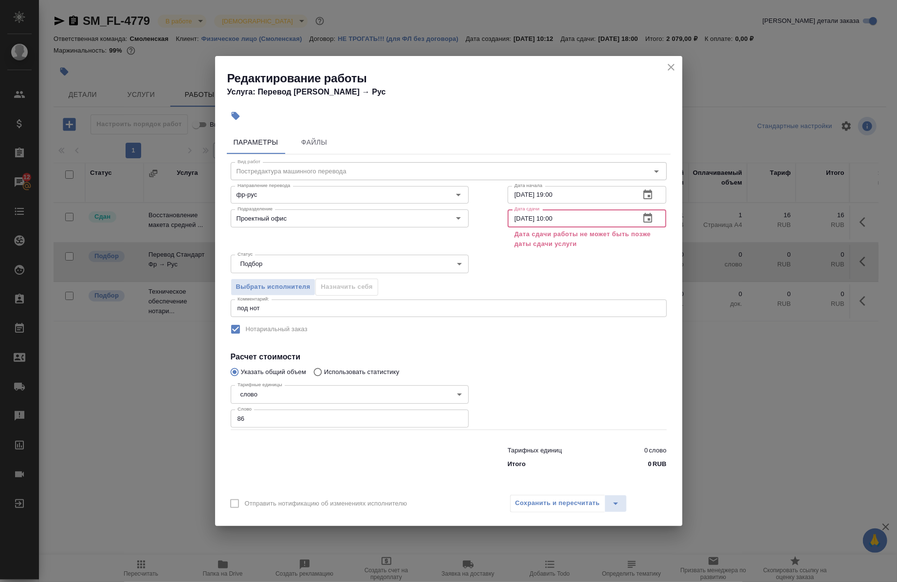
type input "[DATE] 10:00"
click at [546, 273] on div "Выбрать исполнителя Назначить себя" at bounding box center [448, 284] width 475 height 59
click at [673, 63] on icon "close" at bounding box center [671, 67] width 12 height 12
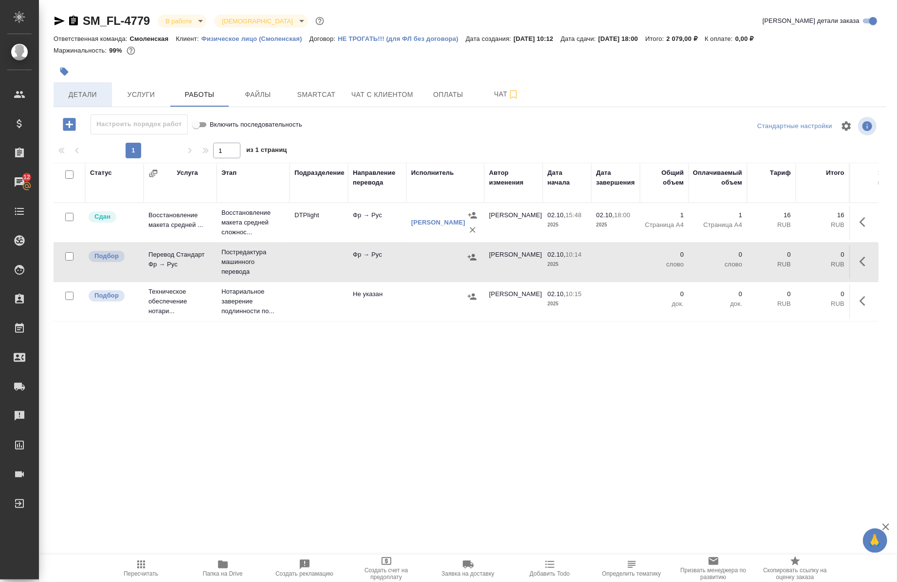
click at [85, 89] on span "Детали" at bounding box center [82, 95] width 47 height 12
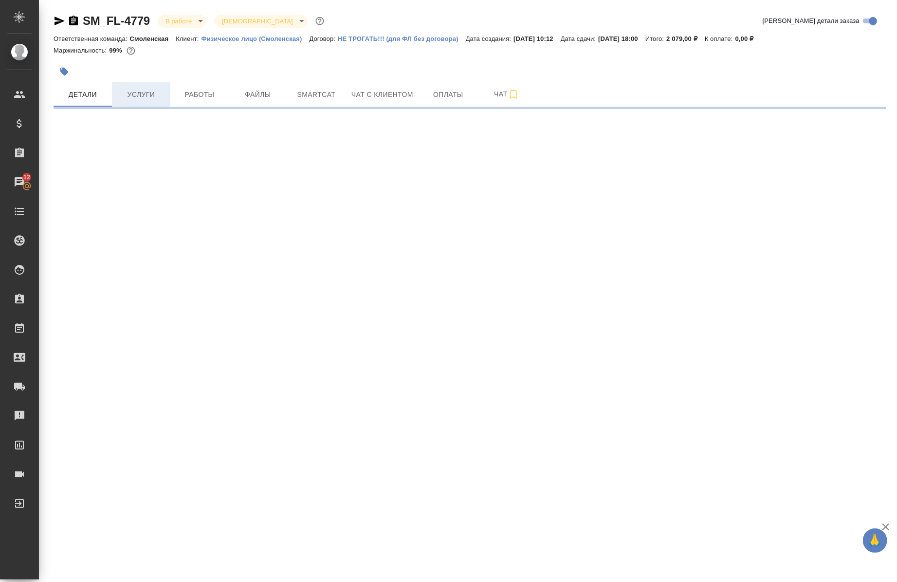
select select "RU"
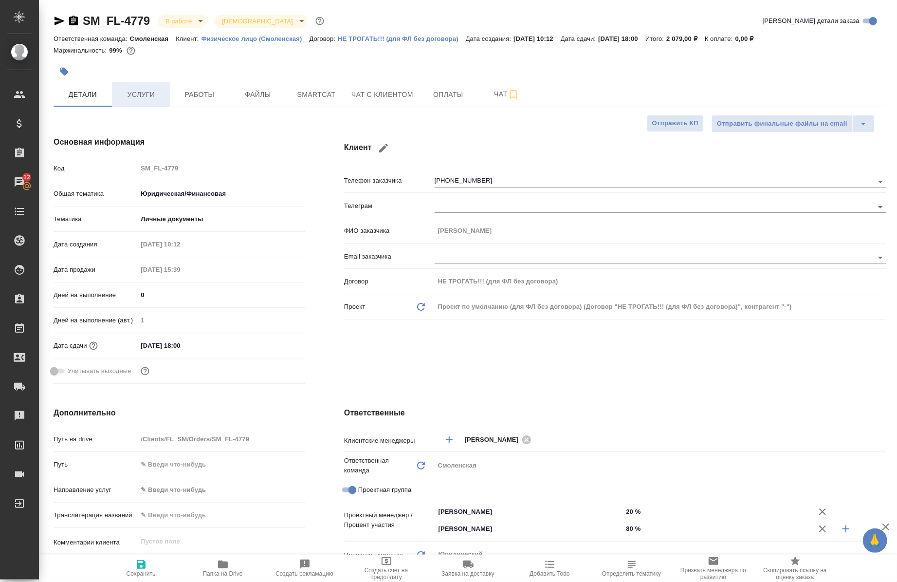
type textarea "x"
click at [211, 94] on span "Работы" at bounding box center [199, 95] width 47 height 12
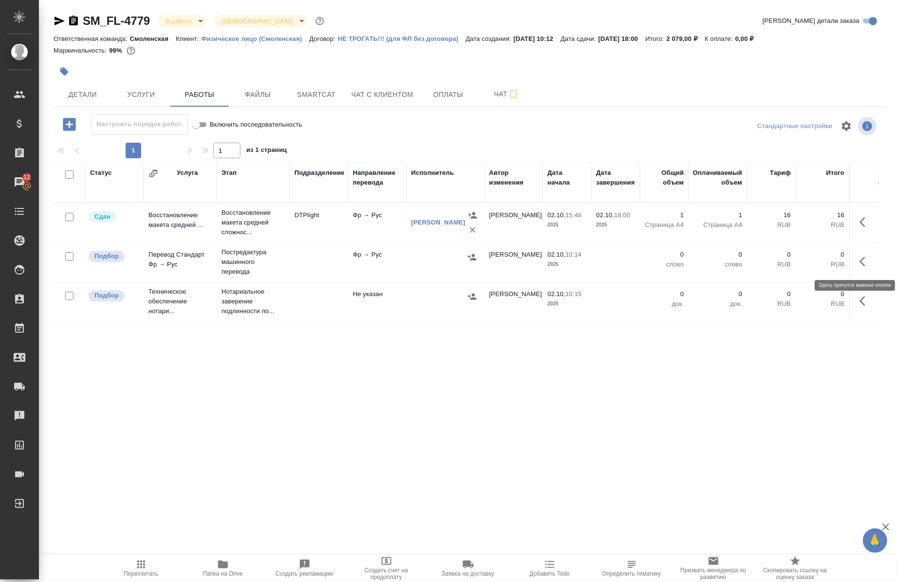
click at [859, 261] on icon "button" at bounding box center [862, 261] width 6 height 10
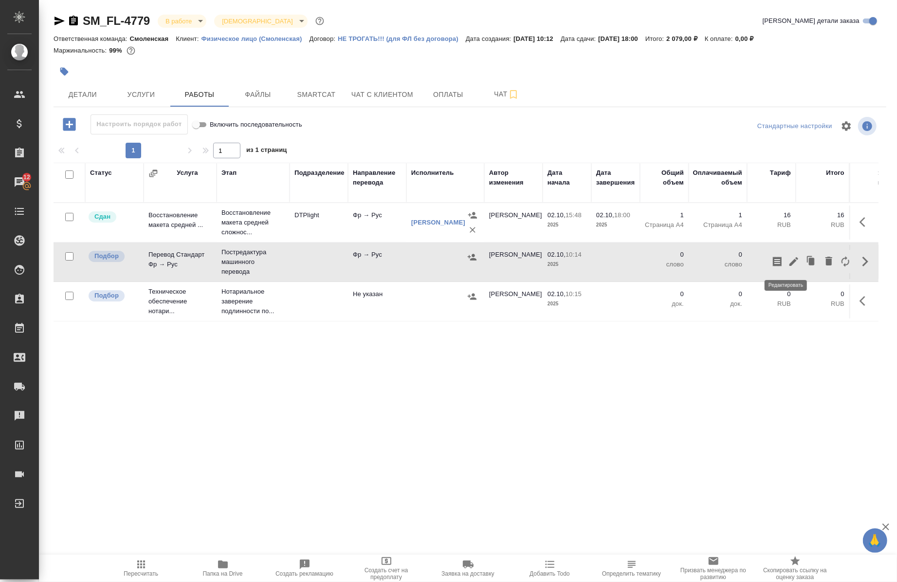
click at [790, 263] on icon "button" at bounding box center [794, 261] width 12 height 12
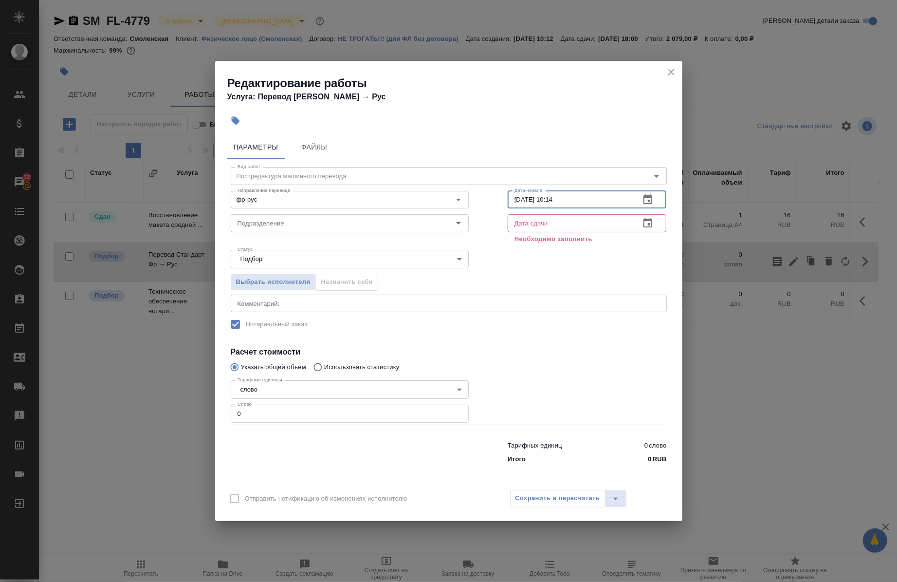
click at [585, 203] on input "[DATE] 10:14" at bounding box center [570, 200] width 125 height 18
click at [518, 200] on input "[DATE] 10:14" at bounding box center [570, 200] width 125 height 18
click at [520, 201] on input "[DATE] 10:14" at bounding box center [570, 200] width 125 height 18
click at [582, 201] on input "[DATE] 10:14" at bounding box center [570, 200] width 125 height 18
type input "[DATE] 19:00"
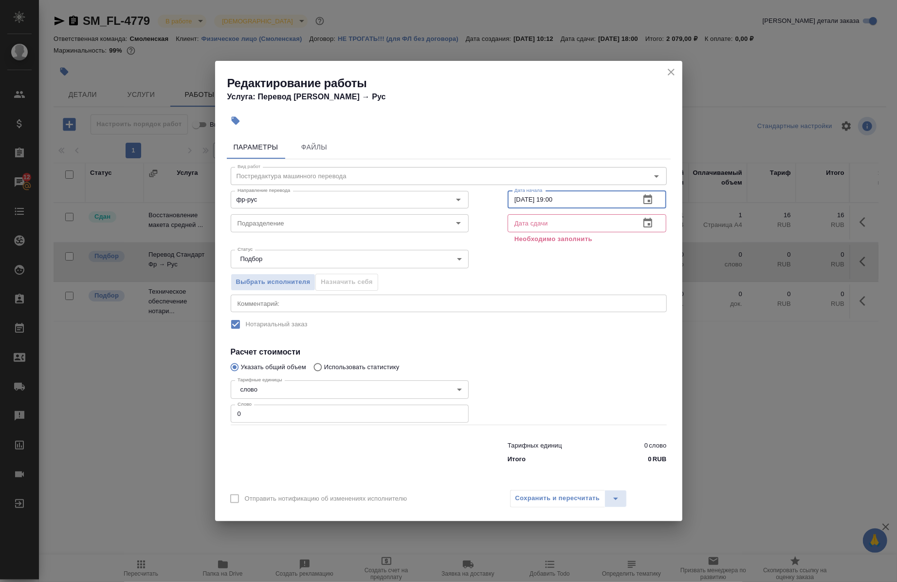
click at [556, 225] on input "text" at bounding box center [570, 223] width 125 height 18
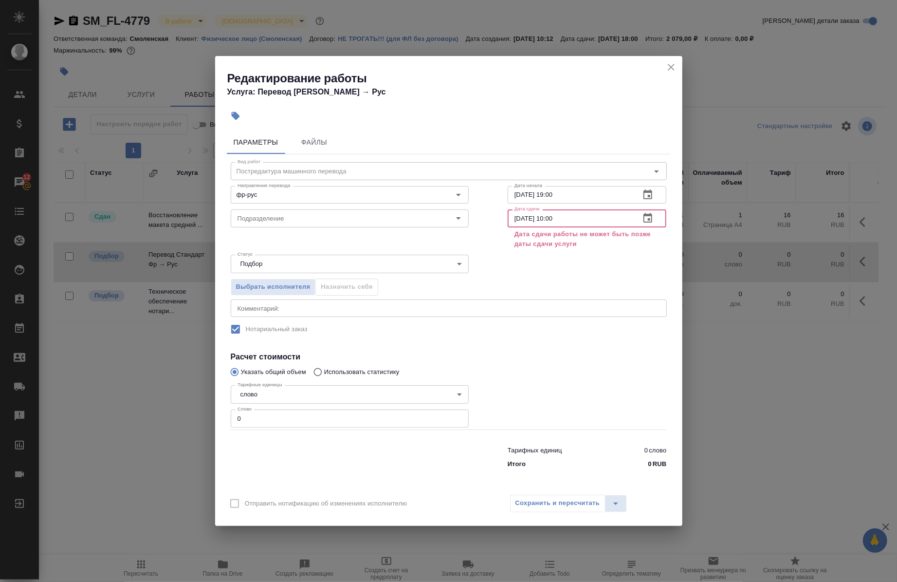
type input "[DATE] 10:00"
click at [540, 278] on div "Выбрать исполнителя Назначить себя" at bounding box center [448, 284] width 475 height 59
click at [540, 277] on div "Выбрать исполнителя Назначить себя" at bounding box center [448, 284] width 475 height 59
click at [675, 65] on icon "close" at bounding box center [671, 67] width 12 height 12
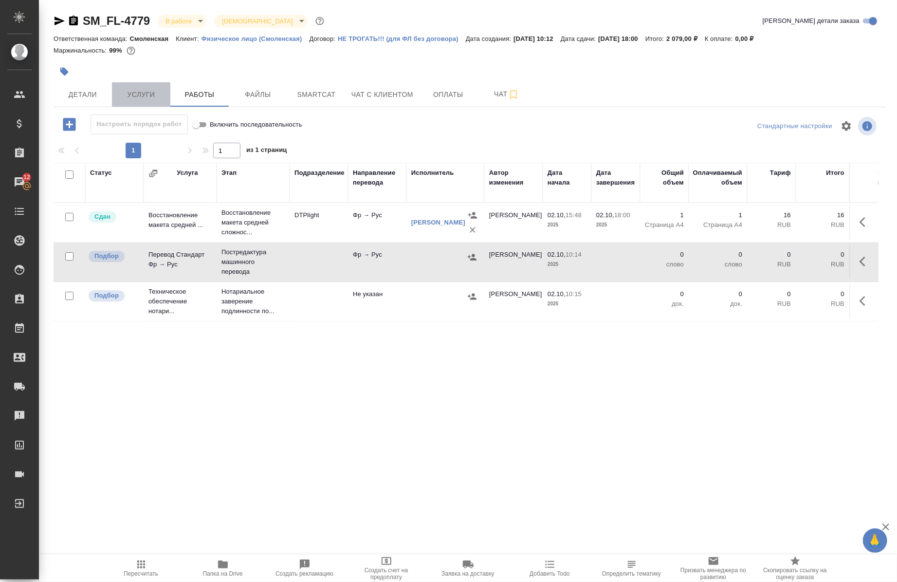
click at [151, 89] on span "Услуги" at bounding box center [141, 95] width 47 height 12
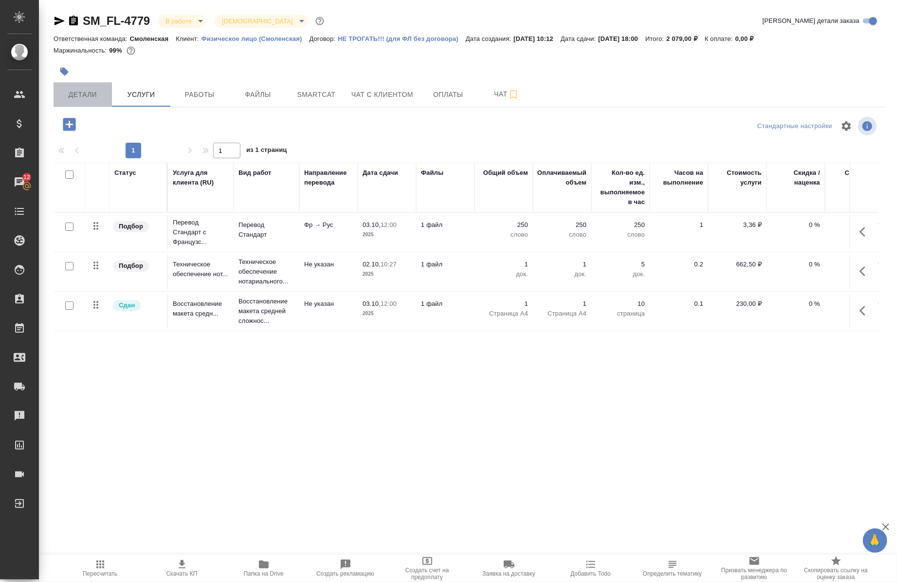
click at [72, 88] on button "Детали" at bounding box center [83, 94] width 58 height 24
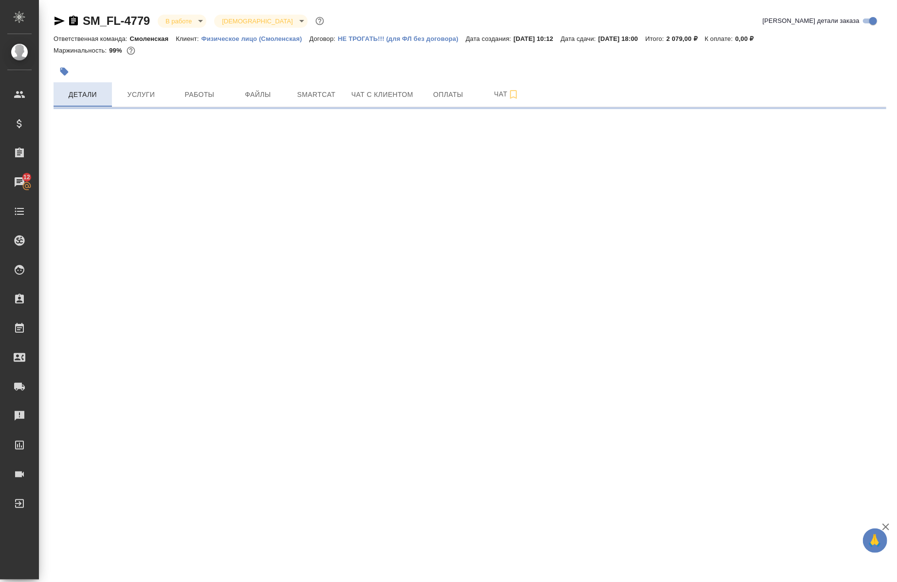
select select "RU"
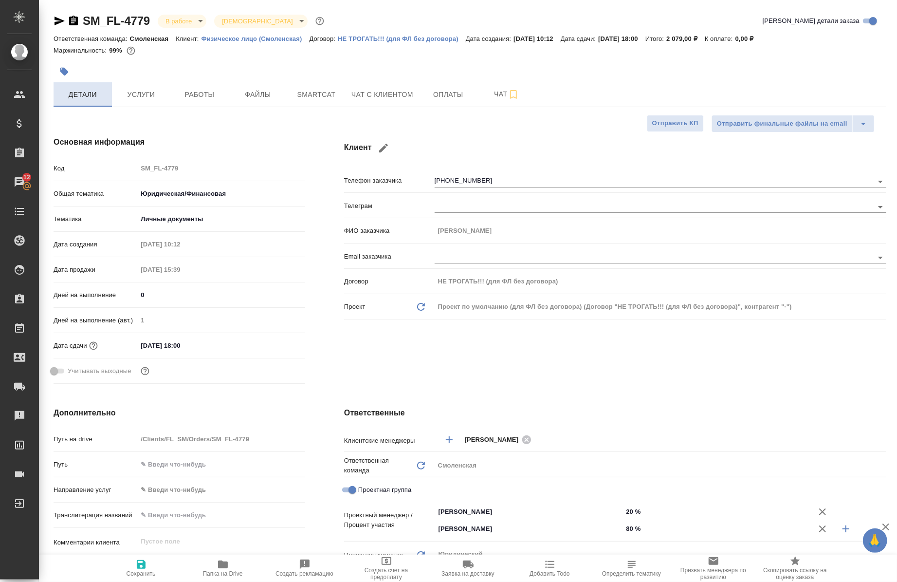
type textarea "x"
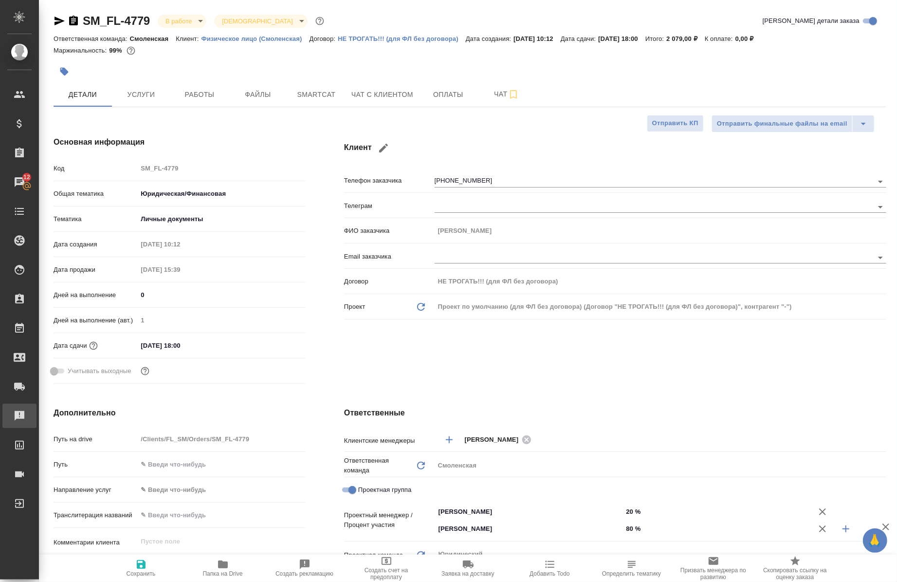
type textarea "x"
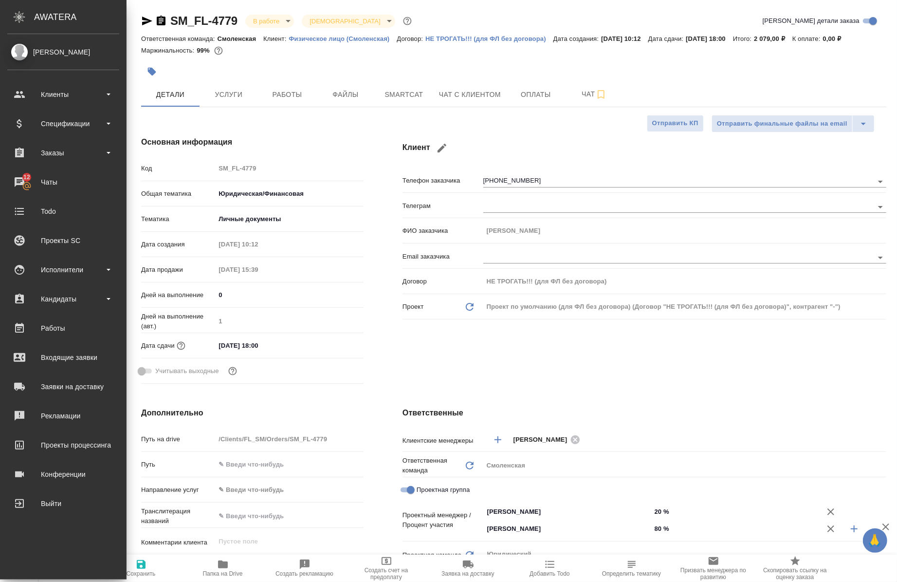
type textarea "x"
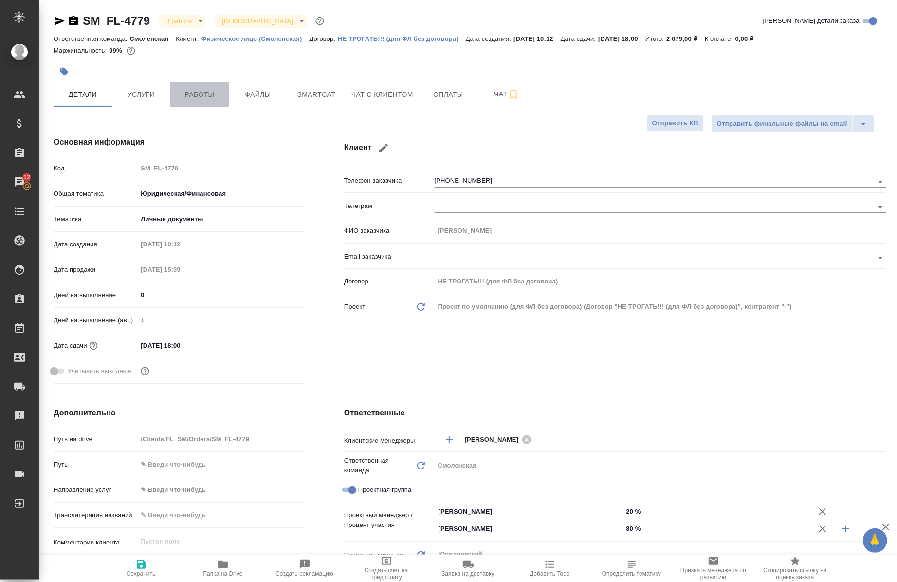
click at [211, 99] on span "Работы" at bounding box center [199, 95] width 47 height 12
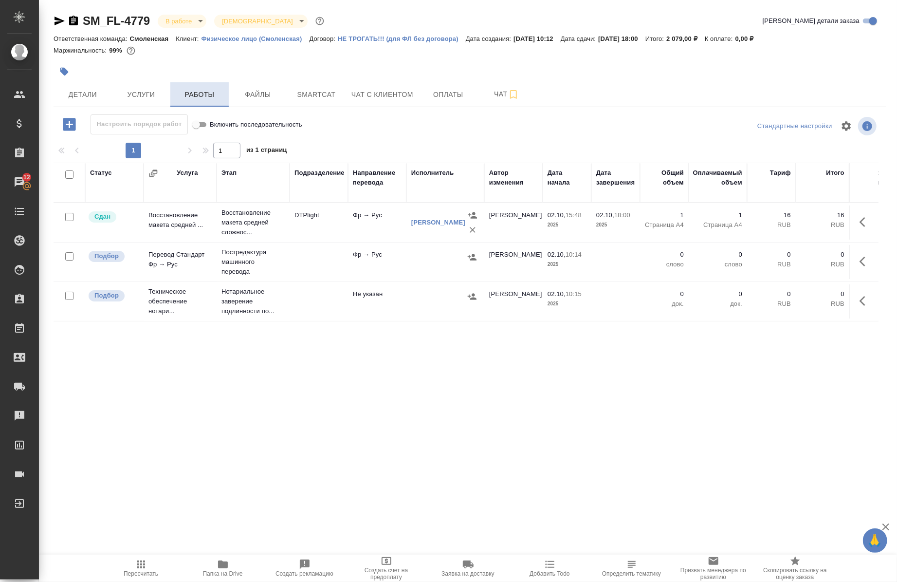
click at [218, 99] on span "Работы" at bounding box center [199, 95] width 47 height 12
click at [855, 255] on div at bounding box center [864, 261] width 18 height 23
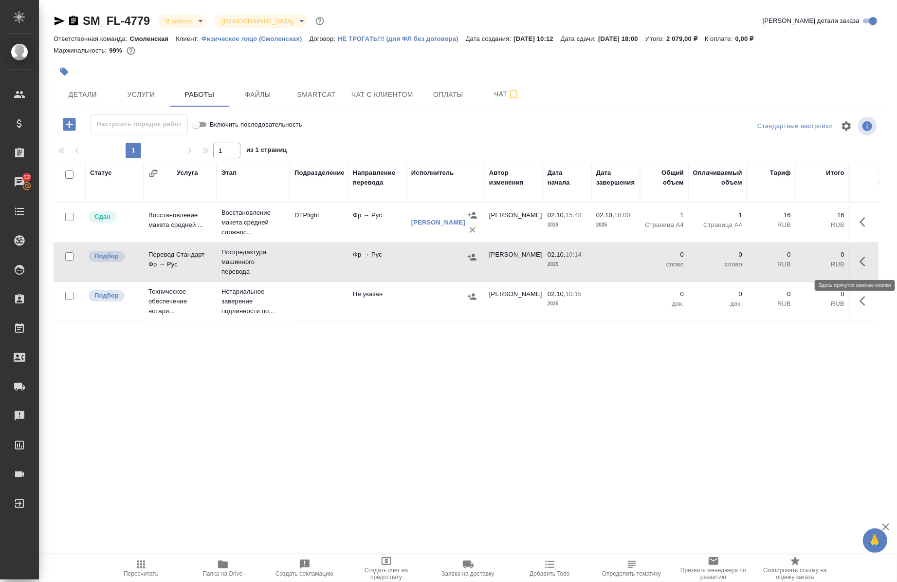
click at [860, 259] on icon "button" at bounding box center [865, 261] width 12 height 12
click at [788, 266] on icon "button" at bounding box center [794, 261] width 12 height 12
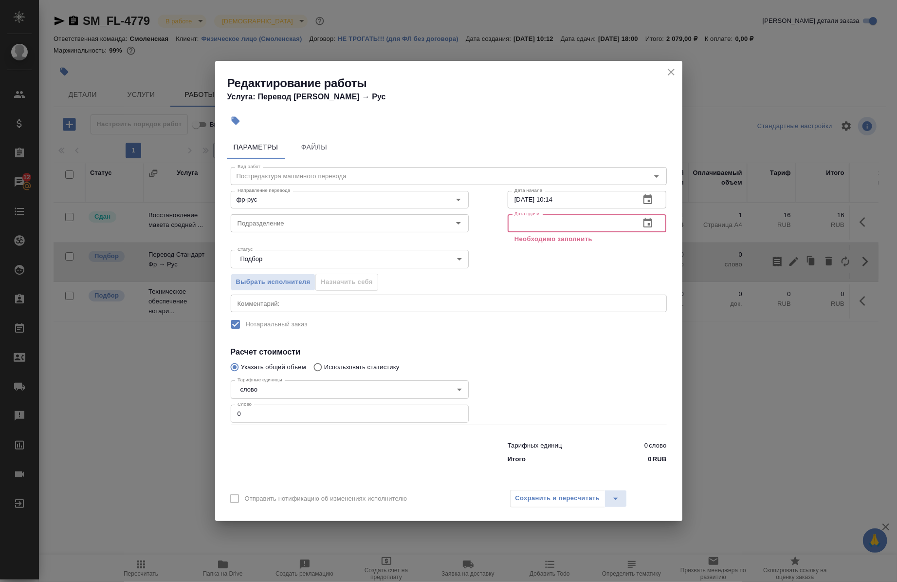
click at [547, 224] on input "text" at bounding box center [570, 223] width 125 height 18
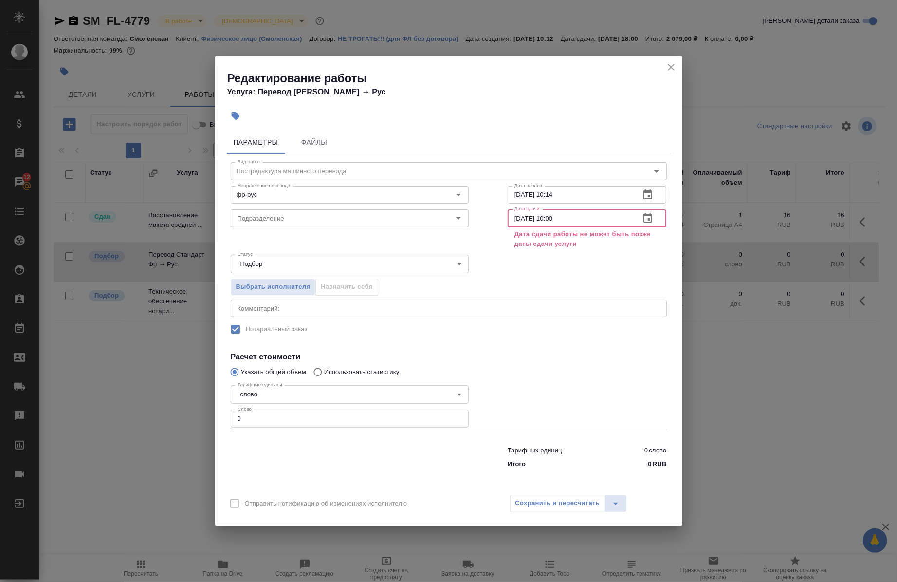
type input "[DATE] 10:00"
click at [556, 271] on div "Выбрать исполнителя Назначить себя" at bounding box center [448, 284] width 475 height 59
click at [672, 73] on icon "close" at bounding box center [671, 67] width 12 height 12
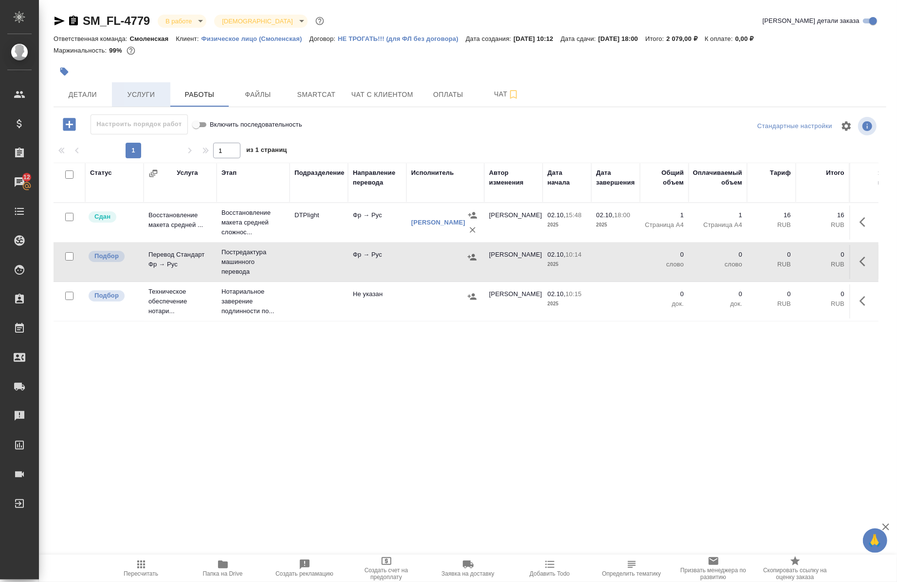
click at [131, 94] on span "Услуги" at bounding box center [141, 95] width 47 height 12
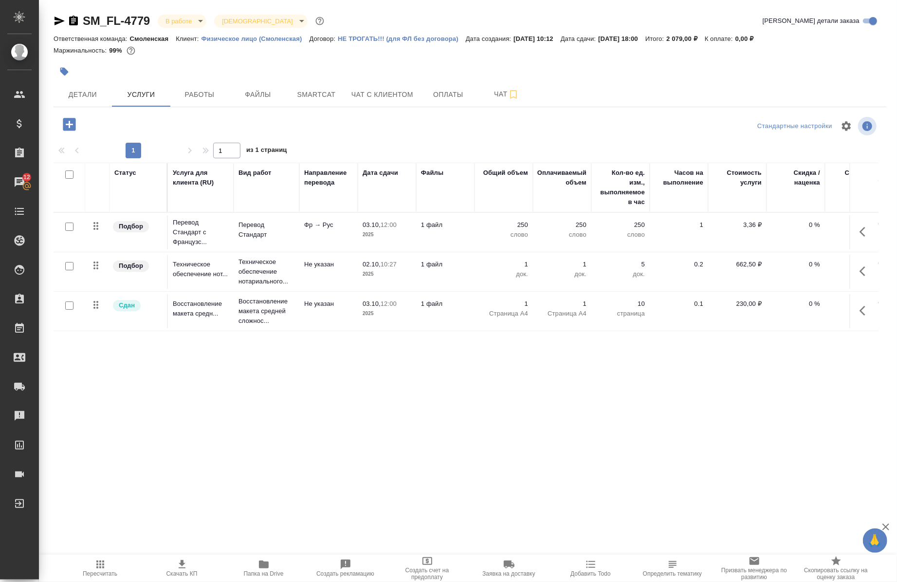
click at [56, 21] on icon "button" at bounding box center [60, 21] width 12 height 12
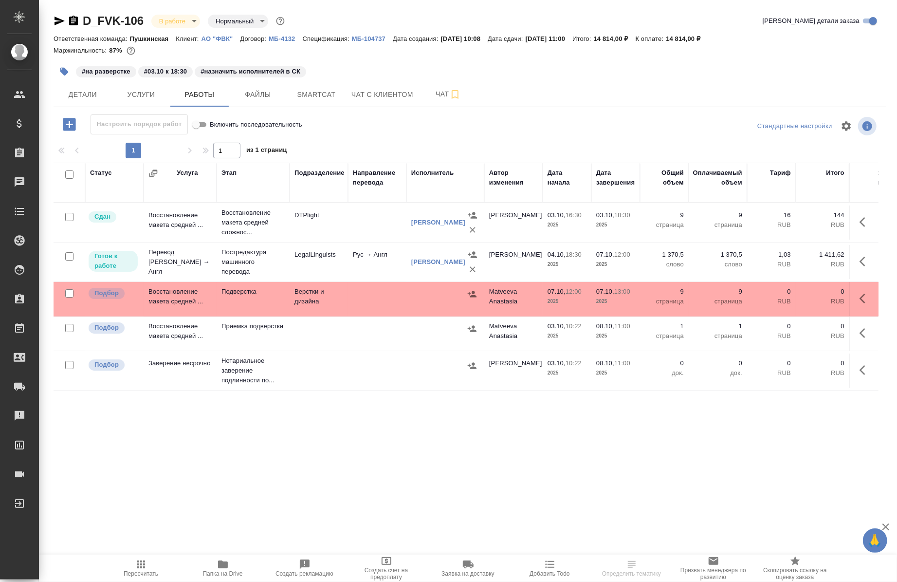
click at [227, 567] on icon "button" at bounding box center [223, 564] width 12 height 12
click at [215, 570] on span "Папка на Drive" at bounding box center [223, 573] width 40 height 7
click at [318, 99] on span "Smartcat" at bounding box center [316, 95] width 47 height 12
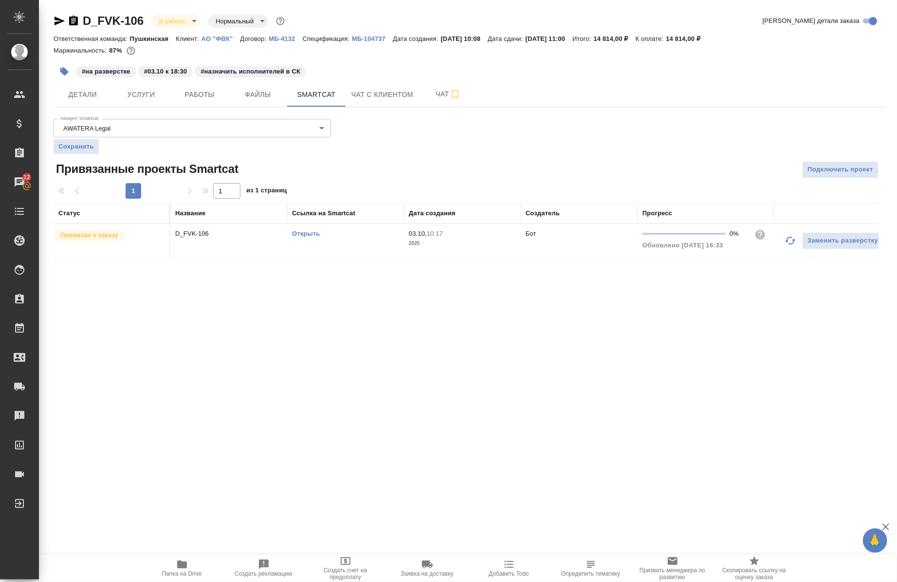
click at [292, 235] on link "Открыть" at bounding box center [306, 233] width 28 height 7
click at [136, 88] on button "Услуги" at bounding box center [141, 94] width 58 height 24
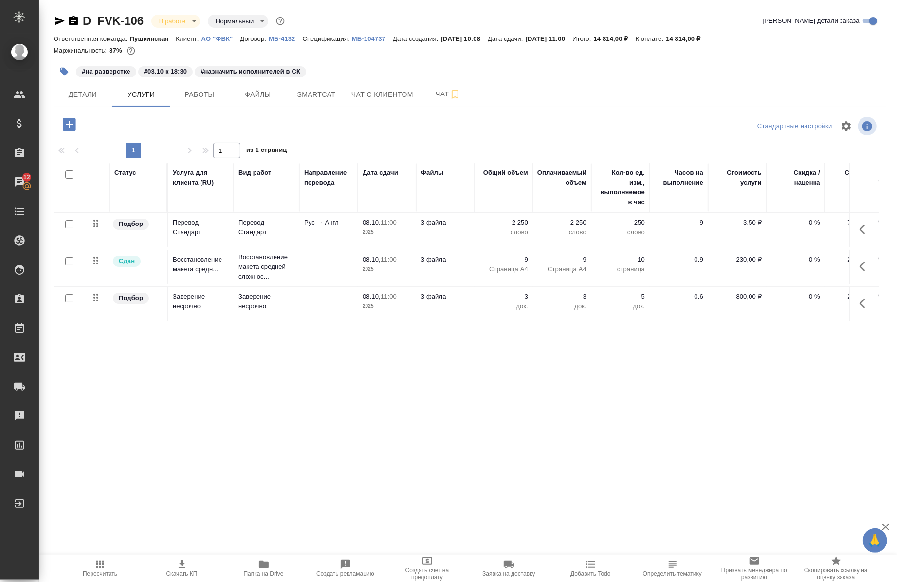
click at [855, 235] on div at bounding box center [864, 229] width 18 height 23
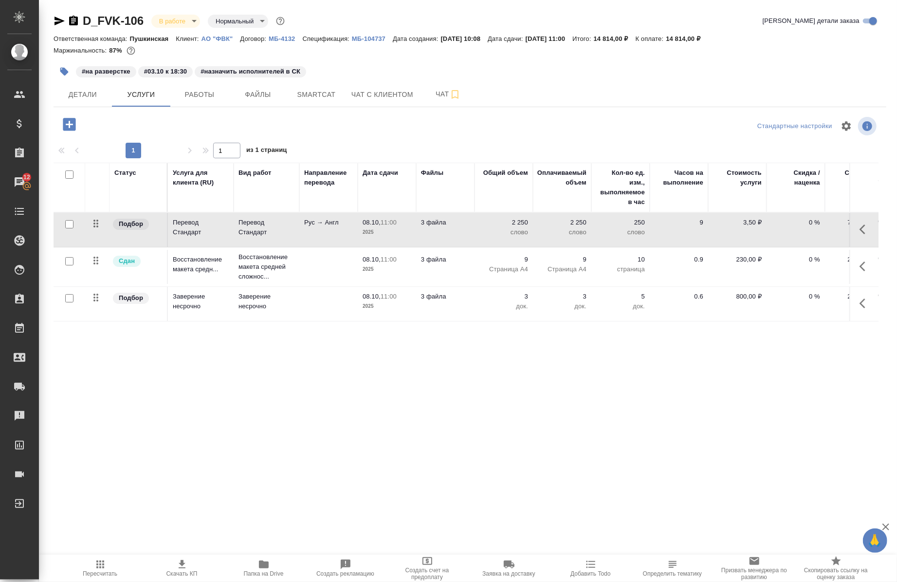
click at [861, 234] on icon "button" at bounding box center [865, 229] width 12 height 12
click at [769, 234] on icon "button" at bounding box center [771, 229] width 12 height 12
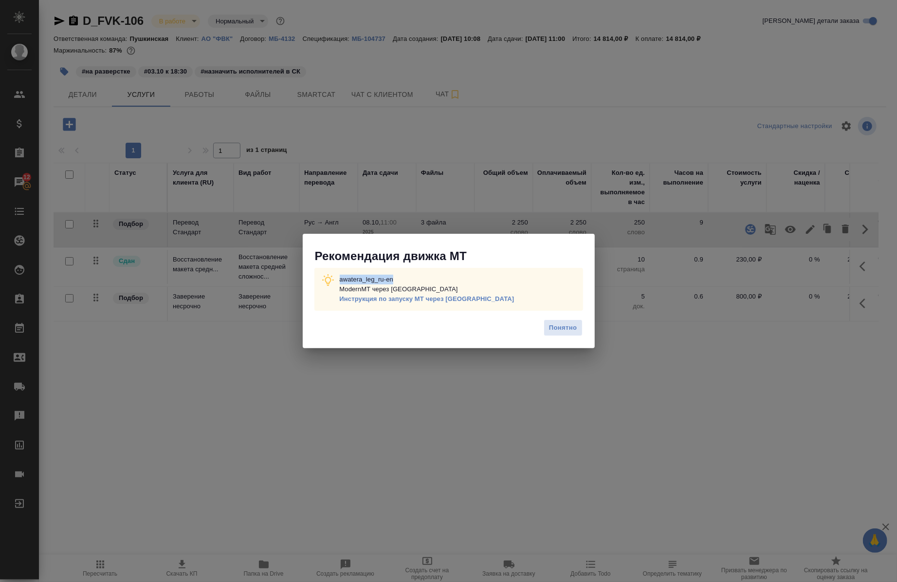
drag, startPoint x: 429, startPoint y: 275, endPoint x: 328, endPoint y: 273, distance: 100.3
click at [328, 273] on div "awatera_leg_ru-en ModernMT через Теру Инструкция по запуску МТ через [GEOGRAPHI…" at bounding box center [448, 289] width 269 height 43
copy p "awatera_leg_ru-en"
click at [558, 327] on span "Понятно" at bounding box center [563, 327] width 28 height 11
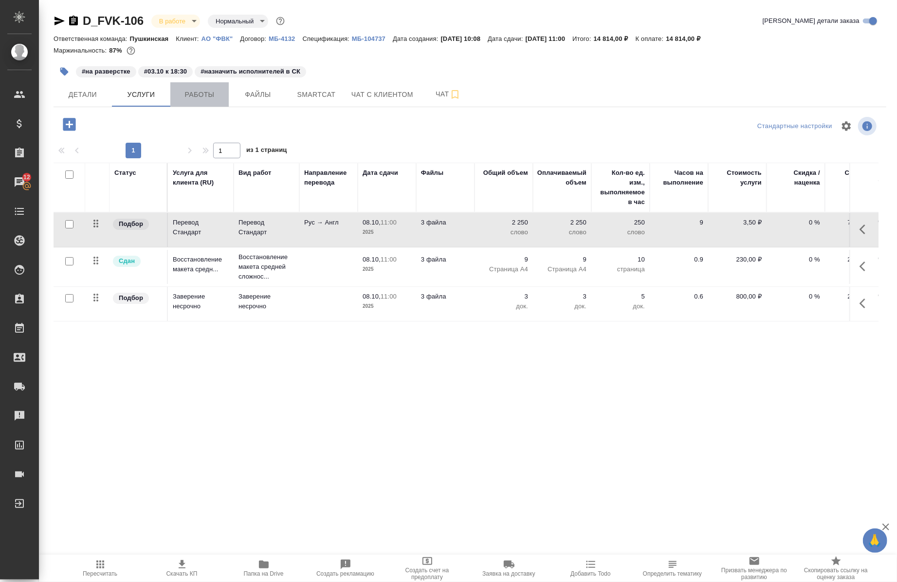
click at [195, 90] on span "Работы" at bounding box center [199, 95] width 47 height 12
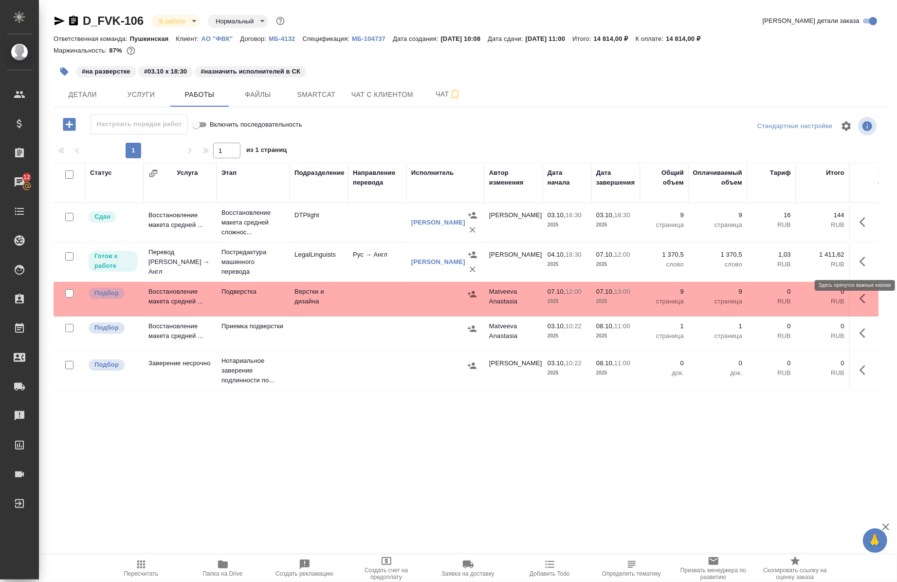
click at [858, 267] on button "button" at bounding box center [865, 261] width 23 height 23
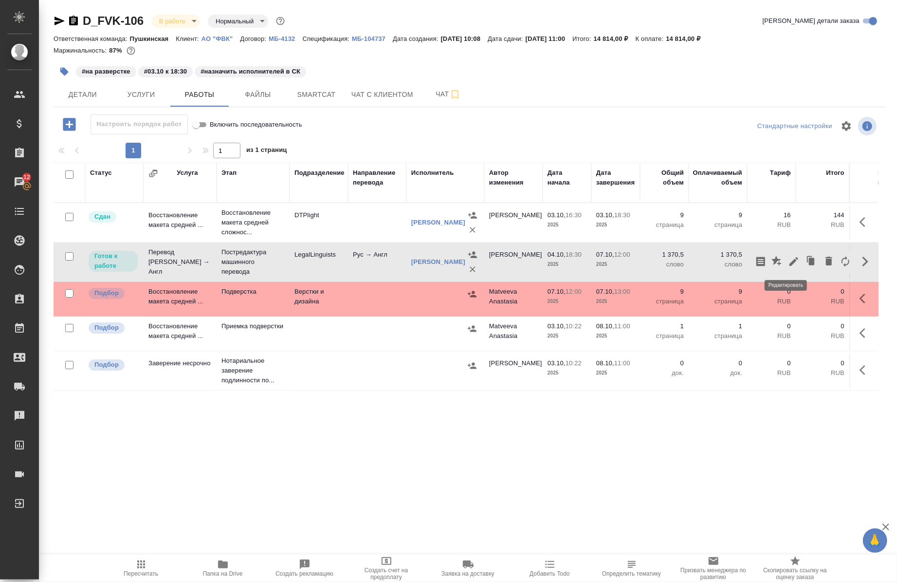
click at [788, 266] on icon "button" at bounding box center [794, 261] width 12 height 12
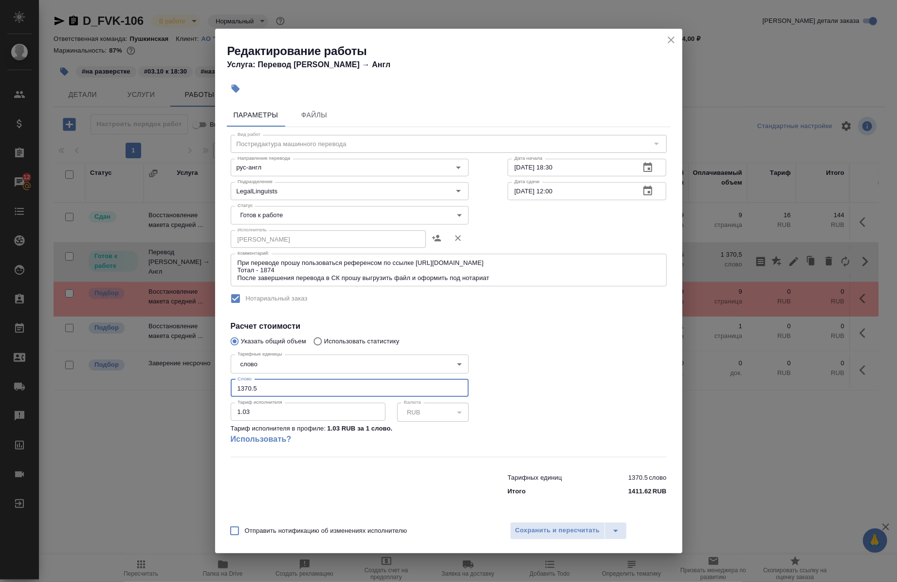
drag, startPoint x: 294, startPoint y: 392, endPoint x: 216, endPoint y: 397, distance: 78.5
click at [216, 397] on div "Параметры Файлы Вид работ Постредактура машинного перевода Вид работ Направлени…" at bounding box center [448, 307] width 467 height 416
paste input "154.1"
type input "1154.1"
click at [536, 526] on span "Сохранить и пересчитать" at bounding box center [557, 530] width 85 height 11
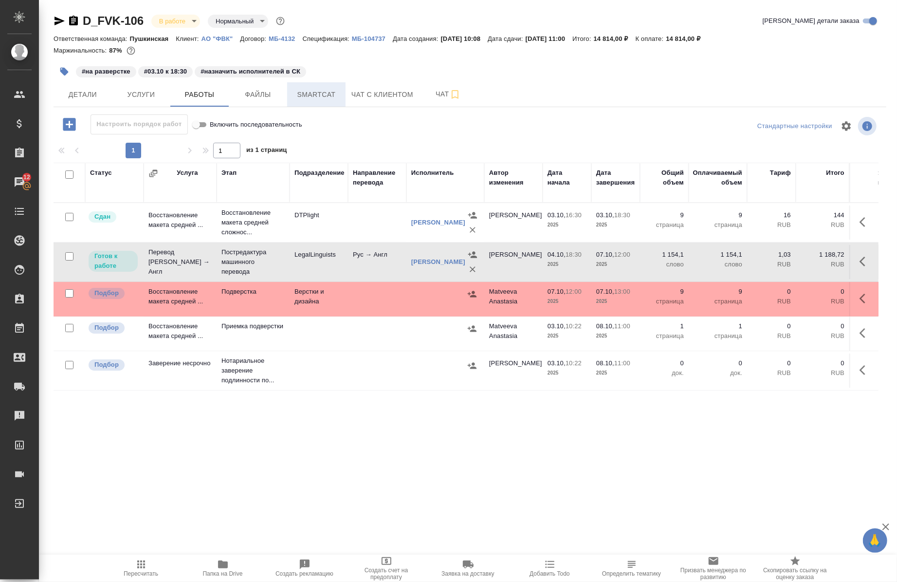
click at [308, 89] on span "Smartcat" at bounding box center [316, 95] width 47 height 12
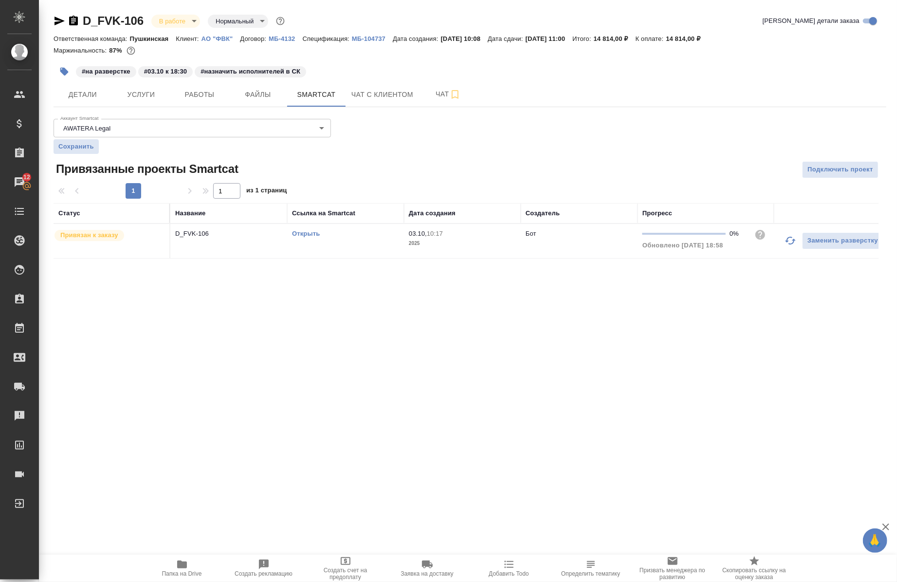
click at [305, 235] on link "Открыть" at bounding box center [306, 233] width 28 height 7
click at [196, 94] on span "Работы" at bounding box center [199, 95] width 47 height 12
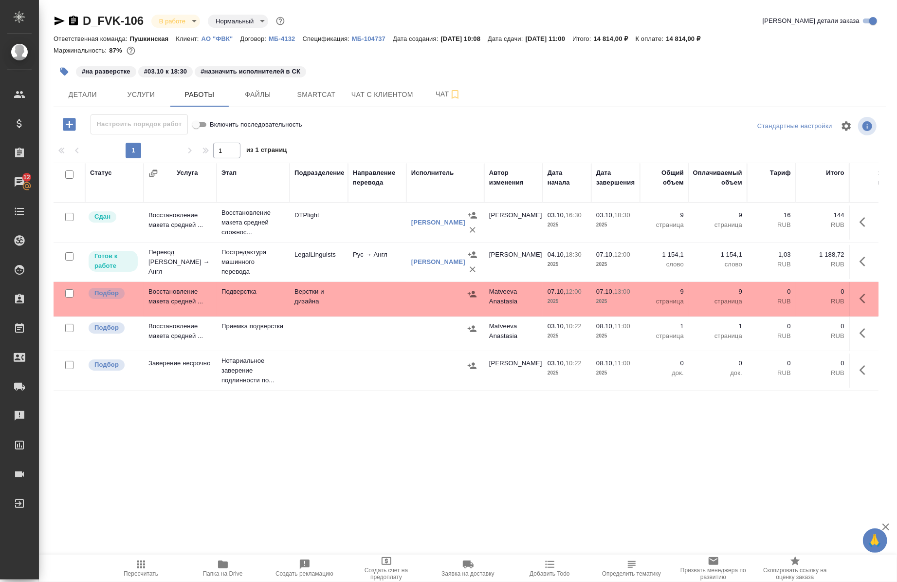
click at [859, 261] on icon "button" at bounding box center [865, 261] width 12 height 12
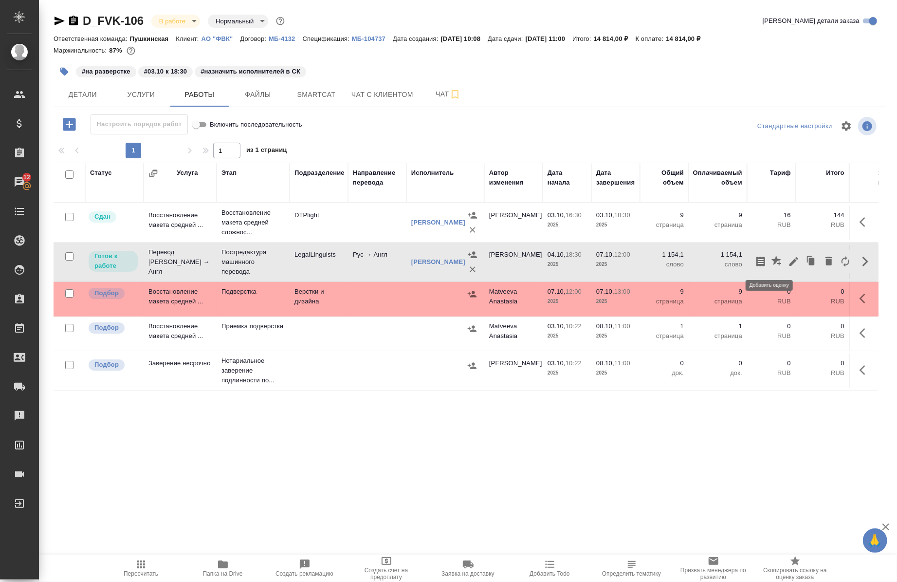
click at [788, 261] on icon "button" at bounding box center [794, 261] width 12 height 12
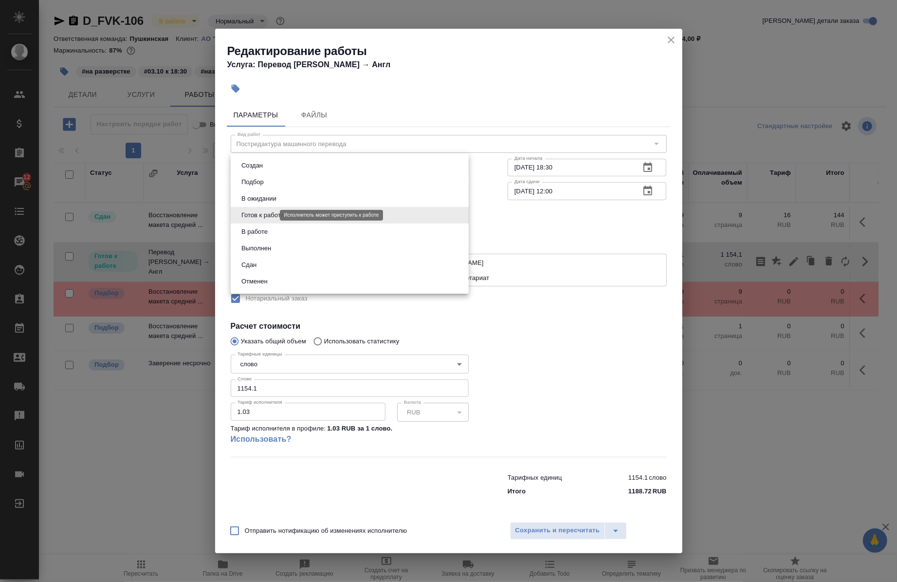
click at [261, 215] on body "🙏 .cls-1 fill:#fff; AWATERA [PERSON_NAME] Спецификации Заказы 12 Чаты Todo Прое…" at bounding box center [448, 291] width 897 height 582
click at [261, 234] on button "В работе" at bounding box center [254, 231] width 32 height 11
type input "inProgress"
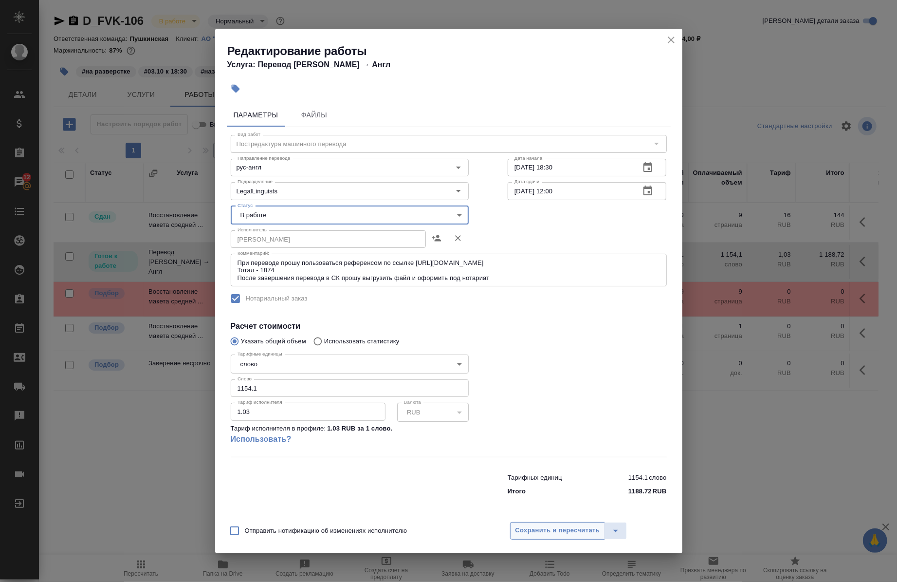
click at [558, 536] on button "Сохранить и пересчитать" at bounding box center [557, 531] width 95 height 18
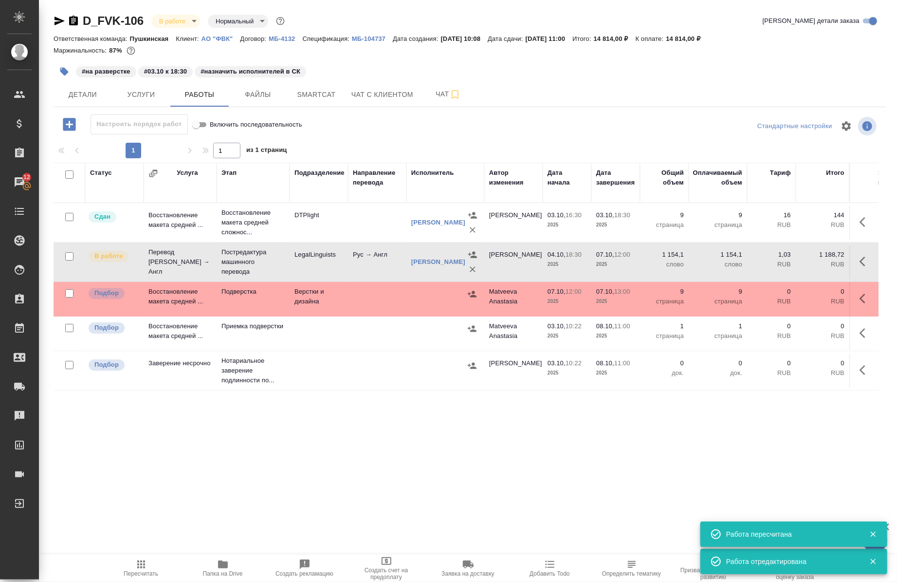
click at [65, 73] on icon "button" at bounding box center [64, 72] width 8 height 8
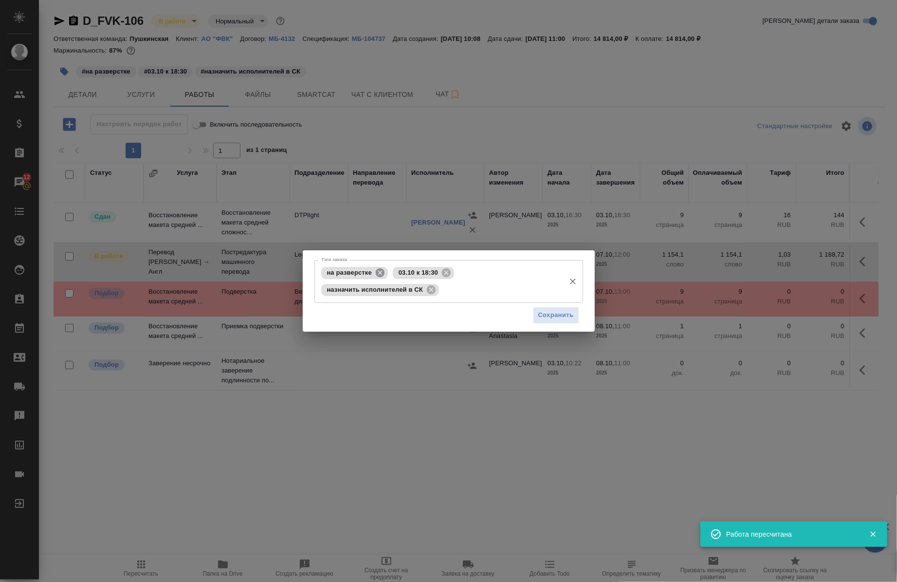
click at [382, 271] on icon at bounding box center [380, 272] width 9 height 9
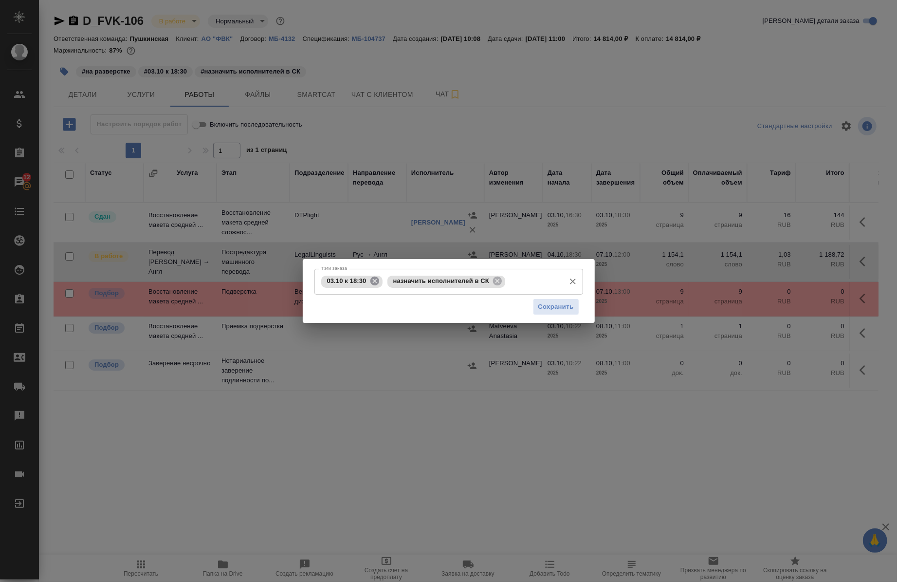
click at [374, 283] on icon at bounding box center [374, 280] width 9 height 9
click at [432, 282] on icon at bounding box center [431, 280] width 11 height 11
drag, startPoint x: 406, startPoint y: 289, endPoint x: 383, endPoint y: 285, distance: 23.1
click at [405, 289] on input "Тэги заказа" at bounding box center [439, 281] width 241 height 17
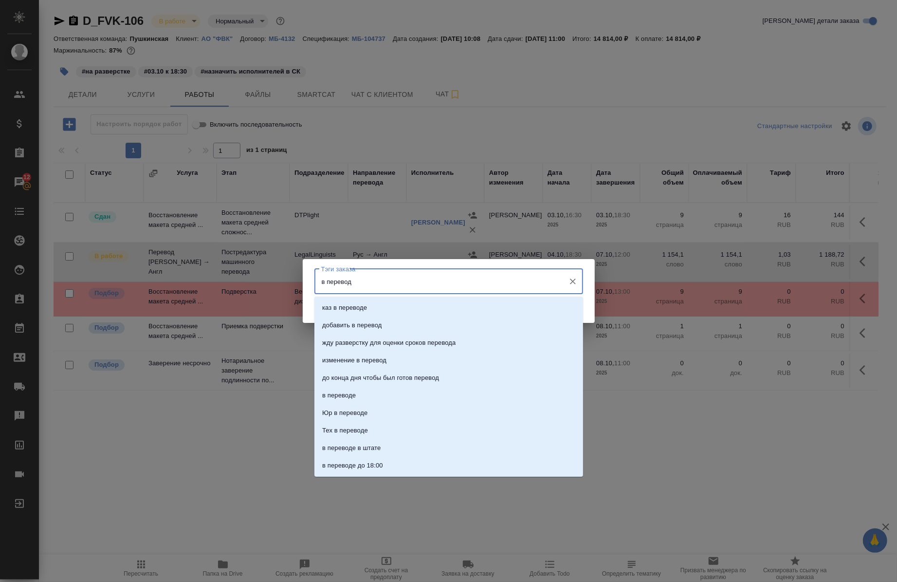
type input "в переводе"
click at [339, 328] on p "в переводе" at bounding box center [339, 325] width 34 height 10
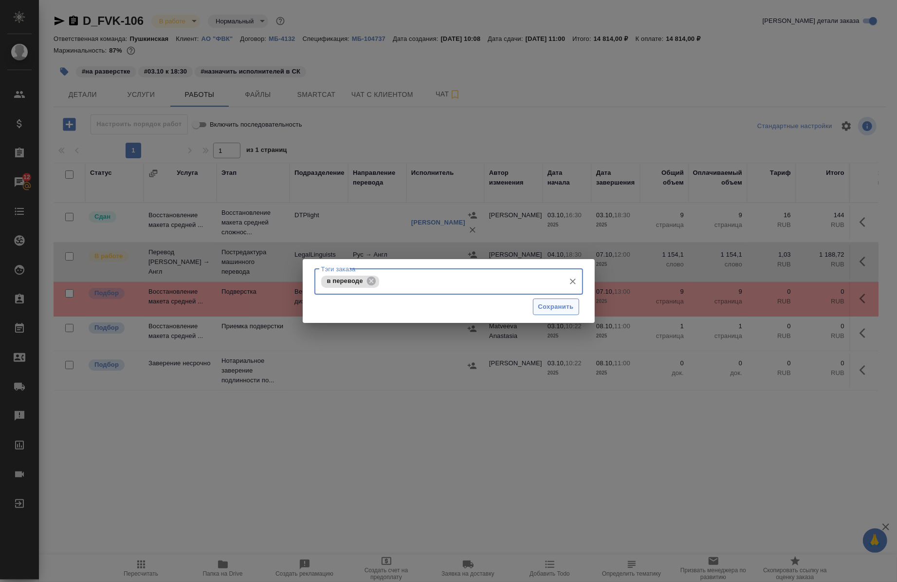
drag, startPoint x: 546, startPoint y: 312, endPoint x: 541, endPoint y: 310, distance: 5.2
click at [546, 311] on span "Сохранить" at bounding box center [556, 306] width 36 height 11
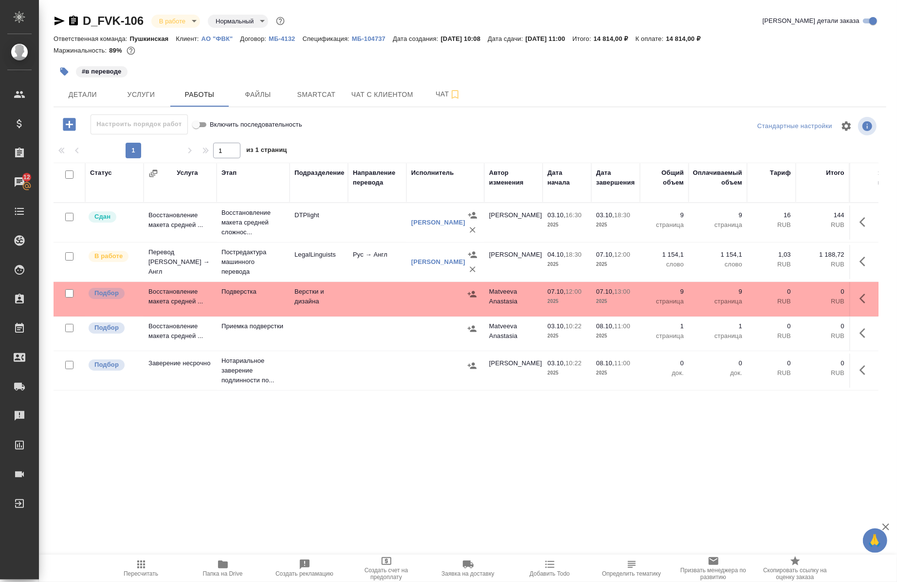
click at [68, 18] on icon "button" at bounding box center [74, 21] width 12 height 12
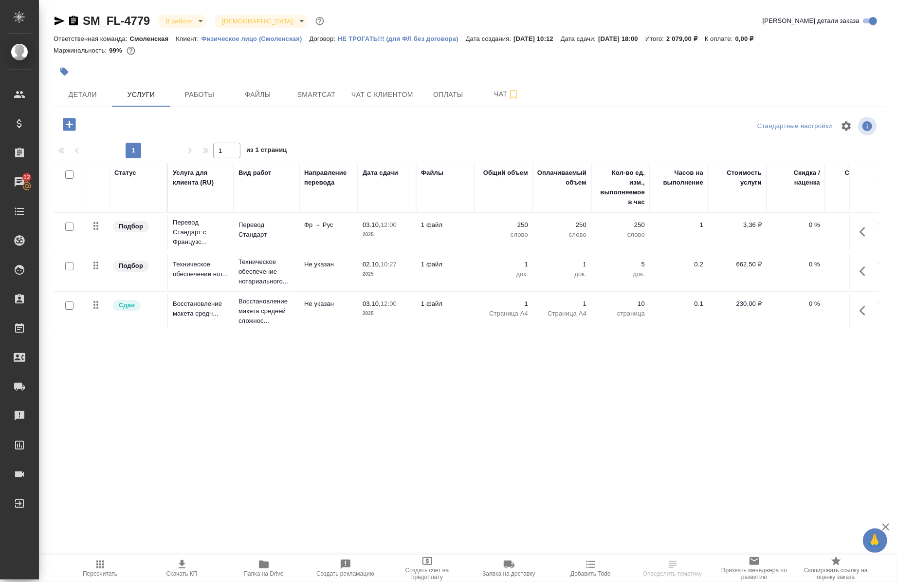
click at [860, 234] on icon "button" at bounding box center [865, 232] width 12 height 12
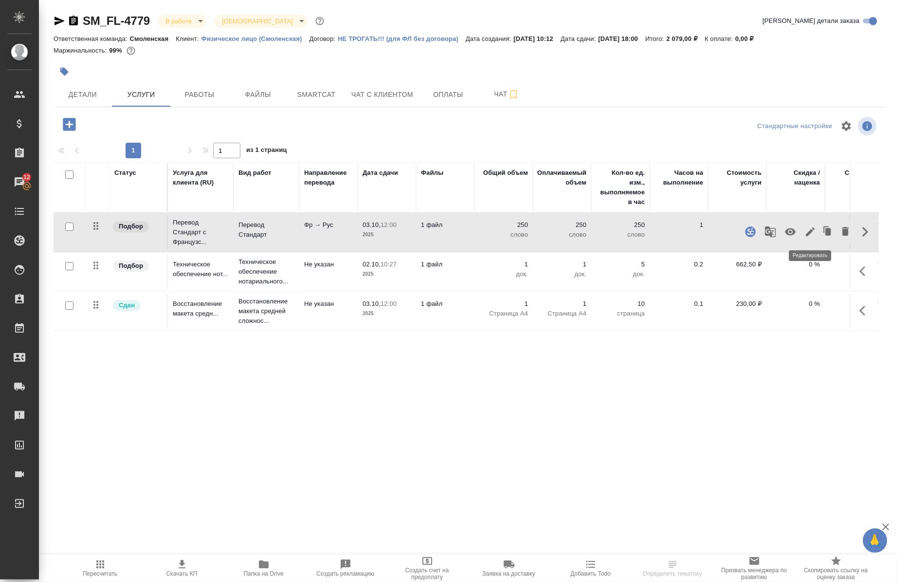
click at [806, 239] on button "button" at bounding box center [810, 231] width 17 height 23
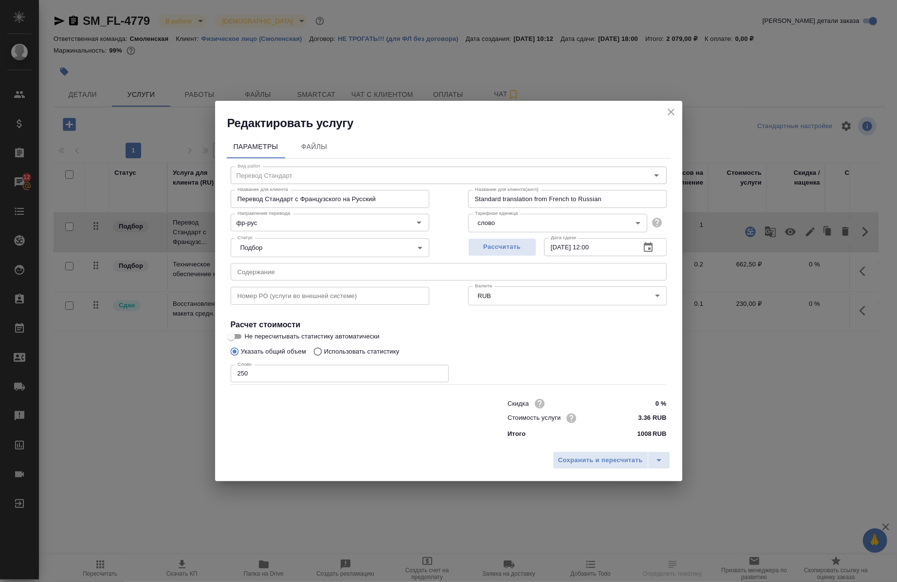
click at [560, 249] on input "[DATE] 12:00" at bounding box center [588, 247] width 89 height 18
type input "05.10.2025 12:00"
click at [610, 466] on button "Сохранить и пересчитать" at bounding box center [600, 460] width 95 height 18
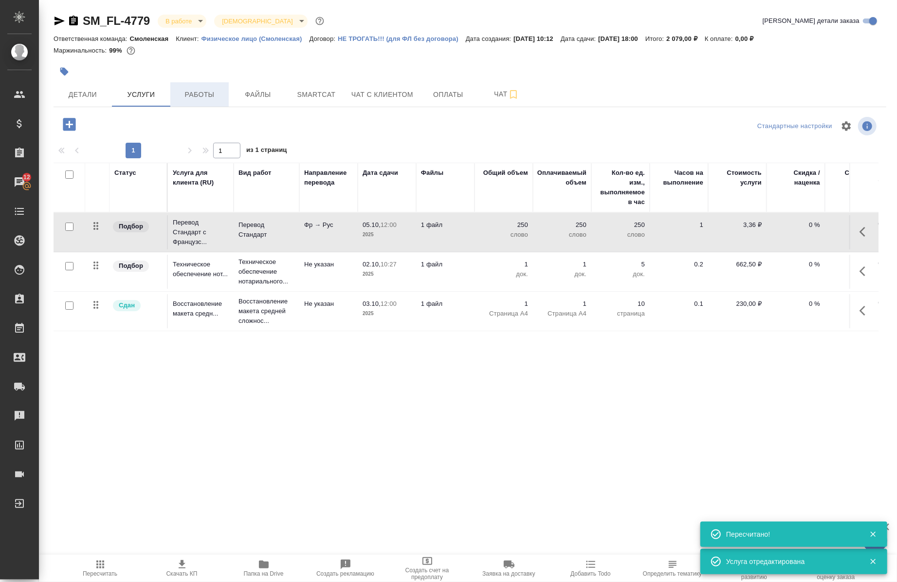
click at [198, 89] on span "Работы" at bounding box center [199, 95] width 47 height 12
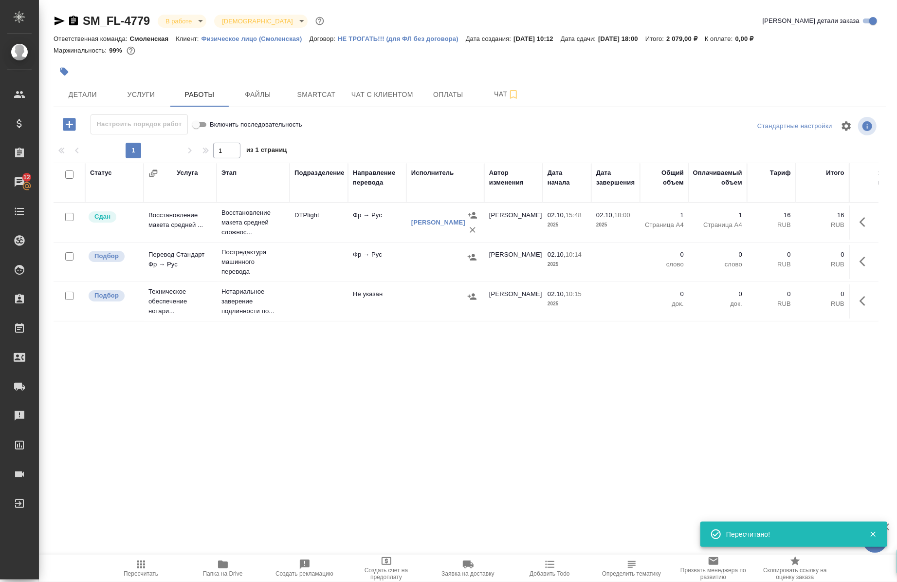
click at [863, 263] on icon "button" at bounding box center [862, 261] width 6 height 10
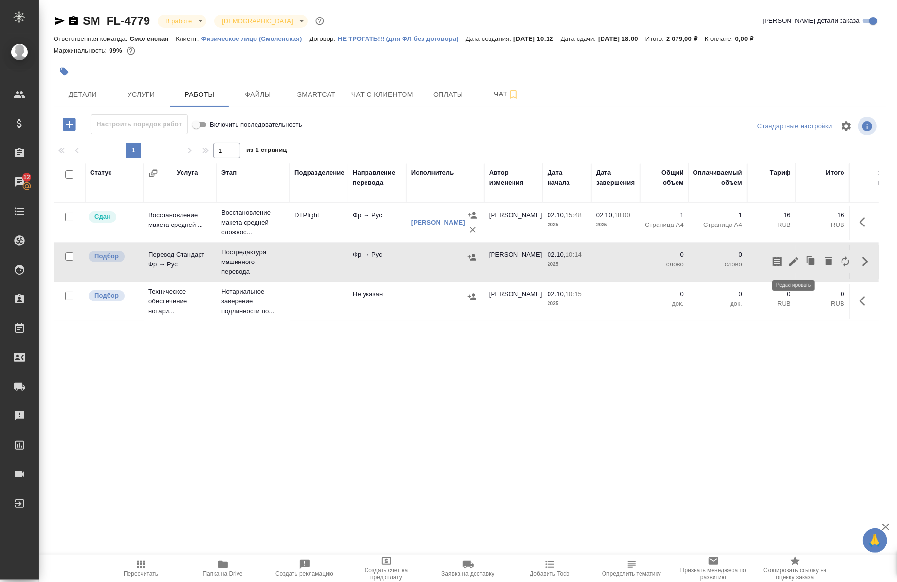
click at [793, 262] on icon "button" at bounding box center [793, 261] width 9 height 9
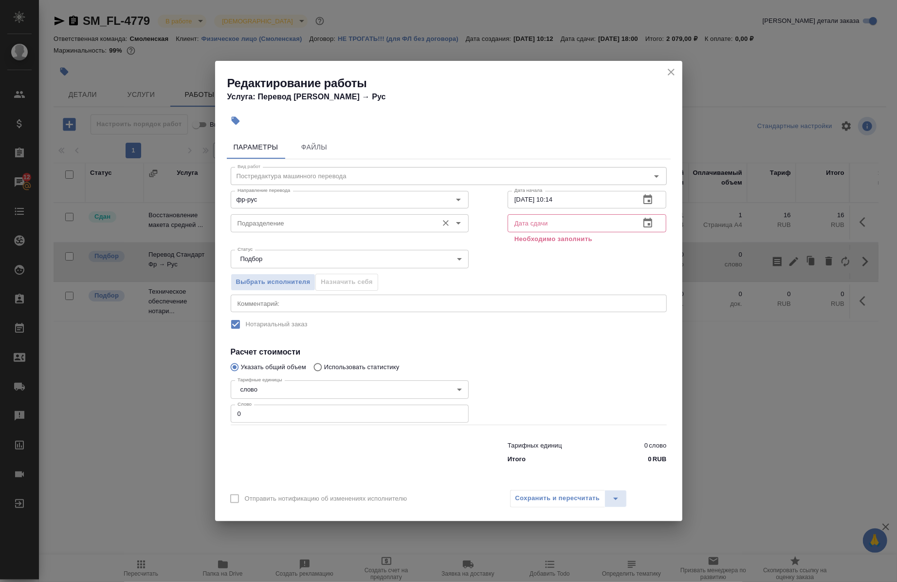
click at [323, 220] on input "Подразделение" at bounding box center [334, 223] width 200 height 12
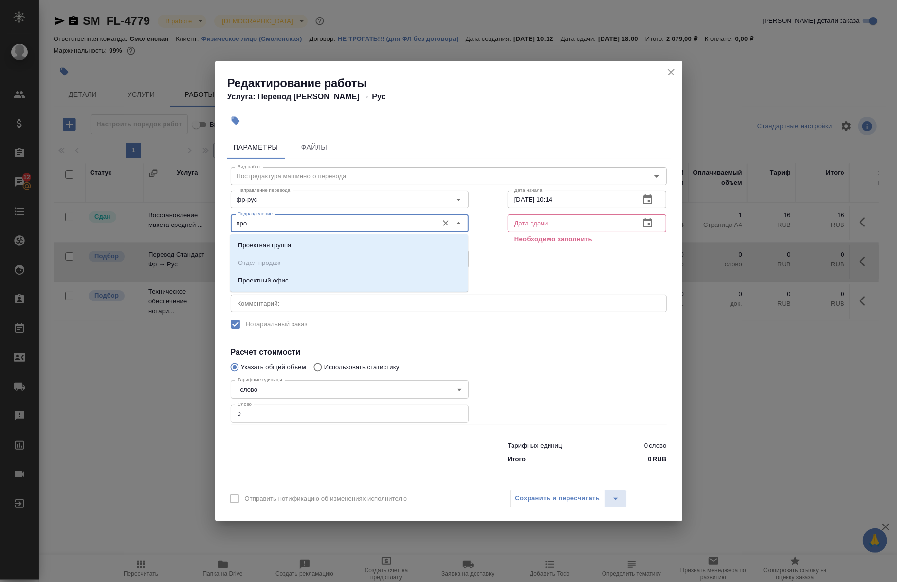
click at [346, 276] on li "Проектный офис" at bounding box center [349, 281] width 238 height 18
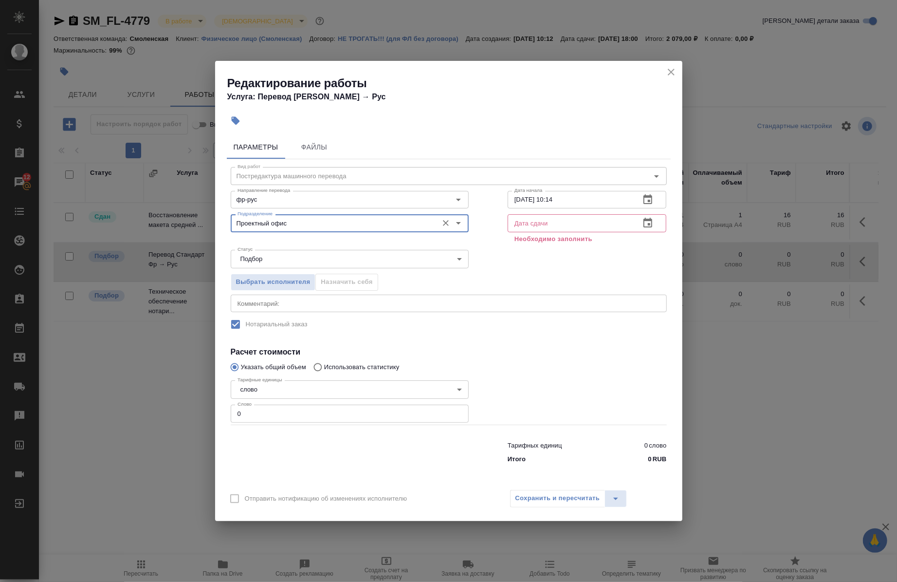
type input "Проектный офис"
click at [290, 304] on textarea at bounding box center [448, 302] width 422 height 7
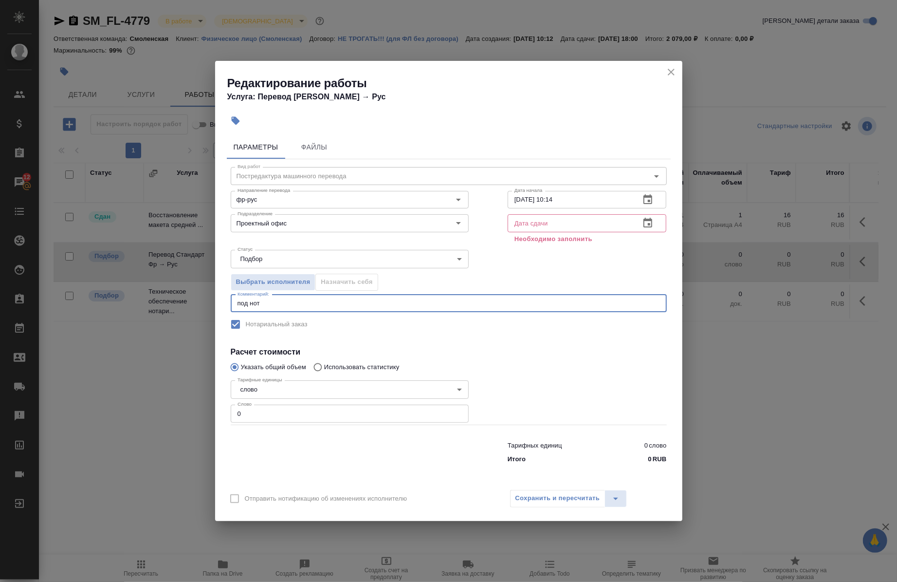
type textarea "под нот"
click at [524, 276] on div "Выбрать исполнителя Назначить себя" at bounding box center [448, 280] width 475 height 59
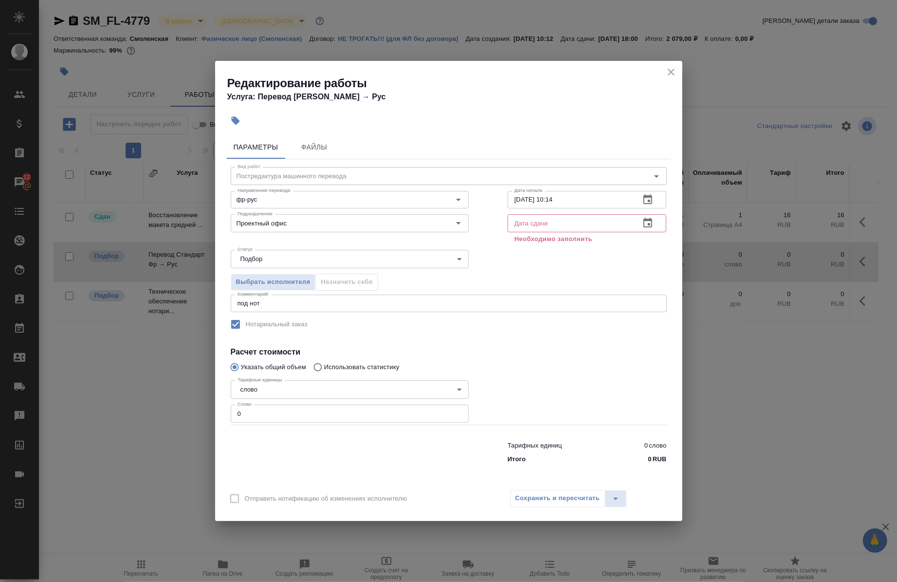
click at [320, 415] on input "0" at bounding box center [350, 413] width 238 height 18
type input "86"
drag, startPoint x: 539, startPoint y: 227, endPoint x: 528, endPoint y: 215, distance: 16.5
click at [539, 222] on input "text" at bounding box center [570, 223] width 125 height 18
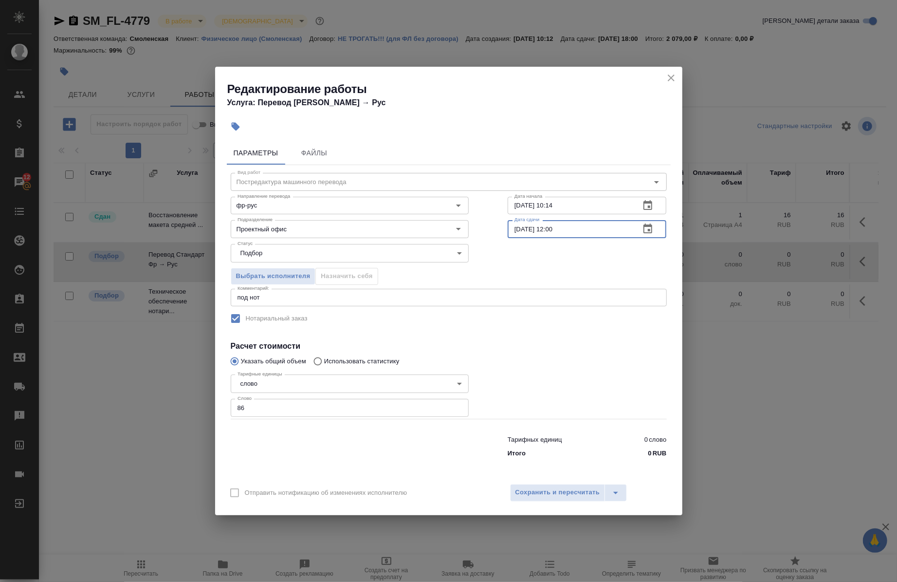
type input "05.10.2025 12:00"
click at [548, 488] on span "Сохранить и пересчитать" at bounding box center [557, 492] width 85 height 11
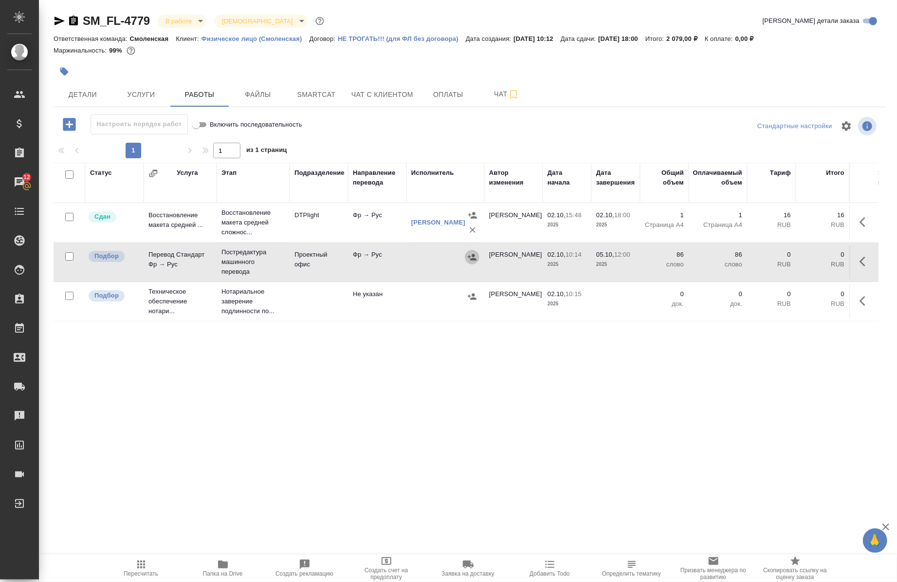
click at [474, 254] on icon "button" at bounding box center [472, 257] width 10 height 10
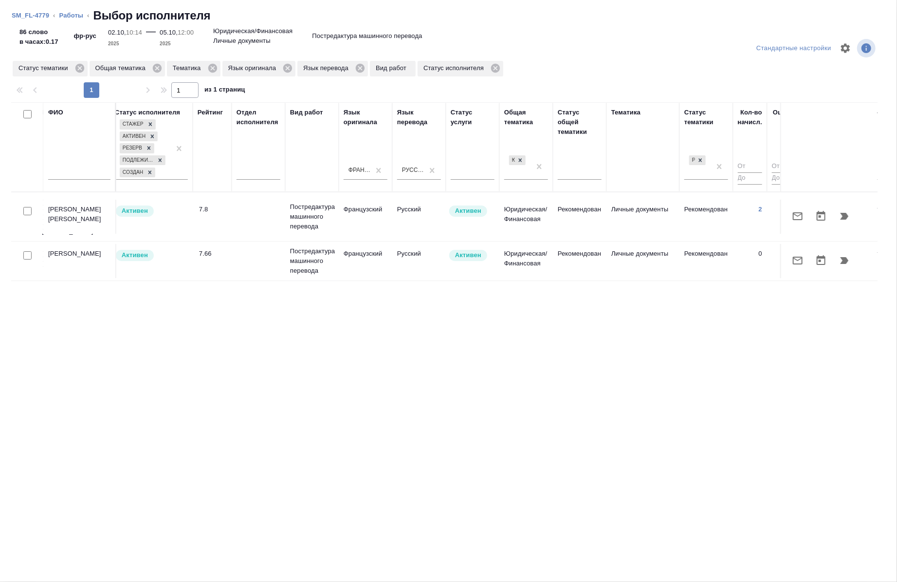
scroll to position [0, 521]
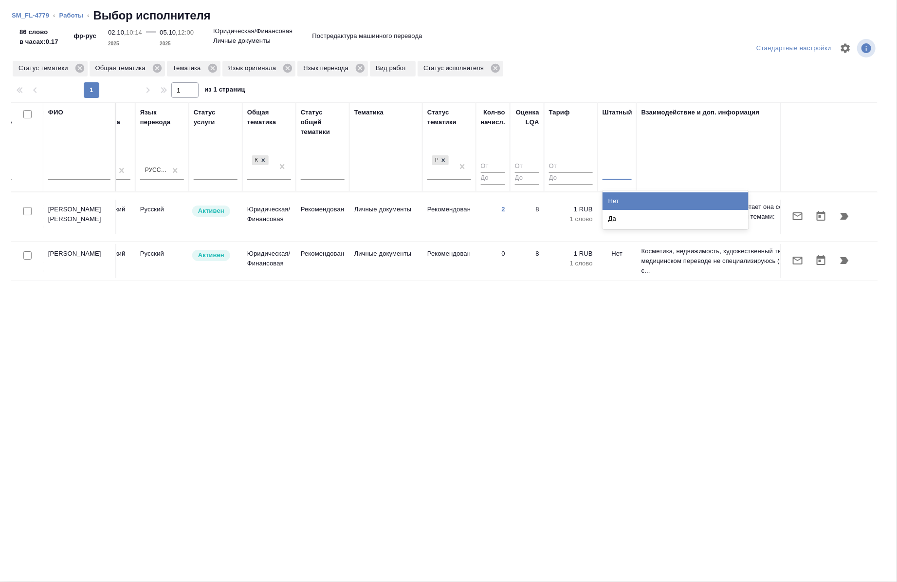
click at [607, 178] on div at bounding box center [616, 170] width 29 height 18
click at [612, 202] on div "Нет" at bounding box center [675, 201] width 146 height 18
click at [26, 209] on input "checkbox" at bounding box center [27, 211] width 8 height 8
checkbox input "true"
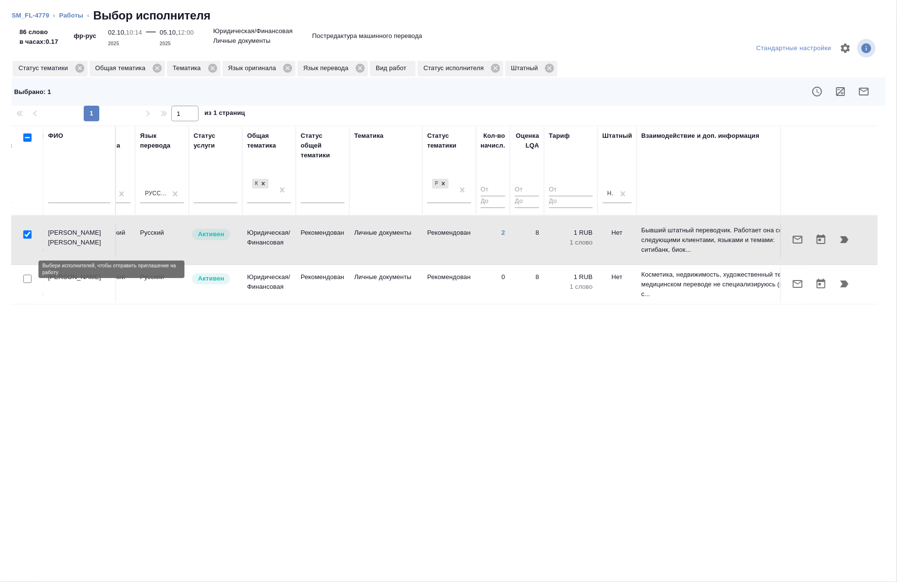
click at [28, 274] on input "checkbox" at bounding box center [27, 278] width 8 height 8
checkbox input "true"
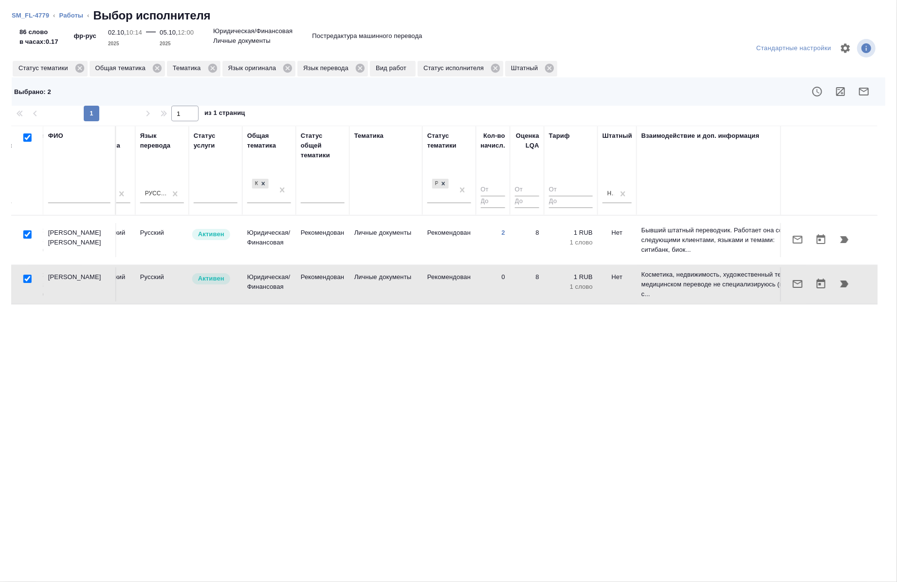
click at [27, 274] on input "checkbox" at bounding box center [27, 278] width 8 height 8
checkbox input "false"
click at [862, 92] on icon "button" at bounding box center [864, 92] width 12 height 12
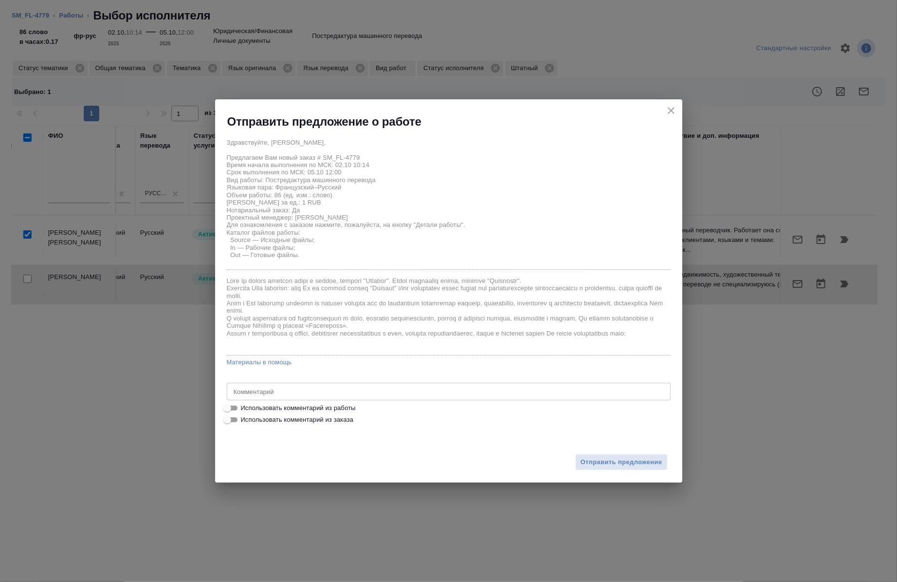
click at [308, 405] on span "Использовать комментарий из работы" at bounding box center [298, 408] width 115 height 10
click at [231, 404] on input "Использовать комментарий из работы" at bounding box center [227, 408] width 35 height 12
checkbox input "true"
type textarea "под нот"
click at [638, 459] on span "Отправить предложение" at bounding box center [622, 461] width 82 height 11
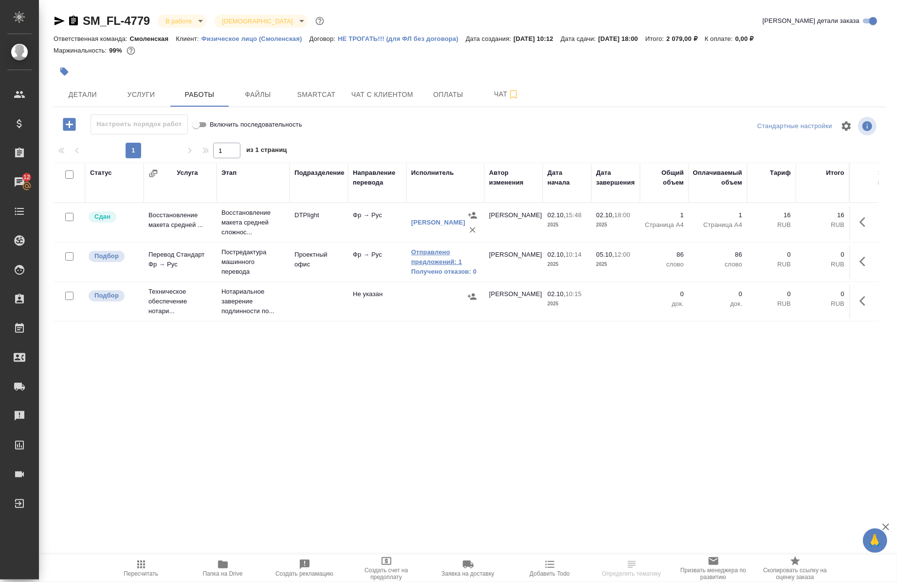
click at [425, 259] on link "Отправлено предложений: 1" at bounding box center [445, 256] width 68 height 19
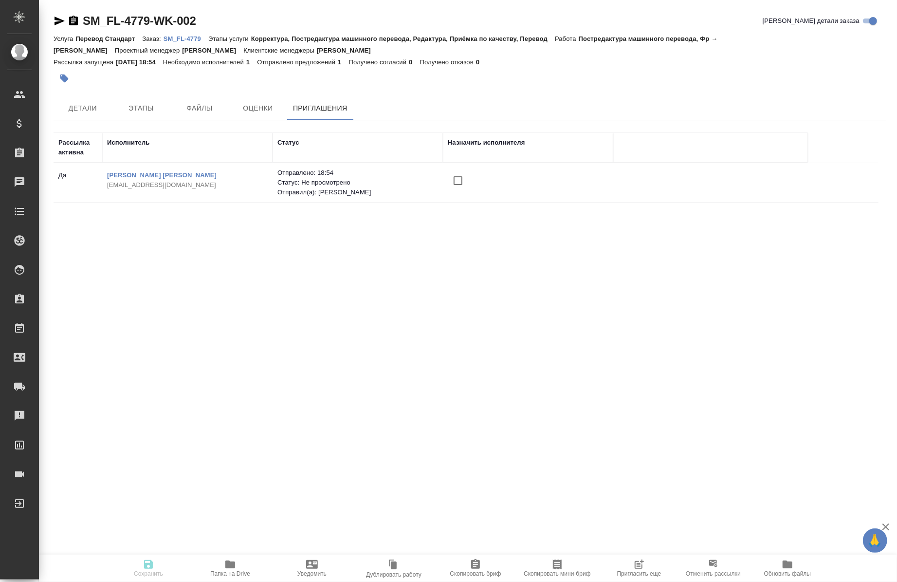
click at [638, 570] on span "Пригласить еще" at bounding box center [639, 573] width 44 height 7
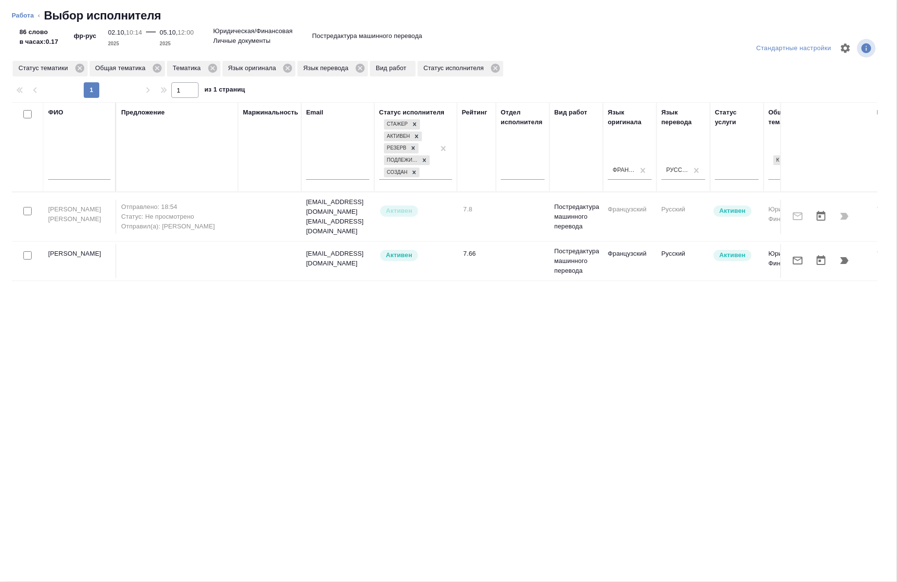
drag, startPoint x: 295, startPoint y: 400, endPoint x: 469, endPoint y: 402, distance: 173.7
click at [469, 402] on div "ФИО Предложение Маржинальность Email Статус исполнителя [PERSON_NAME] Резерв По…" at bounding box center [445, 255] width 866 height 307
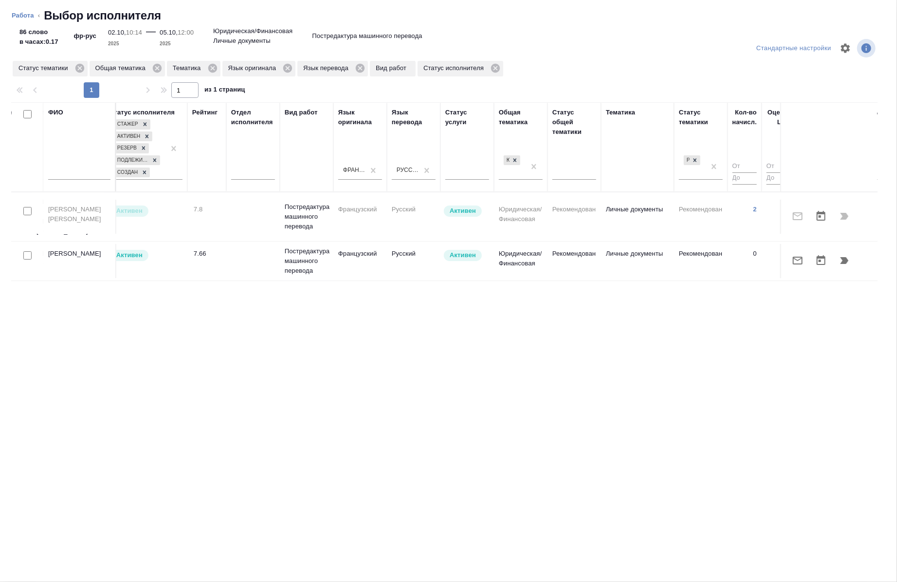
scroll to position [0, 449]
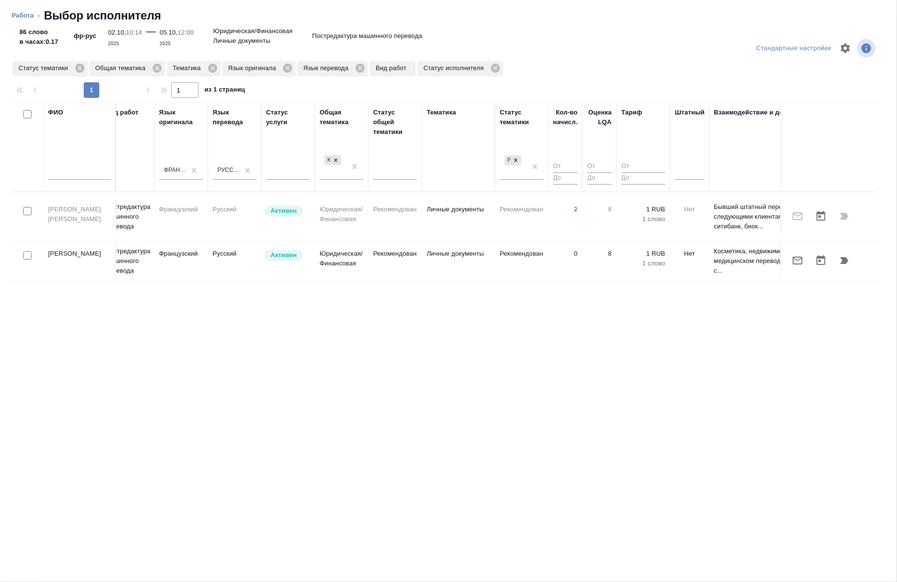
drag, startPoint x: 681, startPoint y: 164, endPoint x: 698, endPoint y: 183, distance: 24.8
click at [681, 165] on div at bounding box center [689, 170] width 29 height 14
click at [702, 195] on div "Нет" at bounding box center [748, 201] width 146 height 18
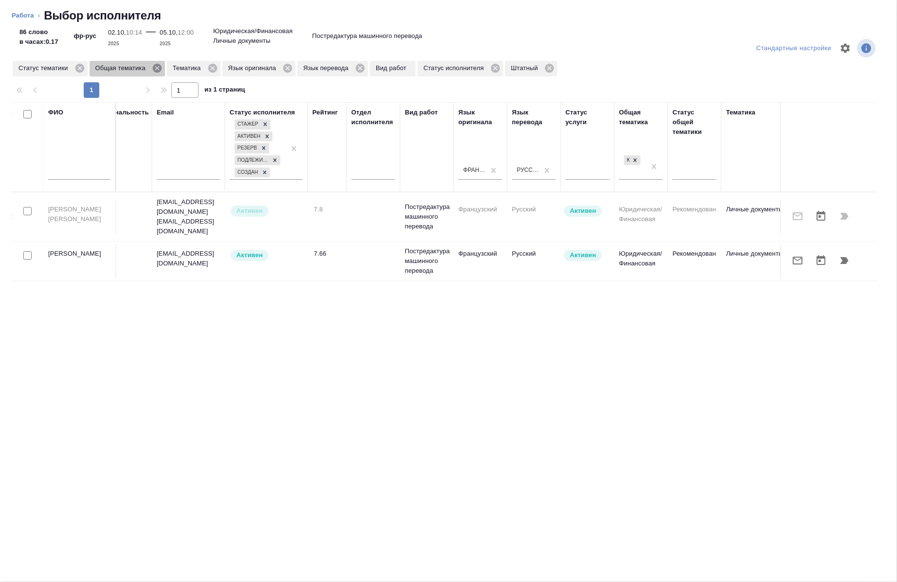
click at [156, 68] on icon at bounding box center [157, 68] width 9 height 9
click at [75, 68] on icon at bounding box center [79, 68] width 9 height 9
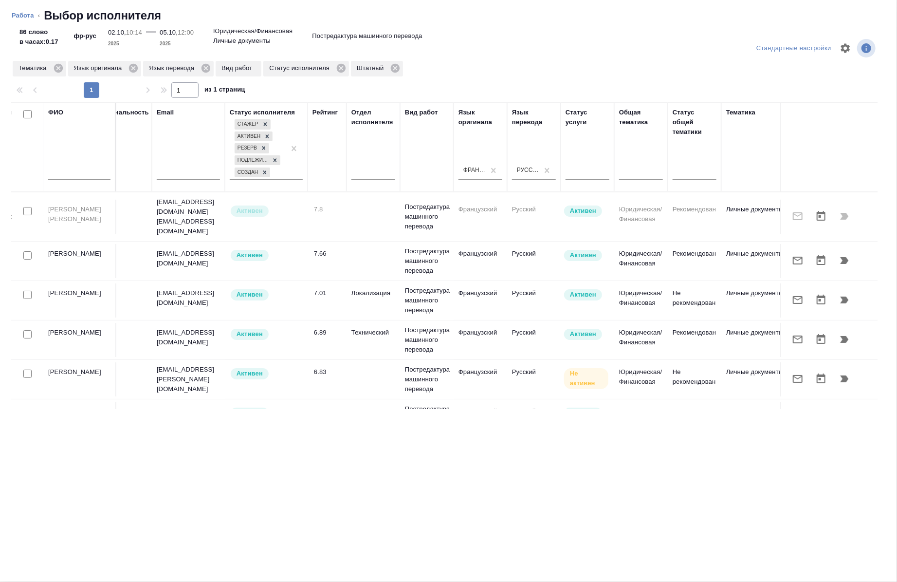
click at [29, 251] on input "checkbox" at bounding box center [27, 255] width 8 height 8
checkbox input "true"
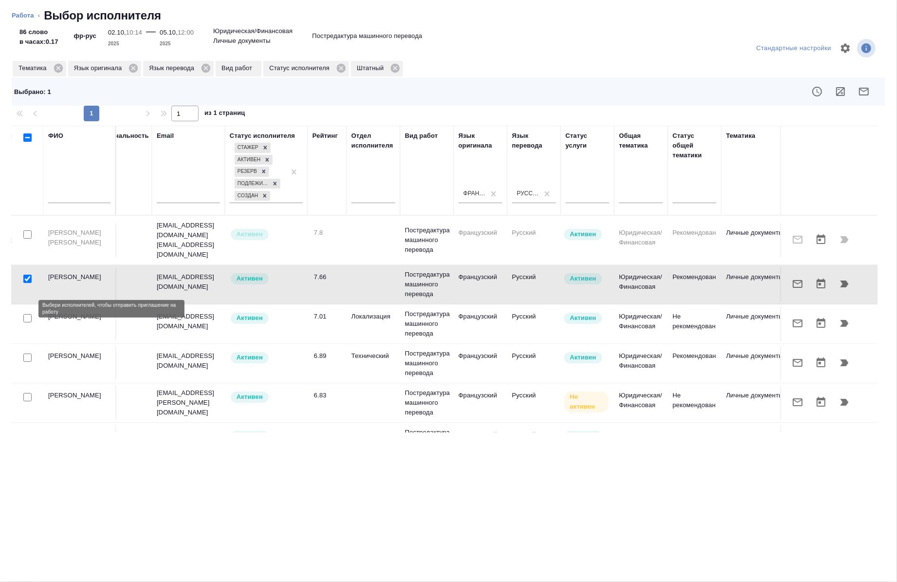
click at [29, 314] on input "checkbox" at bounding box center [27, 318] width 8 height 8
checkbox input "true"
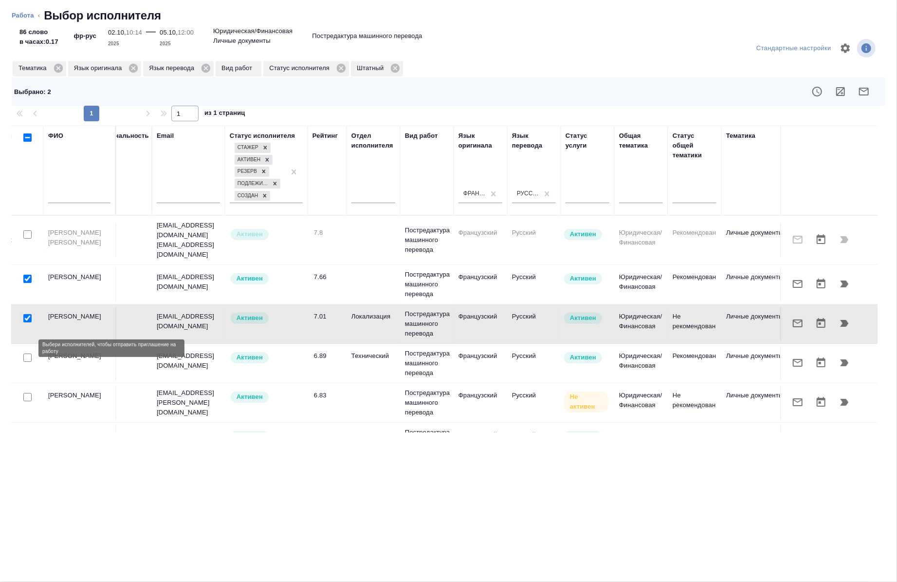
click at [30, 353] on input "checkbox" at bounding box center [27, 357] width 8 height 8
checkbox input "true"
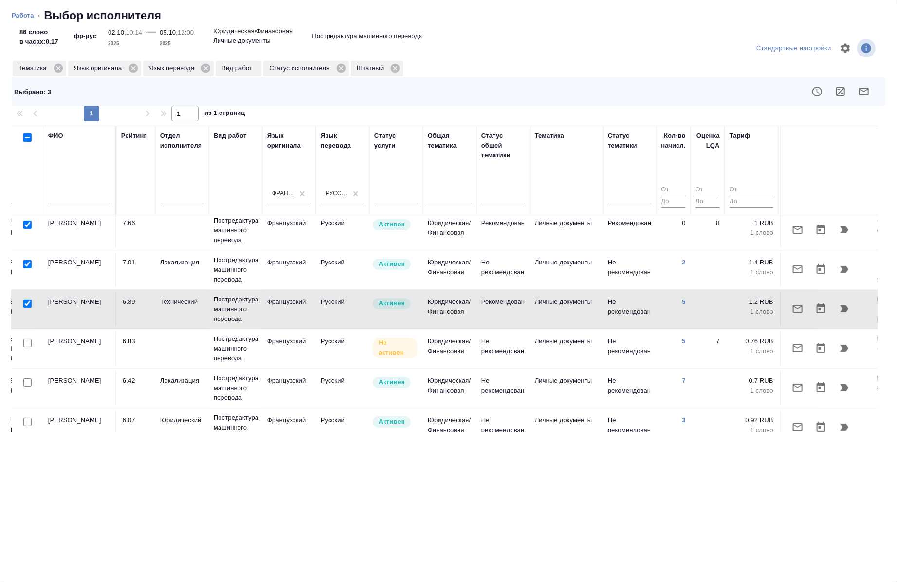
scroll to position [108, 341]
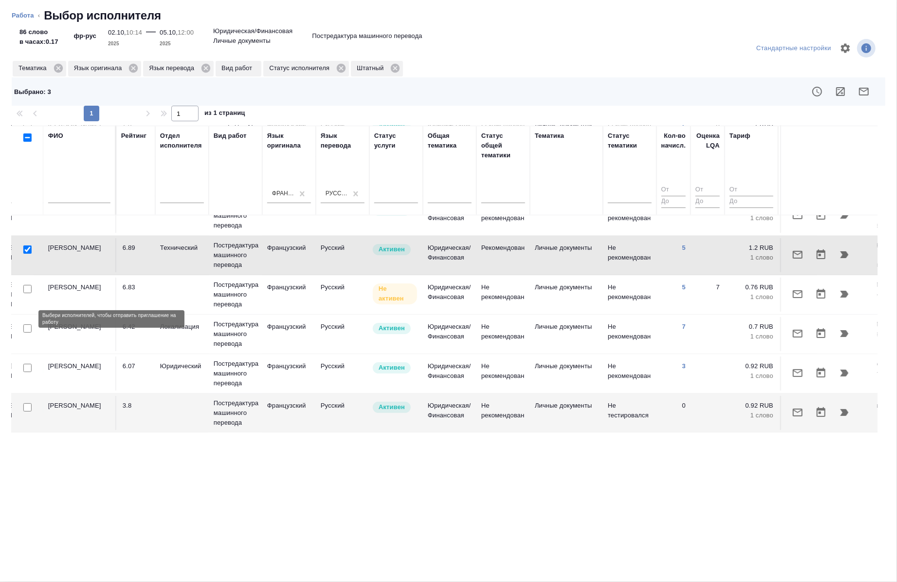
click at [27, 324] on input "checkbox" at bounding box center [27, 328] width 8 height 8
checkbox input "true"
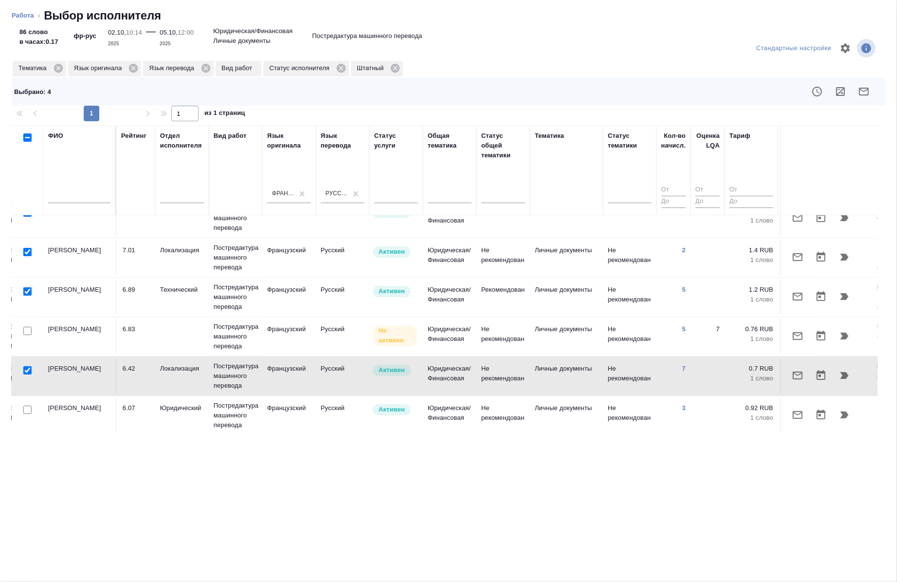
scroll to position [0, 341]
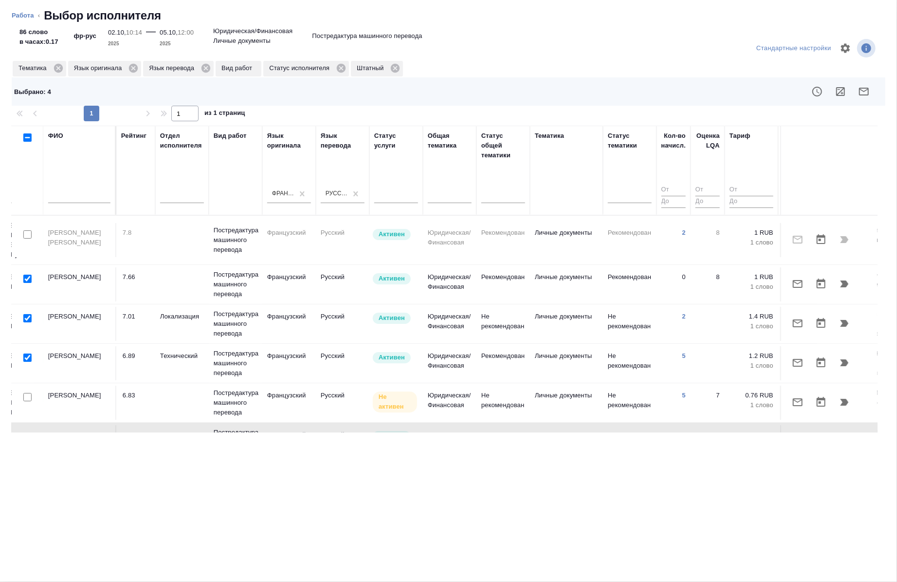
click at [25, 274] on input "checkbox" at bounding box center [27, 278] width 8 height 8
checkbox input "false"
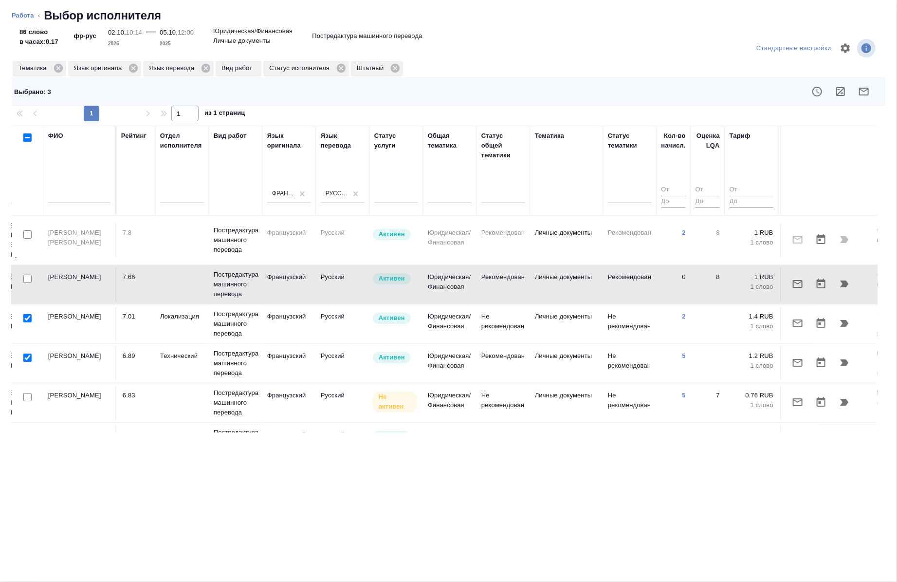
click at [863, 93] on icon "button" at bounding box center [864, 92] width 12 height 12
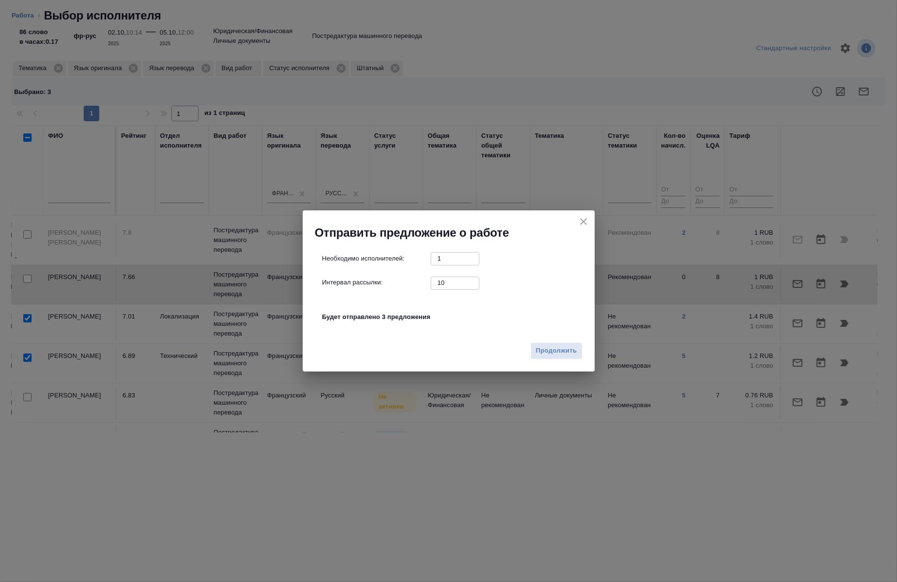
click at [446, 284] on input "10" at bounding box center [455, 282] width 49 height 12
type input "0"
click at [547, 349] on span "Продолжить" at bounding box center [556, 350] width 41 height 11
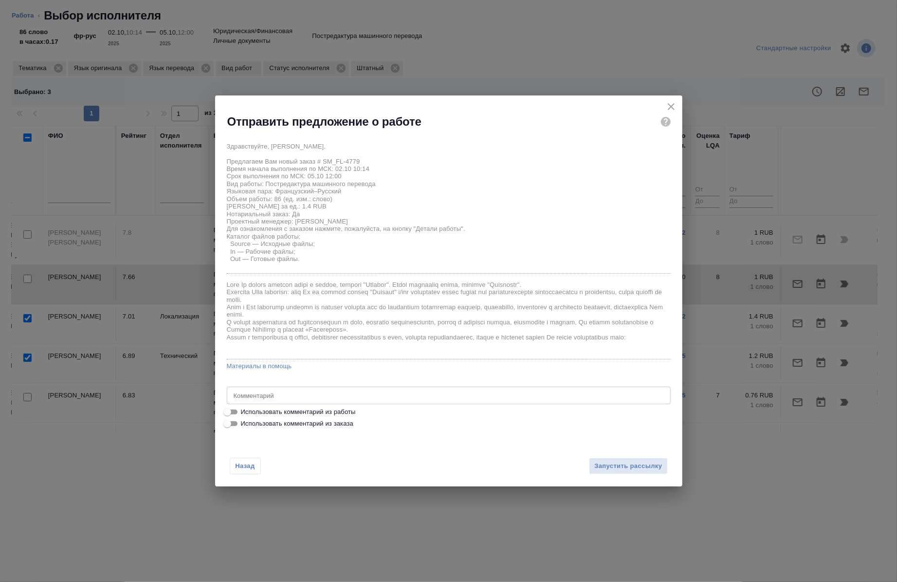
click at [350, 411] on span "Использовать комментарий из работы" at bounding box center [298, 412] width 115 height 10
click at [245, 411] on input "Использовать комментарий из работы" at bounding box center [227, 412] width 35 height 12
checkbox input "true"
type textarea "под нот"
click at [648, 464] on span "Запустить рассылку" at bounding box center [628, 465] width 68 height 11
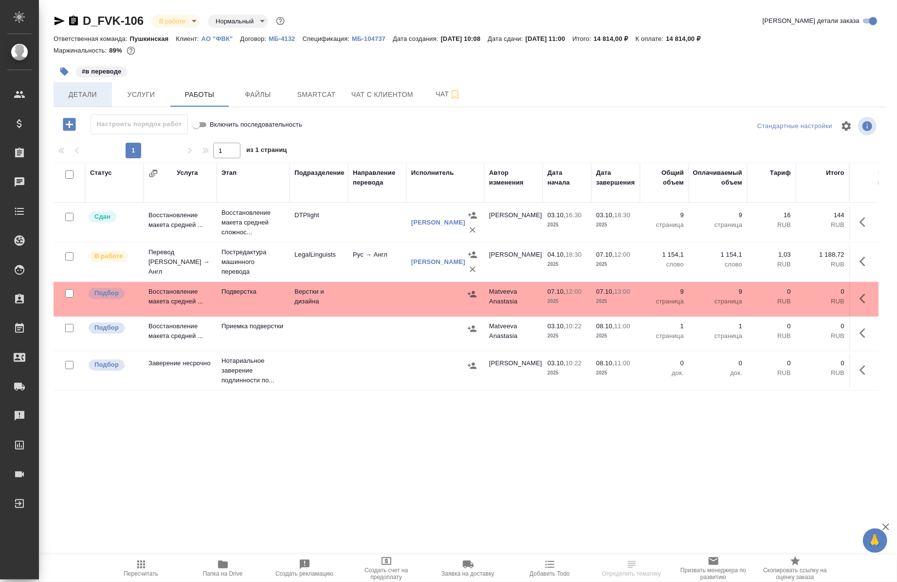
click at [90, 93] on span "Детали" at bounding box center [82, 95] width 47 height 12
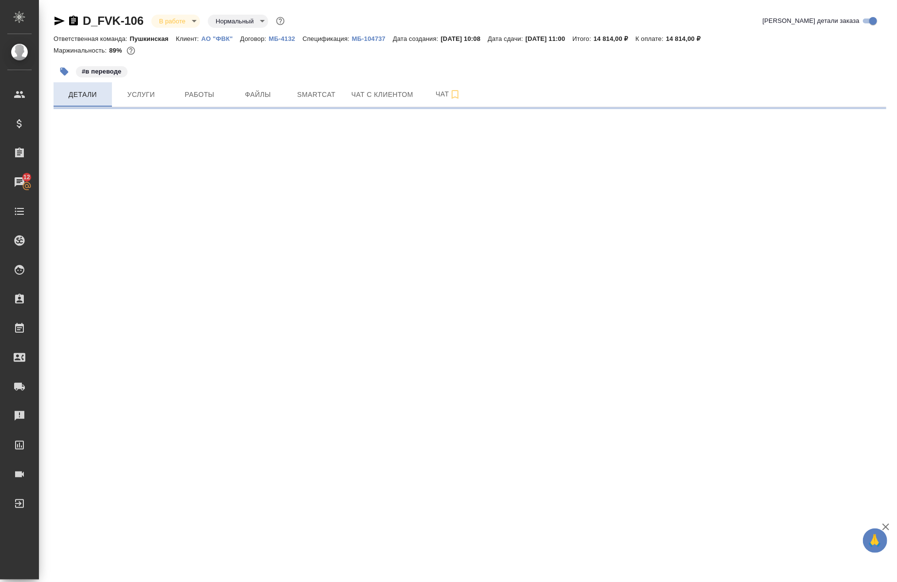
select select "RU"
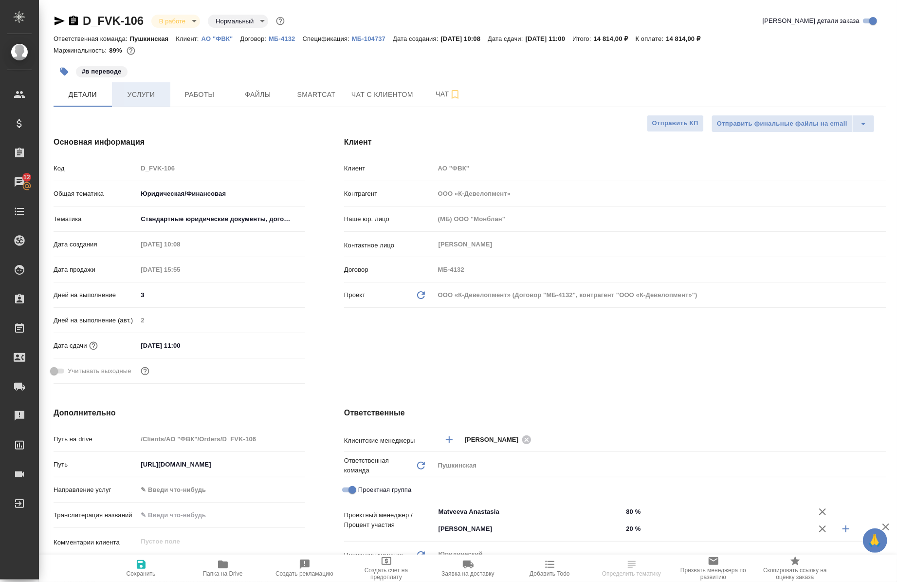
type textarea "x"
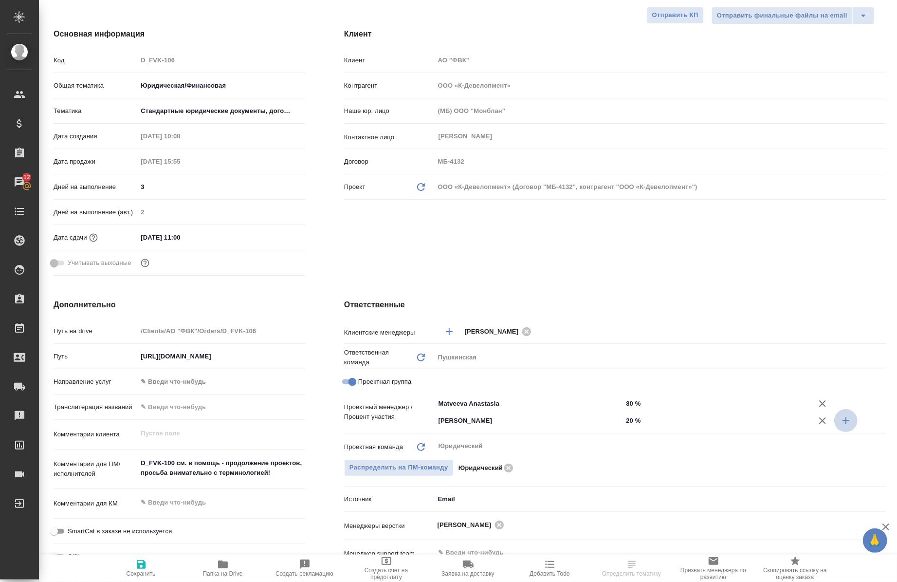
click at [844, 416] on icon "button" at bounding box center [846, 421] width 12 height 12
type textarea "x"
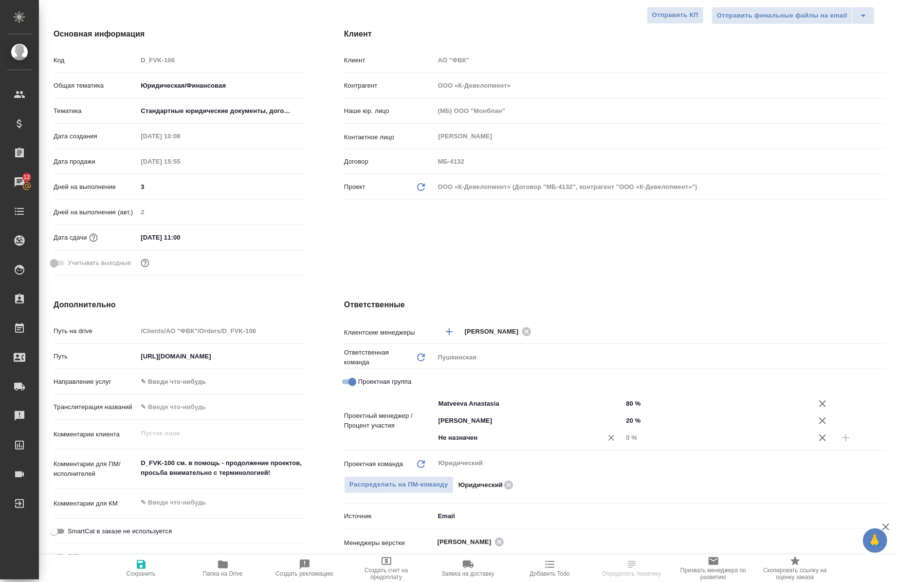
click at [503, 437] on input "Не назначен" at bounding box center [512, 438] width 150 height 12
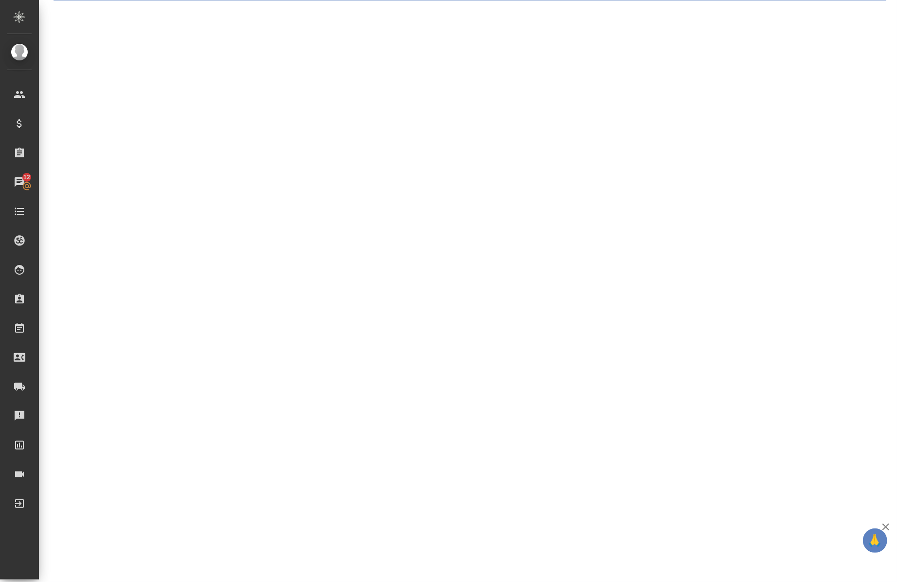
select select "RU"
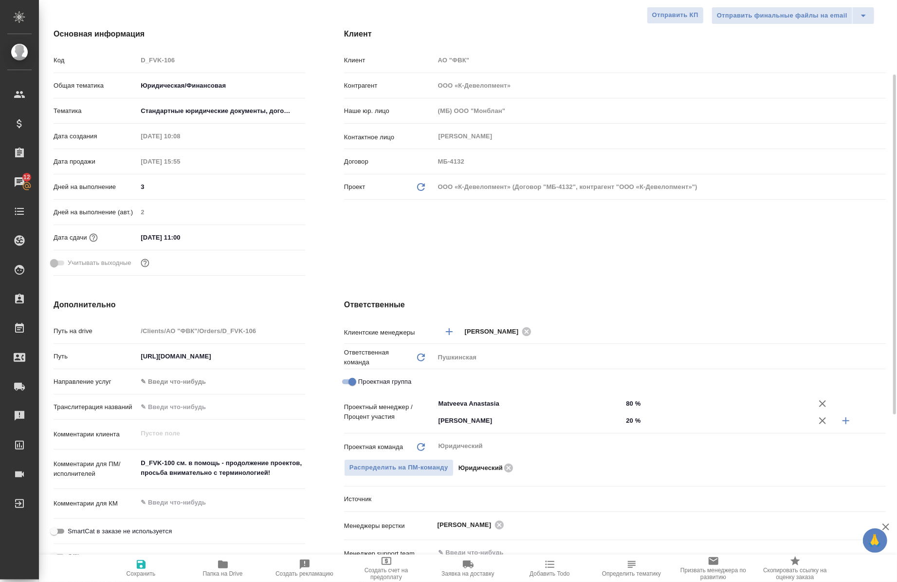
scroll to position [115, 0]
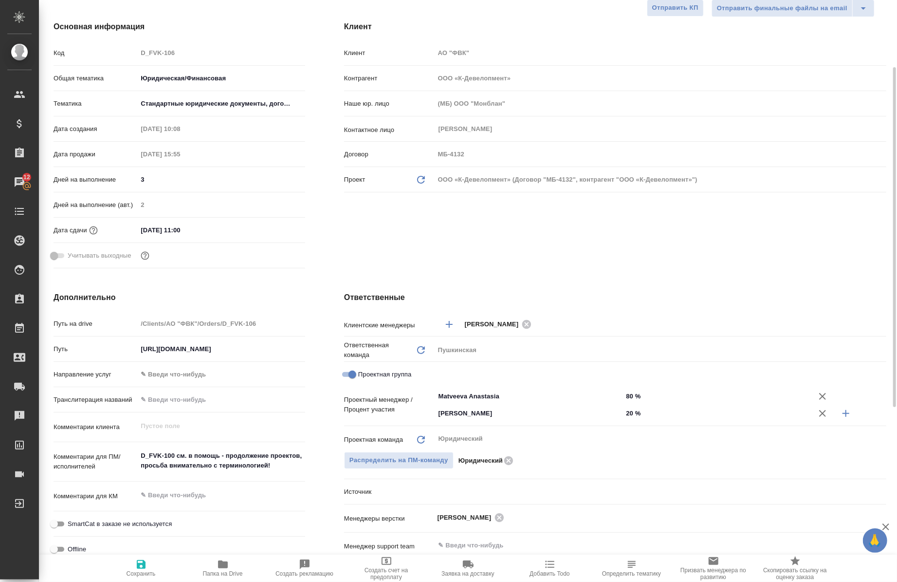
type textarea "x"
click at [839, 420] on button "button" at bounding box center [845, 412] width 23 height 23
type textarea "x"
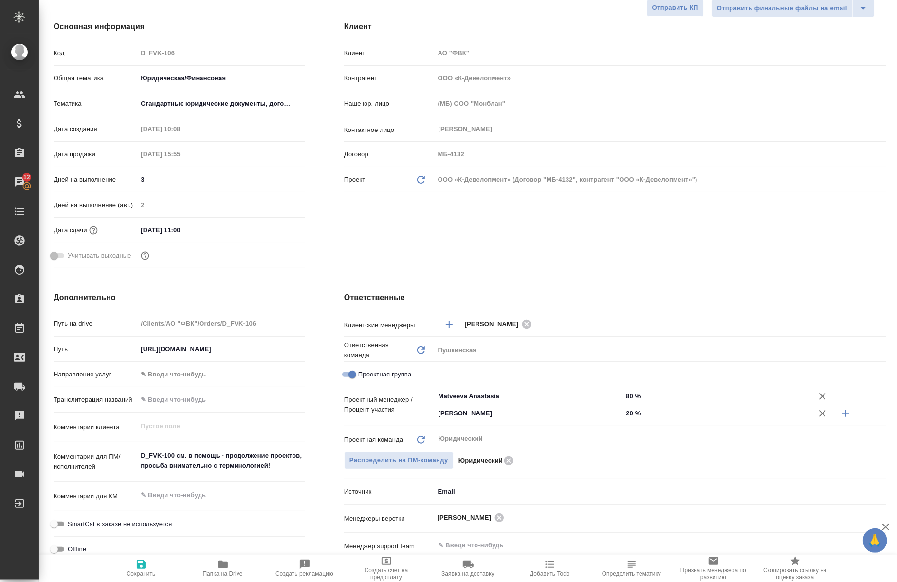
type textarea "x"
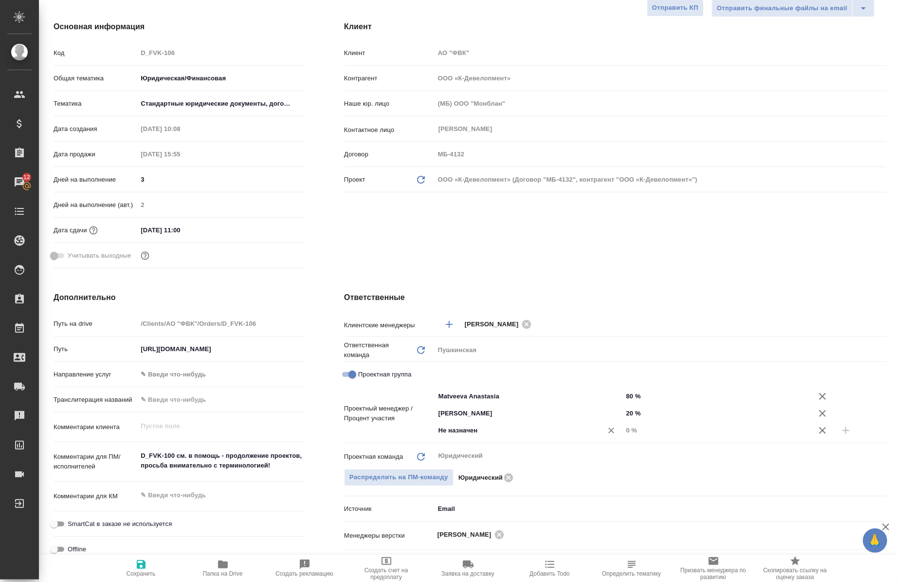
click at [499, 436] on div "Не назначен ​" at bounding box center [529, 430] width 188 height 18
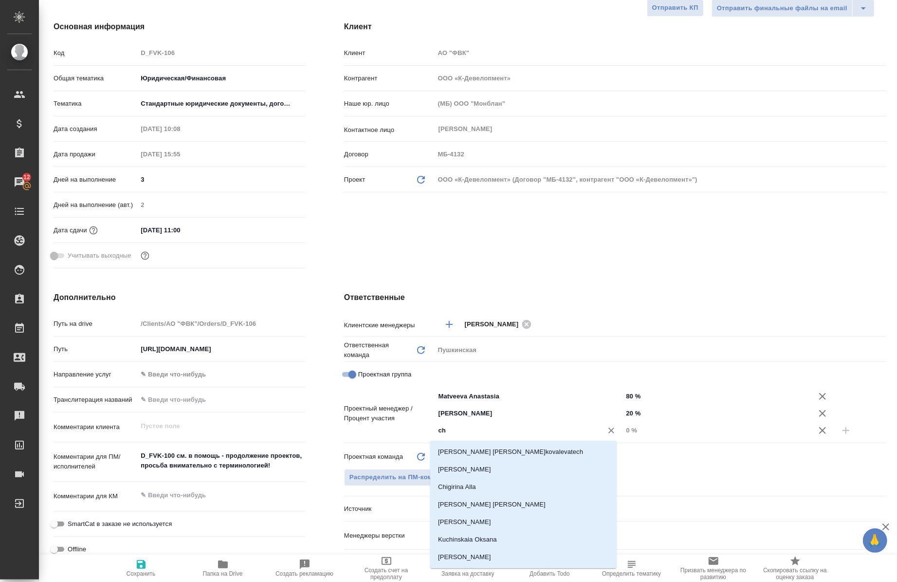
type input "che"
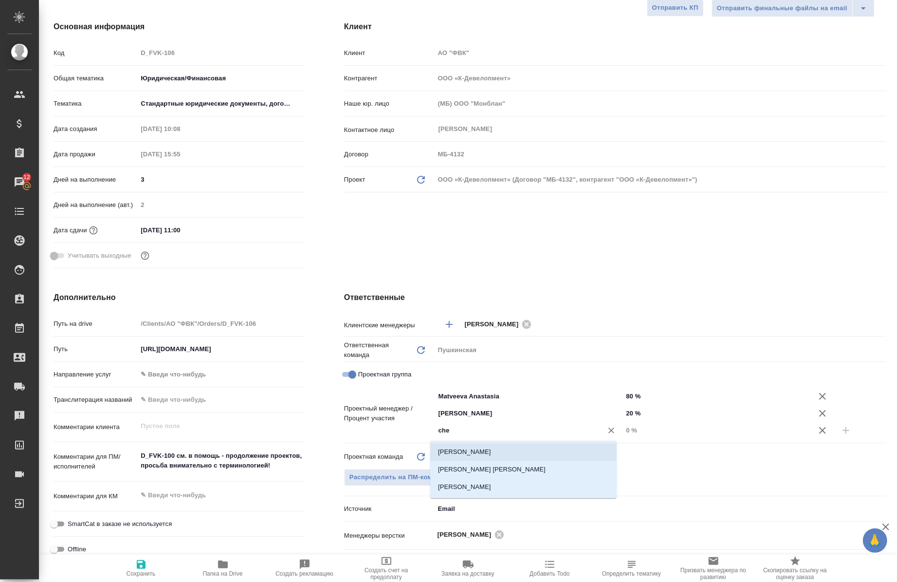
click at [501, 450] on li "[PERSON_NAME]" at bounding box center [523, 452] width 186 height 18
type textarea "x"
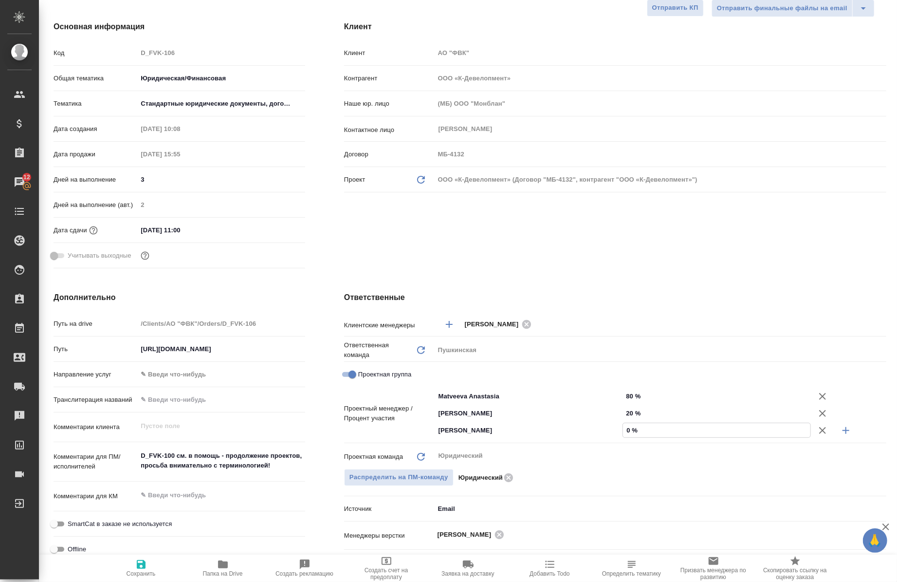
click at [623, 431] on input "0 %" at bounding box center [716, 430] width 187 height 14
type textarea "x"
type input "10 %"
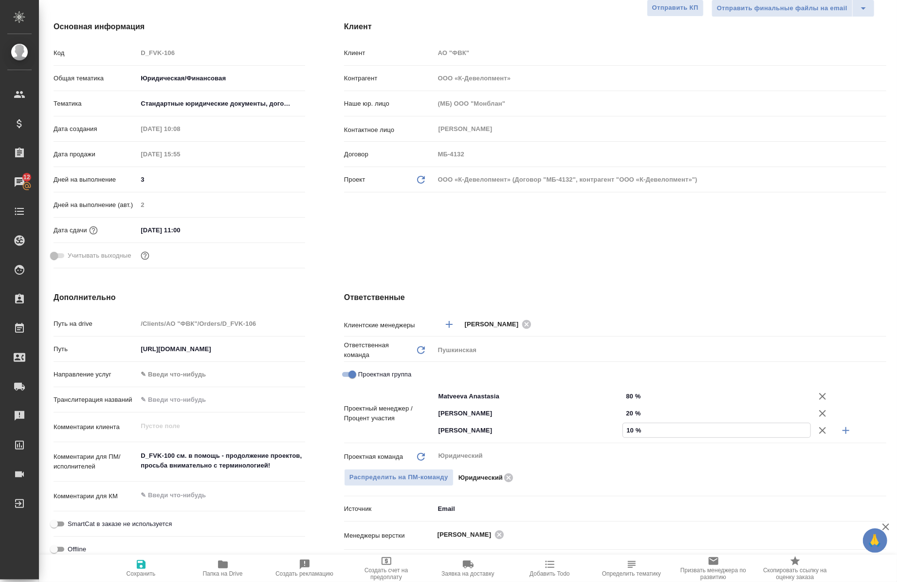
drag, startPoint x: 625, startPoint y: 396, endPoint x: 622, endPoint y: 406, distance: 10.2
click at [624, 397] on input "80 %" at bounding box center [716, 396] width 188 height 14
type textarea "x"
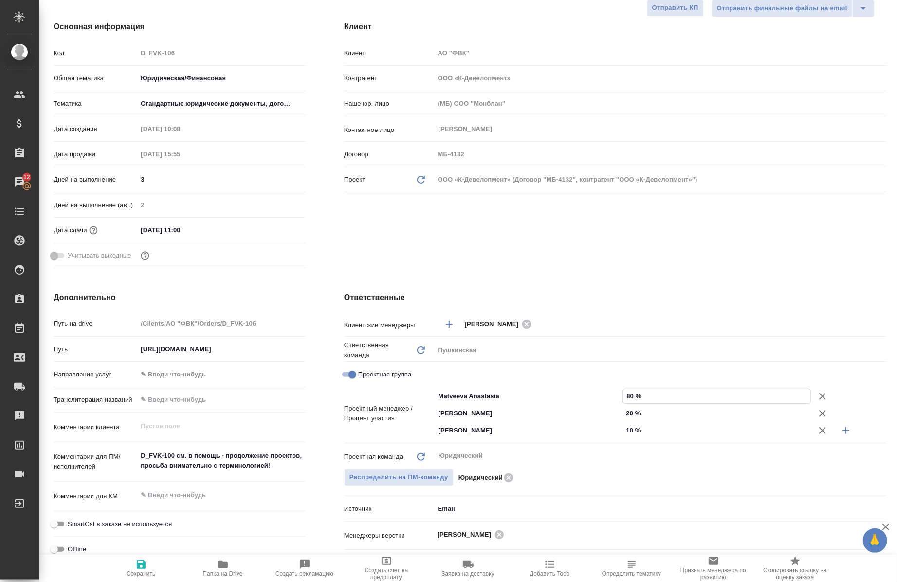
type input "0 %"
type textarea "x"
type input "70 %"
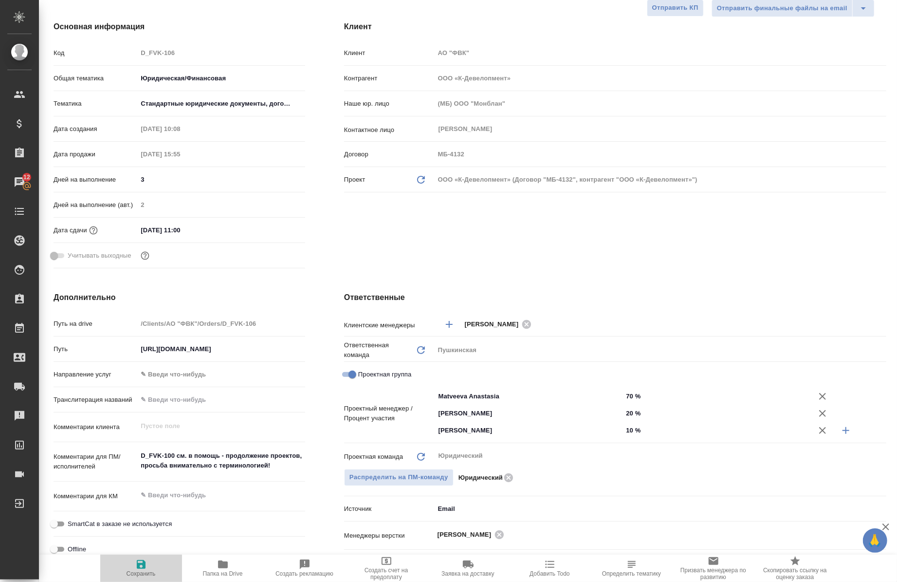
click at [136, 565] on icon "button" at bounding box center [141, 564] width 12 height 12
type textarea "x"
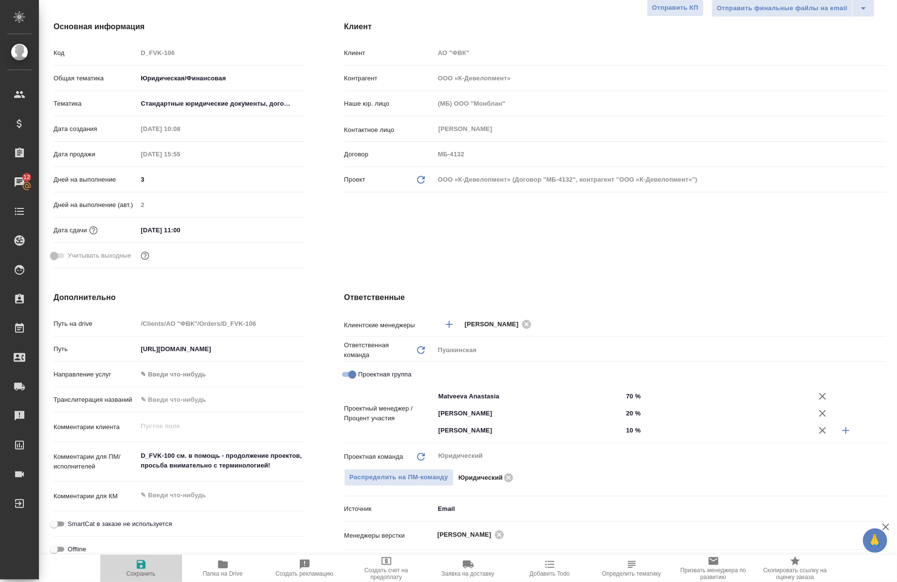
type textarea "x"
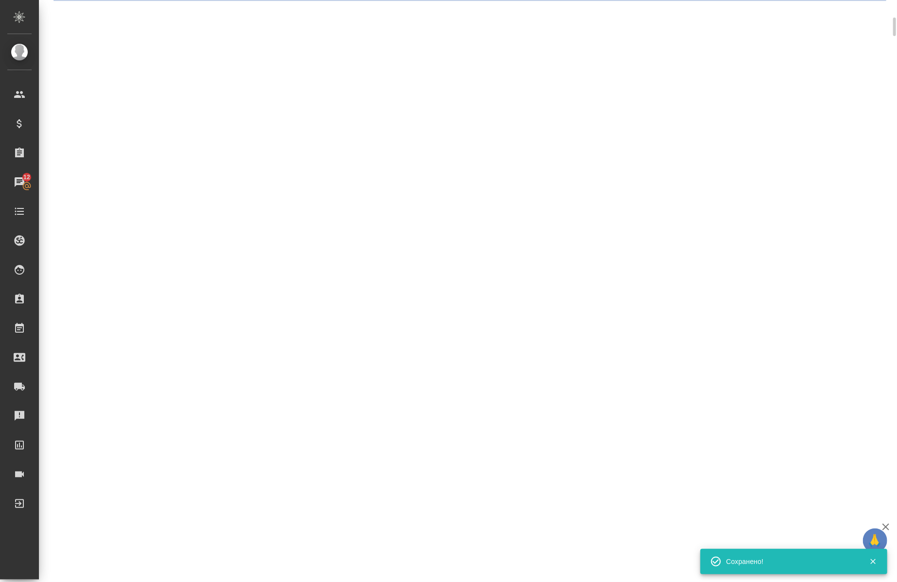
select select "RU"
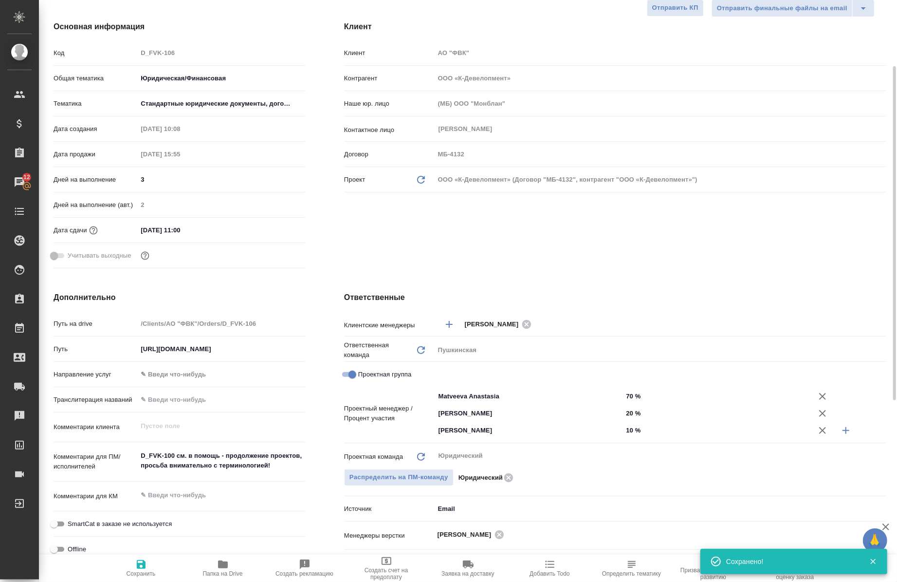
type textarea "x"
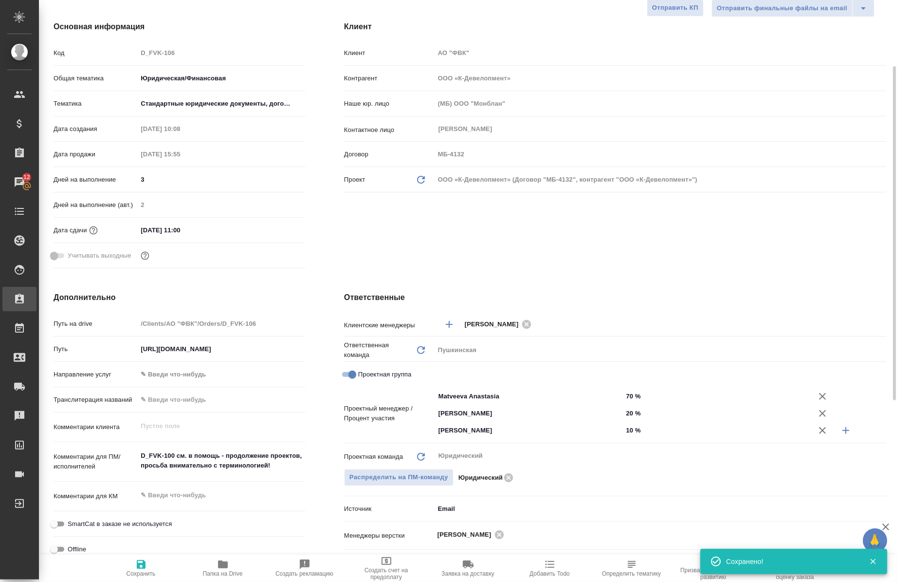
type textarea "x"
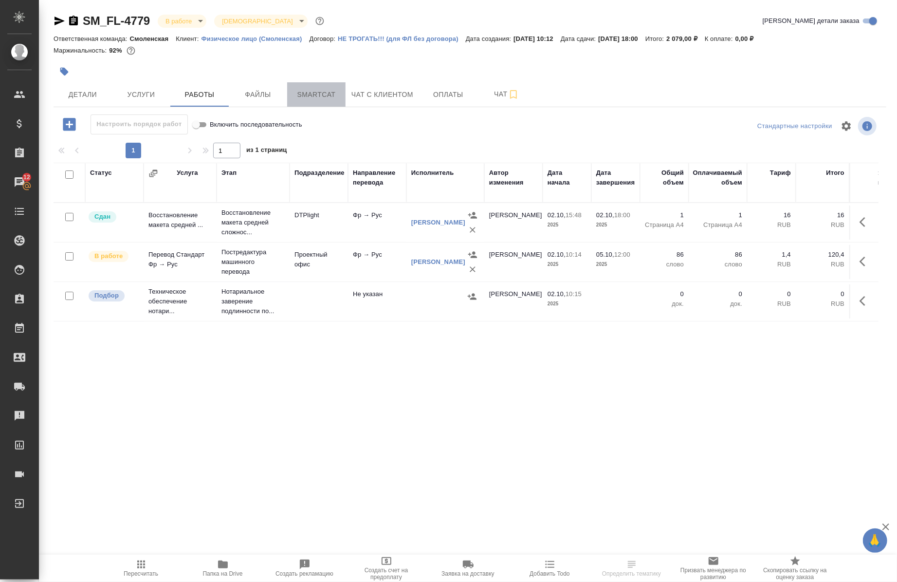
click at [305, 100] on span "Smartcat" at bounding box center [316, 95] width 47 height 12
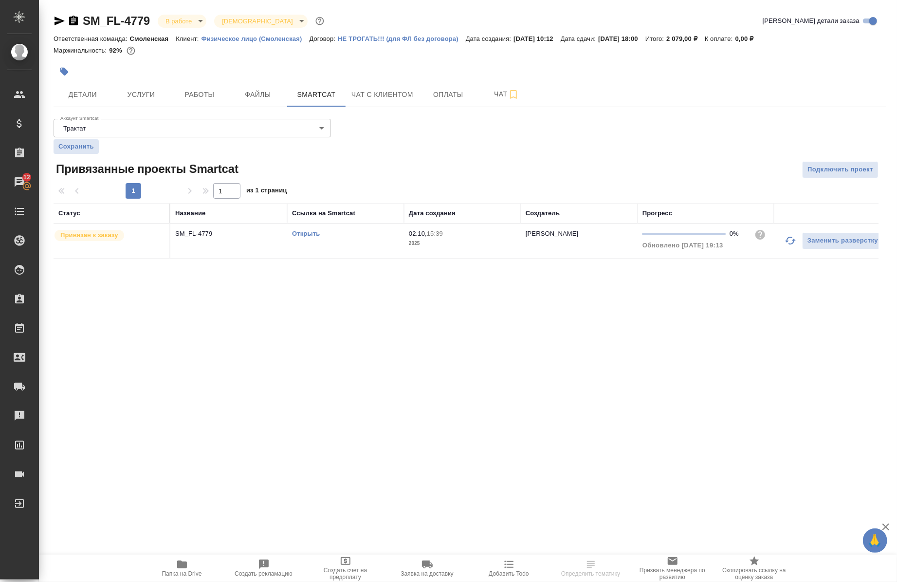
click at [310, 233] on link "Открыть" at bounding box center [306, 233] width 28 height 7
